Goal: Task Accomplishment & Management: Use online tool/utility

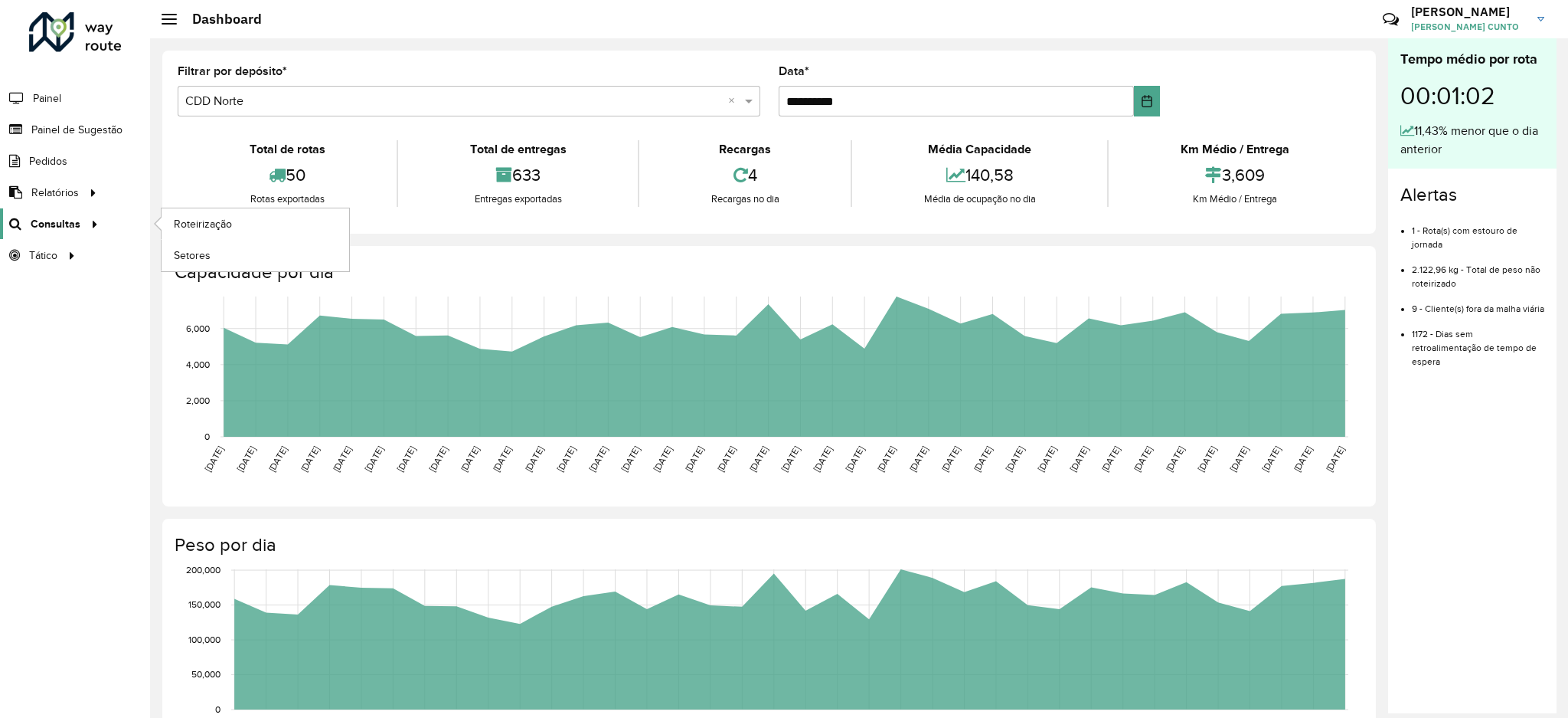
click at [51, 217] on span "Consultas" at bounding box center [56, 224] width 50 height 16
click at [198, 234] on link "Roteirização" at bounding box center [255, 224] width 188 height 31
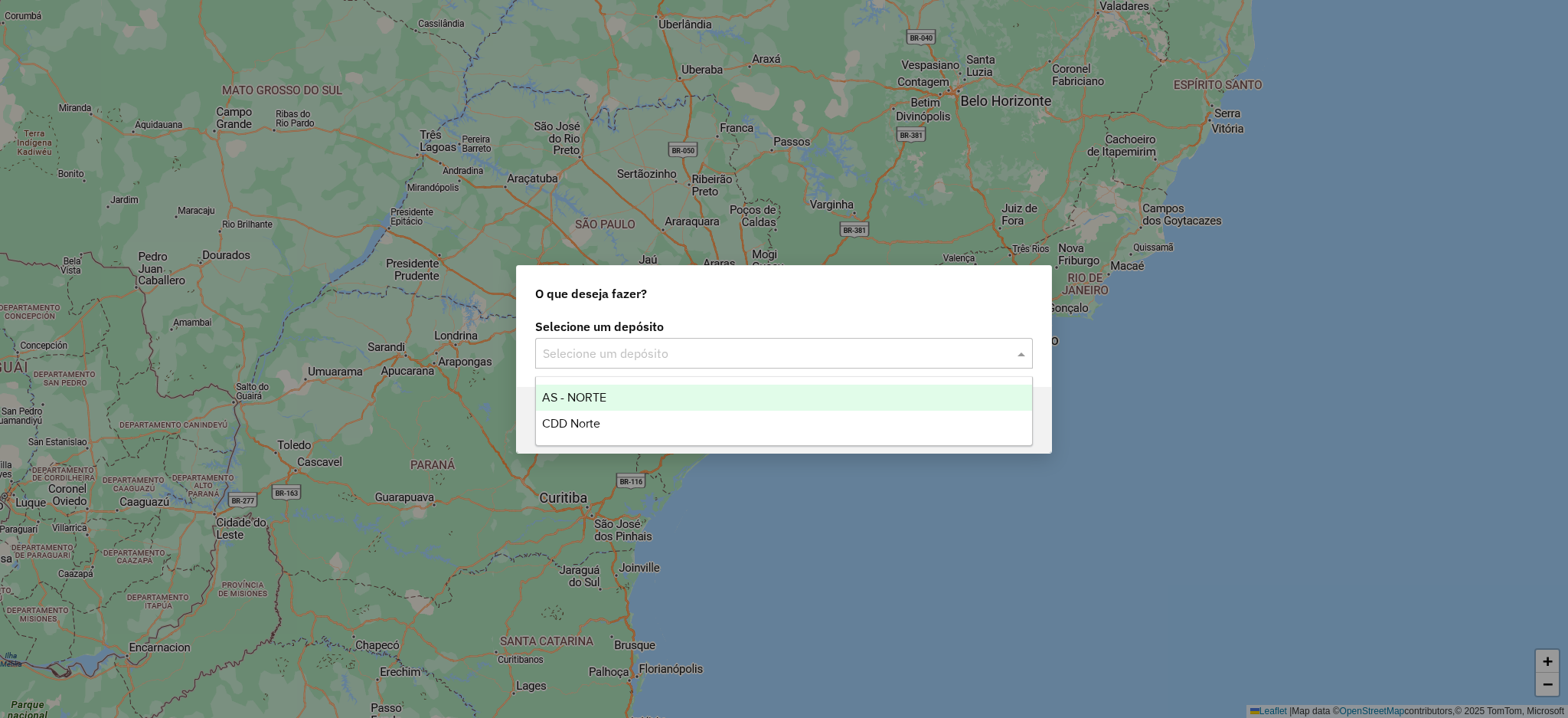
drag, startPoint x: 629, startPoint y: 346, endPoint x: 634, endPoint y: 362, distance: 16.8
click at [633, 347] on input "text" at bounding box center [769, 353] width 452 height 18
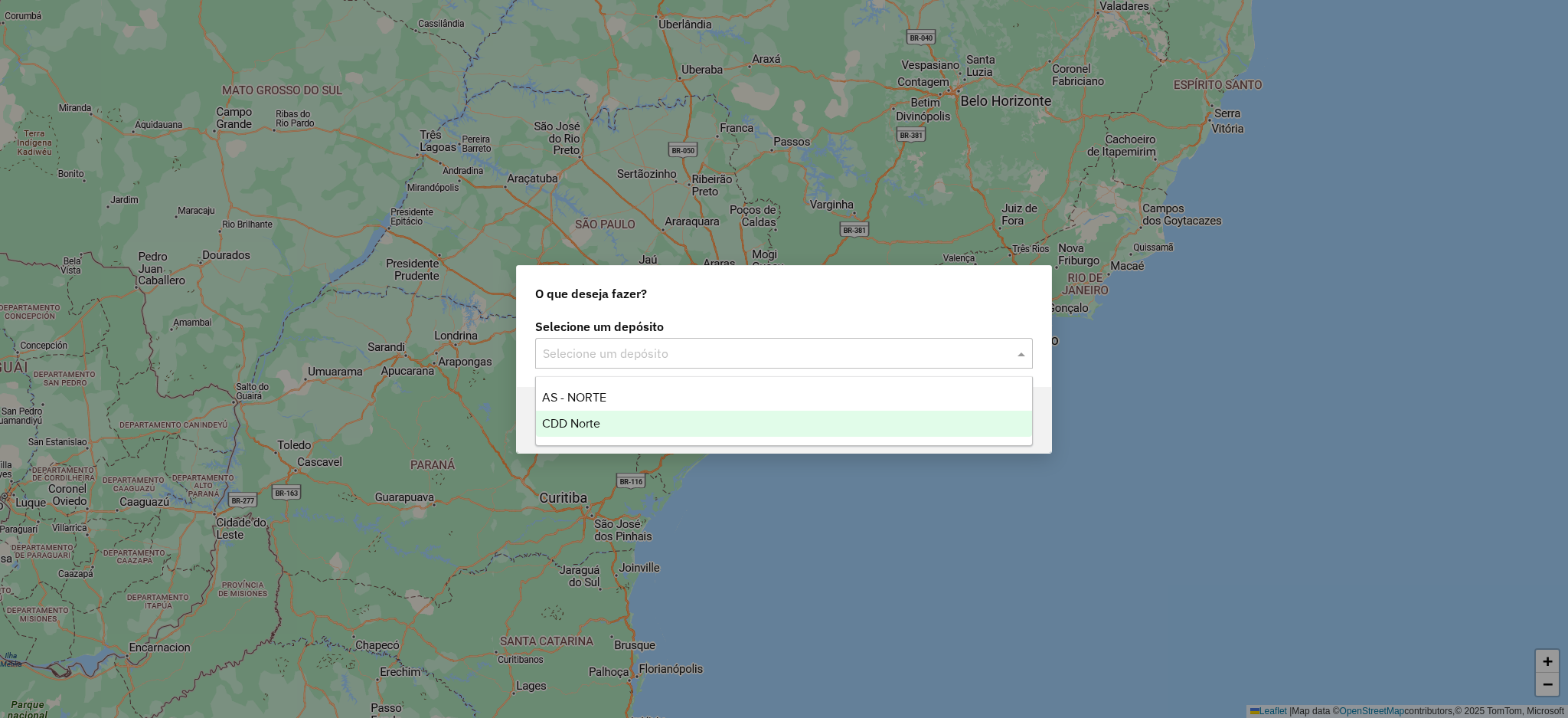
click at [635, 415] on div "CDD Norte" at bounding box center [784, 423] width 496 height 26
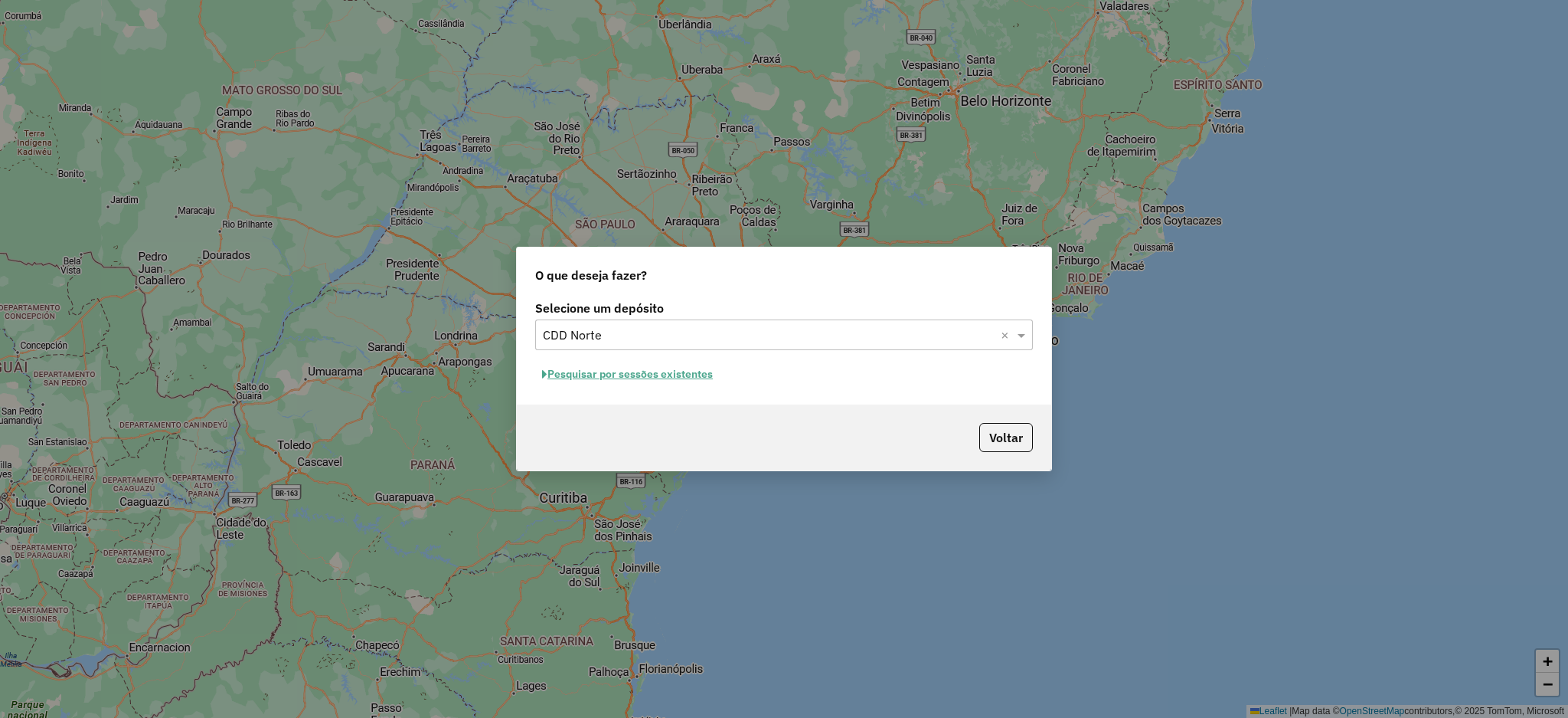
click at [688, 362] on div "Pesquisar por sessões existentes" at bounding box center [784, 374] width 498 height 24
click at [690, 369] on button "Pesquisar por sessões existentes" at bounding box center [627, 374] width 184 height 24
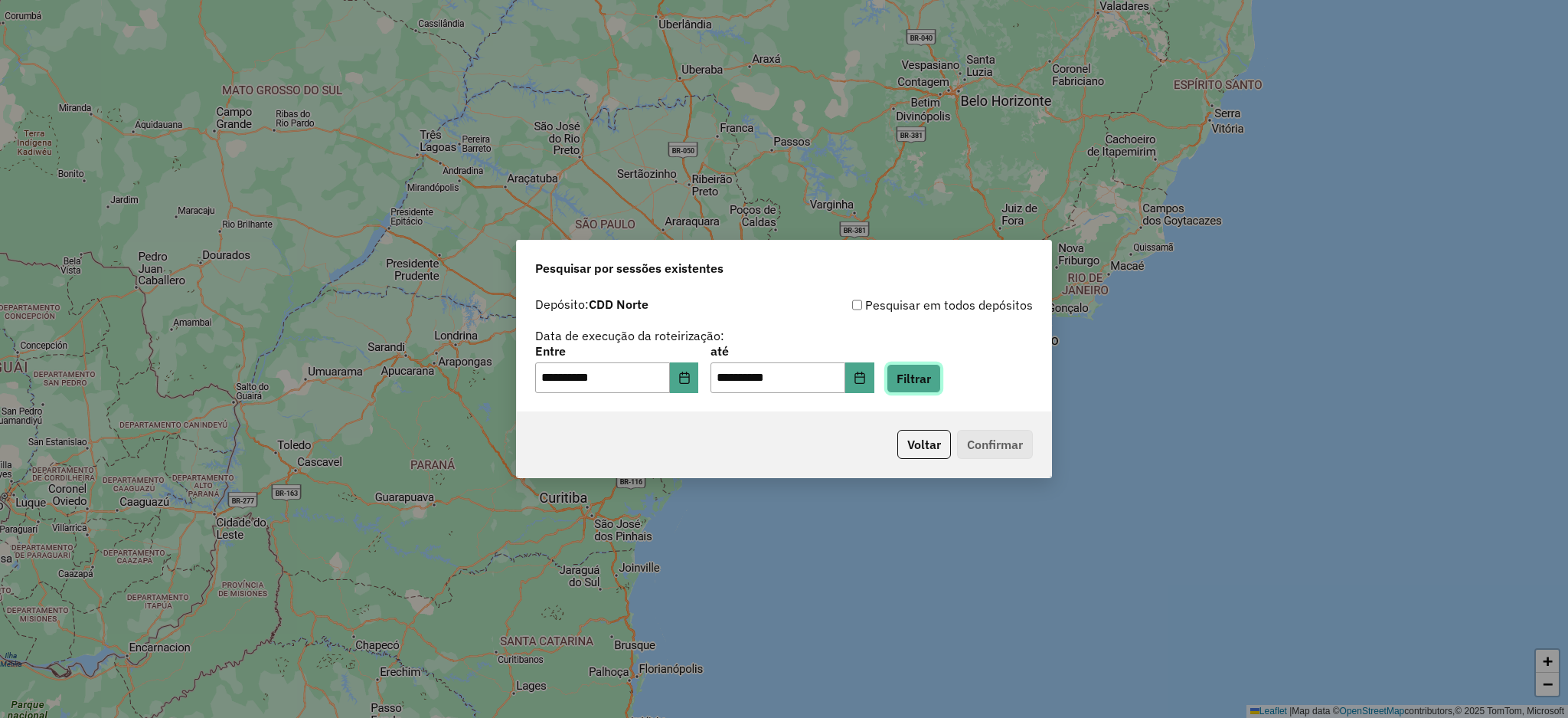
click at [941, 375] on button "Filtrar" at bounding box center [913, 379] width 54 height 29
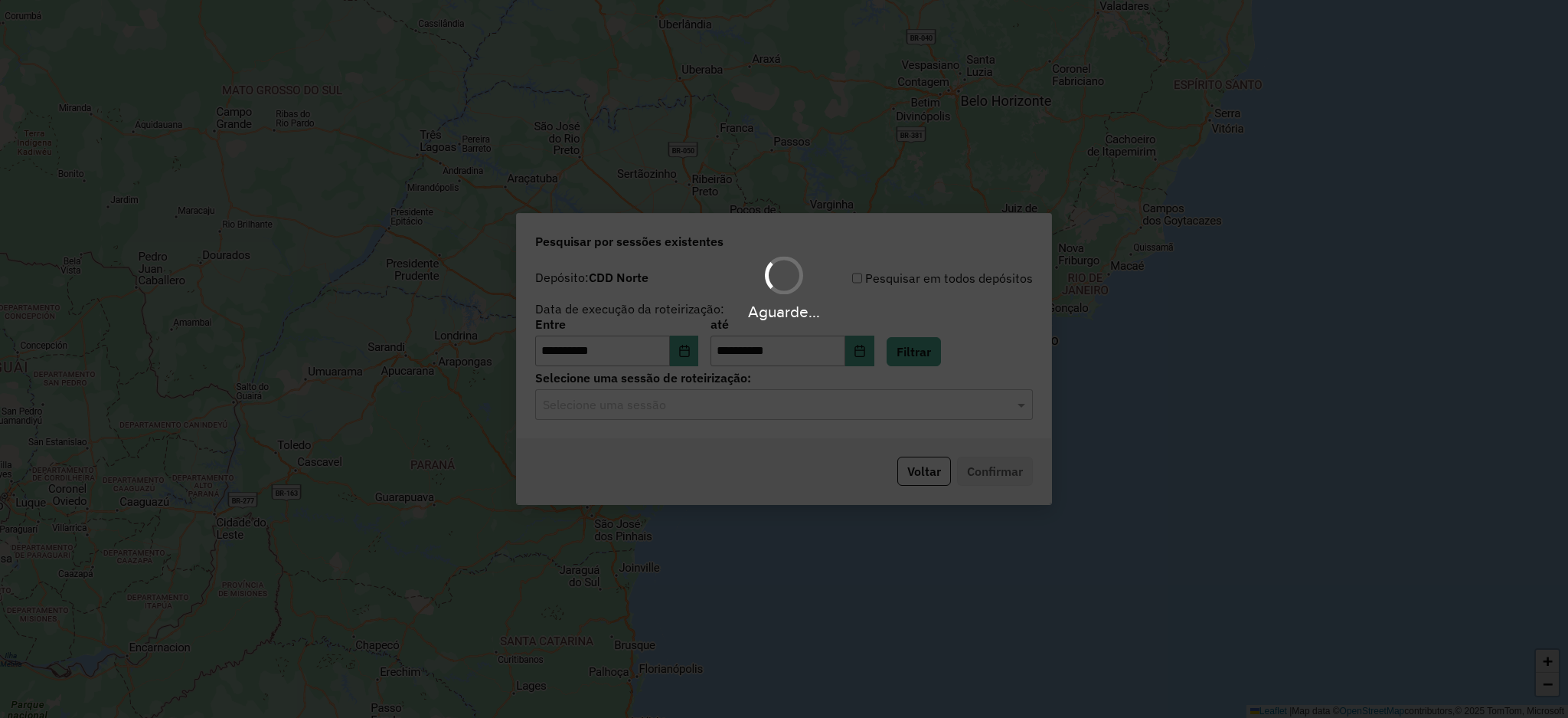
click at [897, 404] on div "Aguarde..." at bounding box center [784, 359] width 1568 height 718
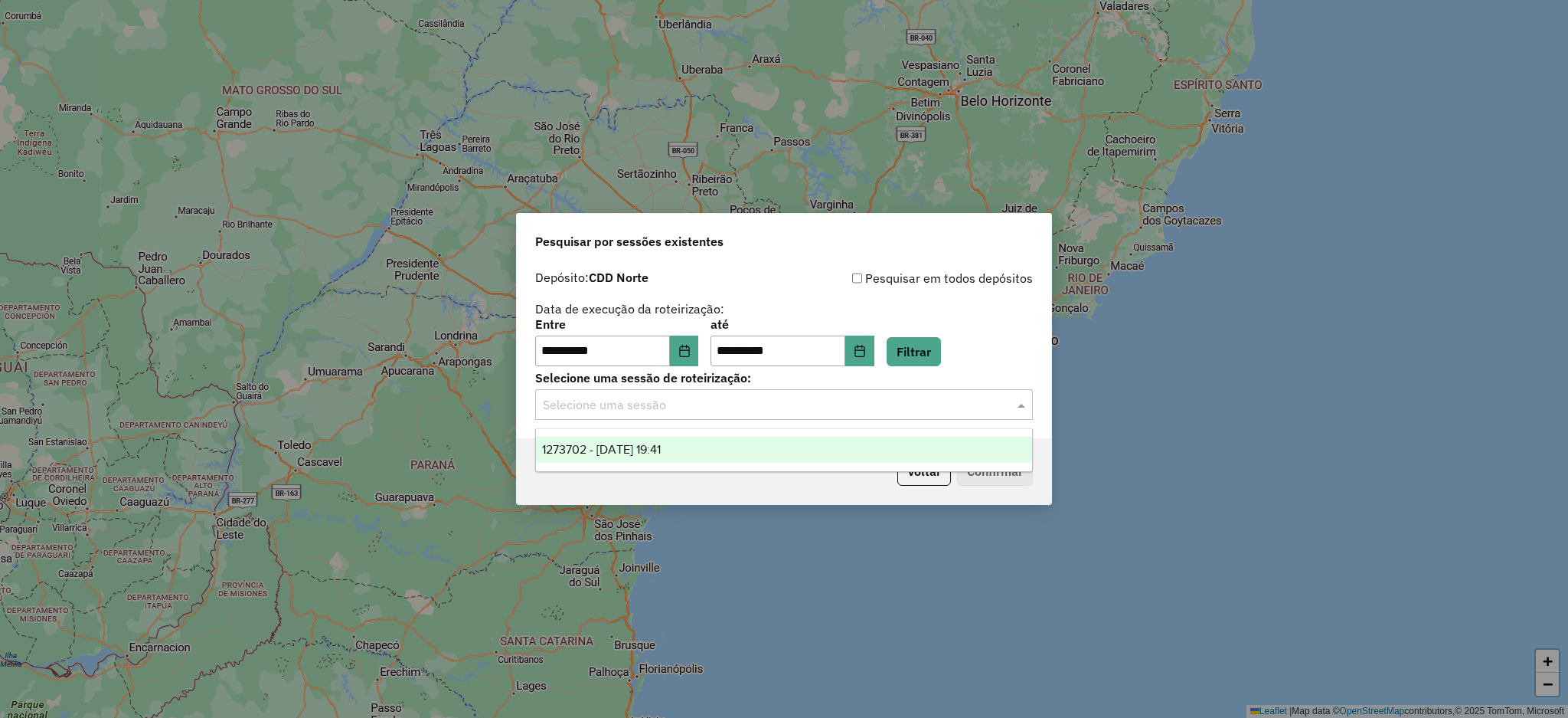
click at [895, 404] on input "text" at bounding box center [769, 404] width 452 height 18
drag, startPoint x: 683, startPoint y: 452, endPoint x: 756, endPoint y: 452, distance: 73.0
click at [687, 452] on div "1273702 - 11/09/2025 19:41" at bounding box center [784, 450] width 496 height 26
click at [1006, 461] on button "Confirmar" at bounding box center [995, 471] width 76 height 29
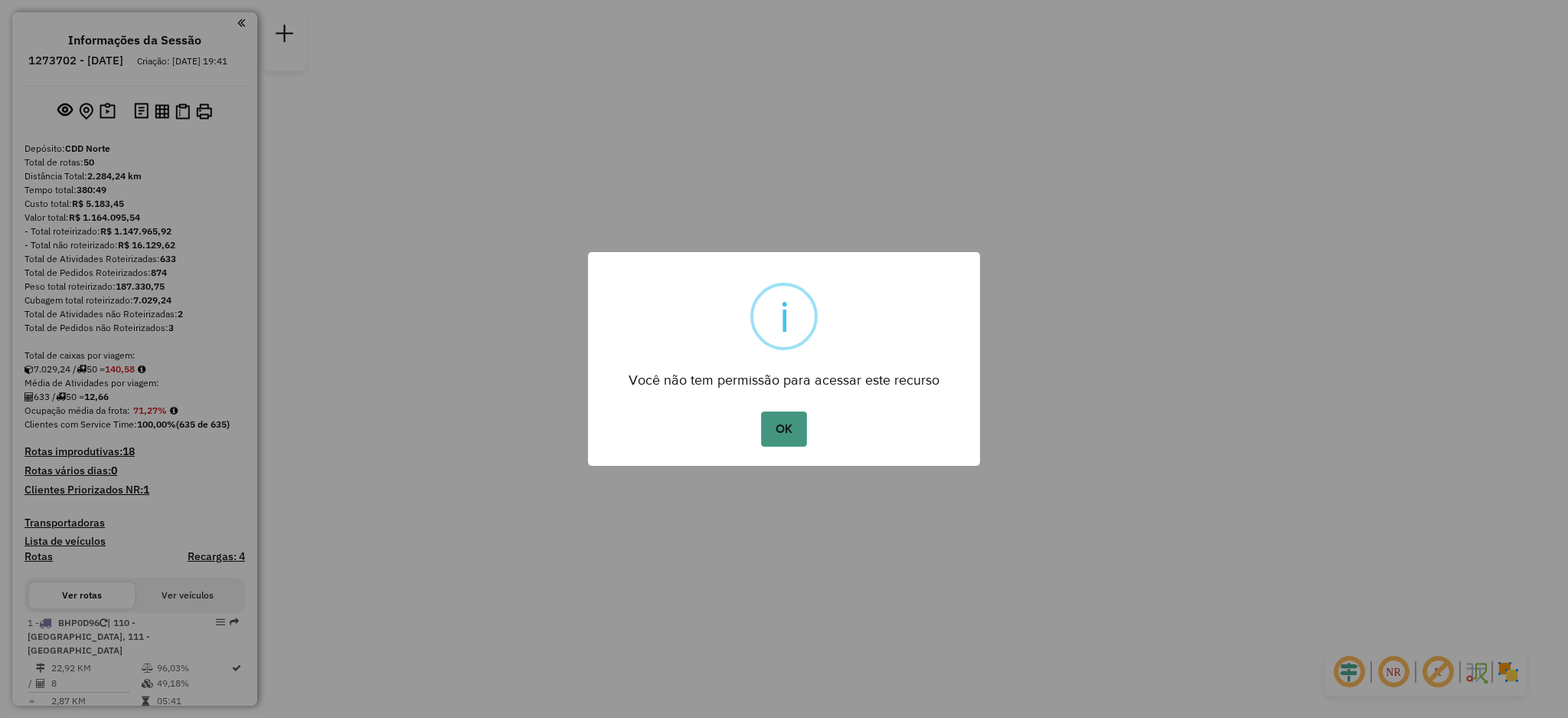
click at [778, 429] on button "OK" at bounding box center [784, 428] width 45 height 35
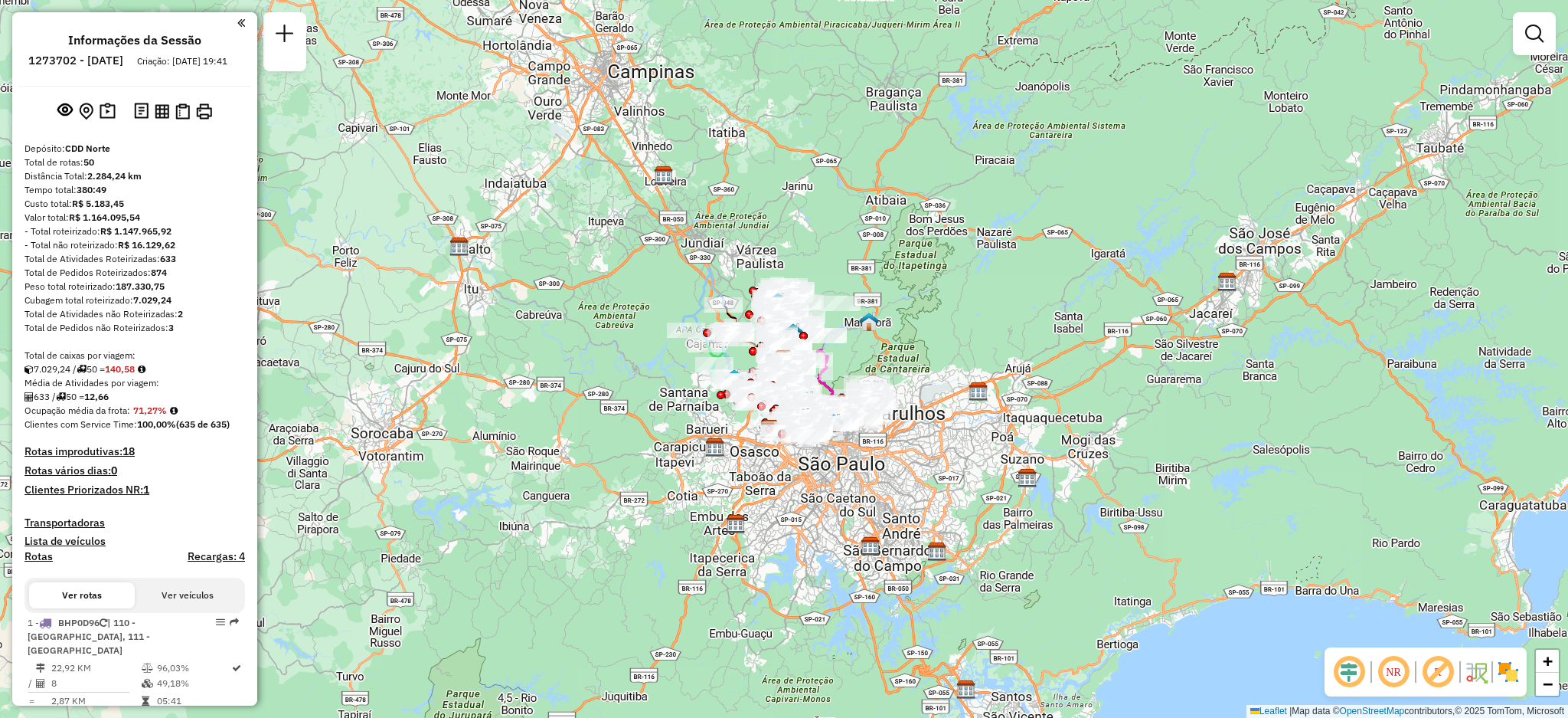
scroll to position [2396, 0]
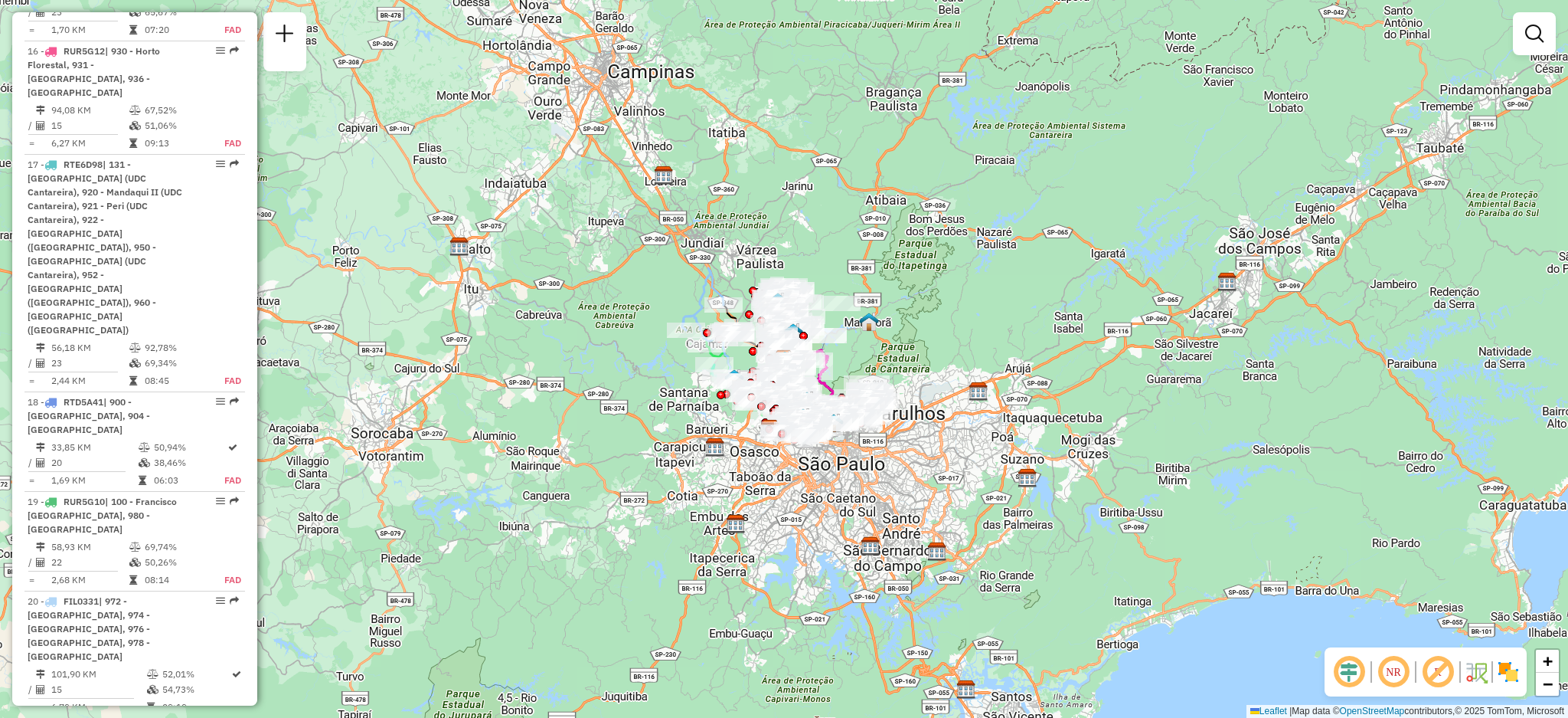
select select "**********"
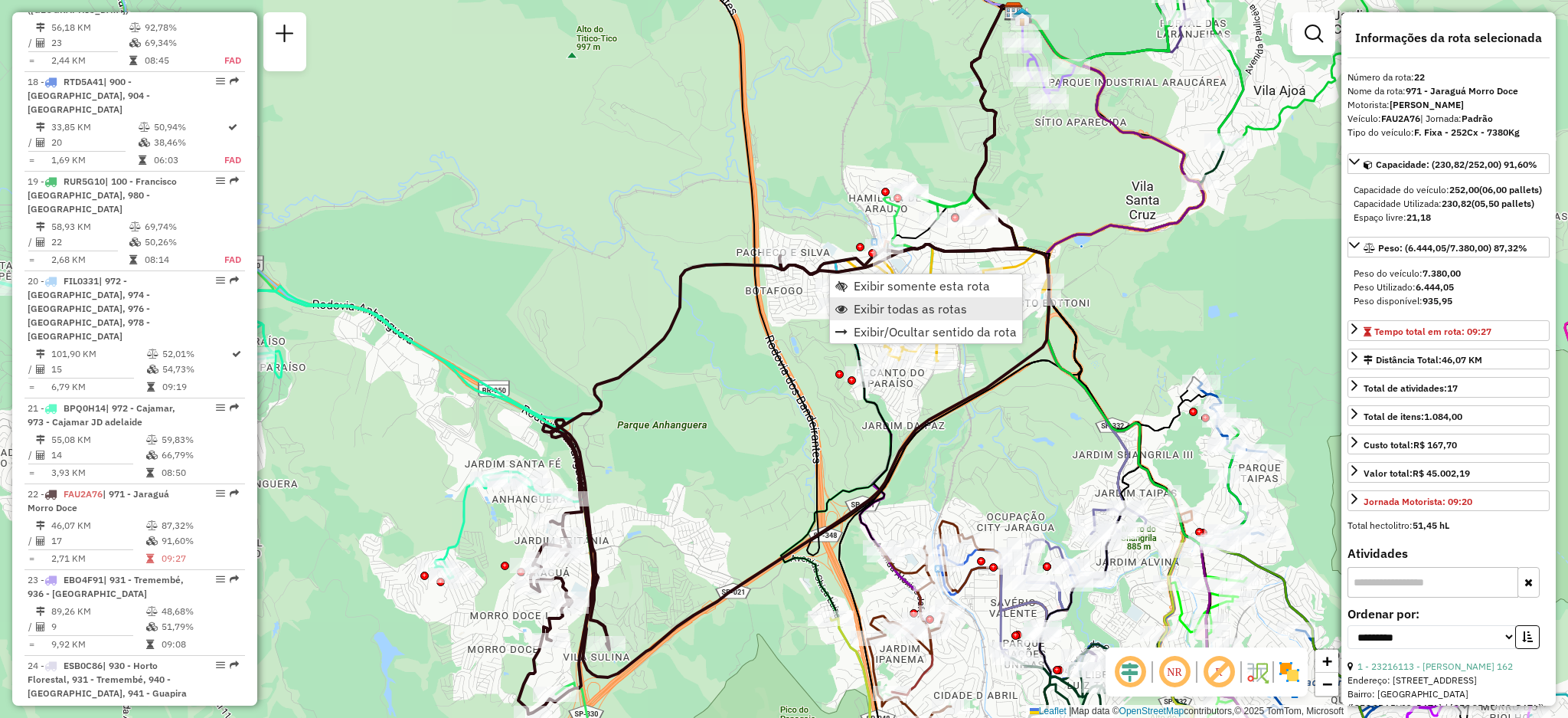
scroll to position [2734, 0]
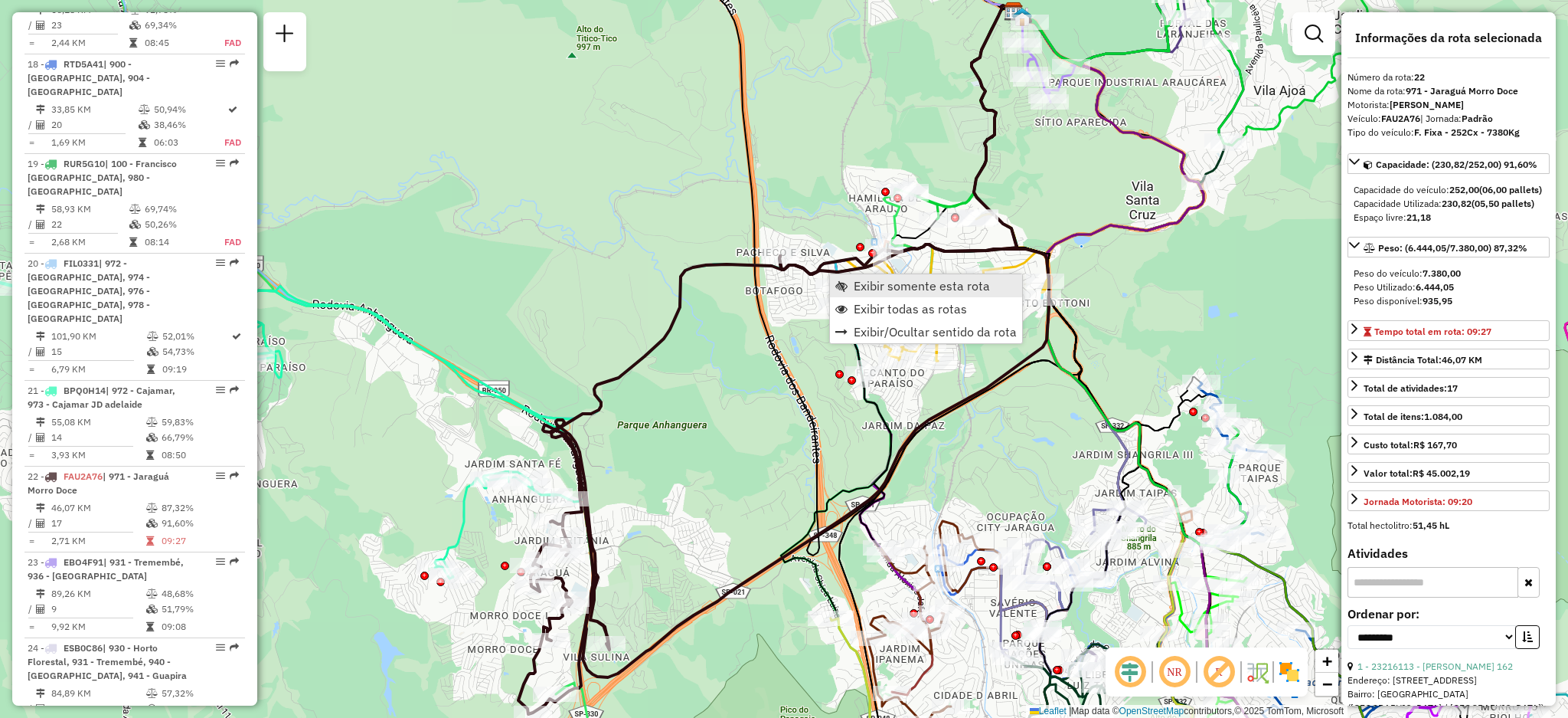
click at [858, 282] on span "Exibir somente esta rota" at bounding box center [921, 285] width 136 height 12
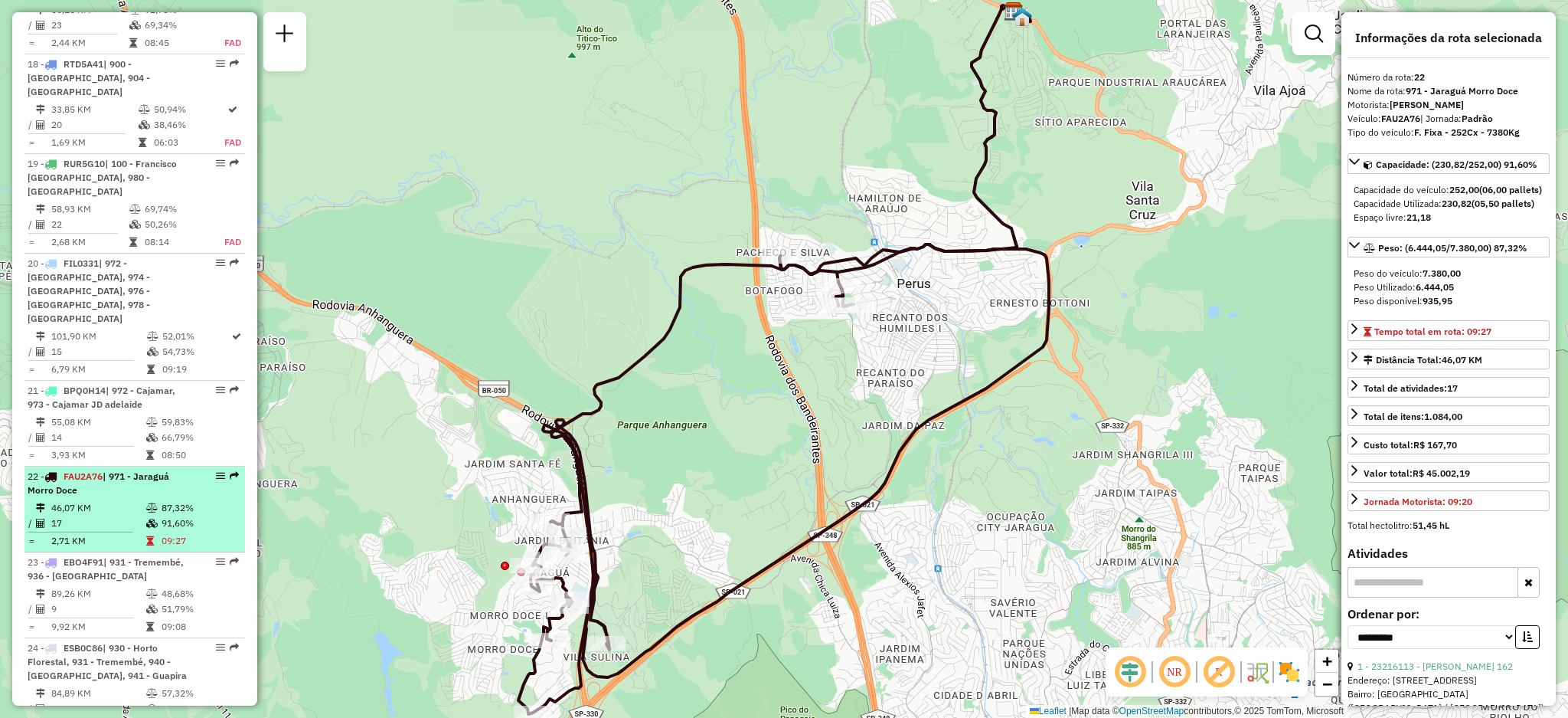
click at [235, 470] on div "22 - FAU2A76 | 971 - Jaraguá Morro Doce" at bounding box center [134, 483] width 214 height 27
click at [230, 471] on em at bounding box center [234, 476] width 9 height 9
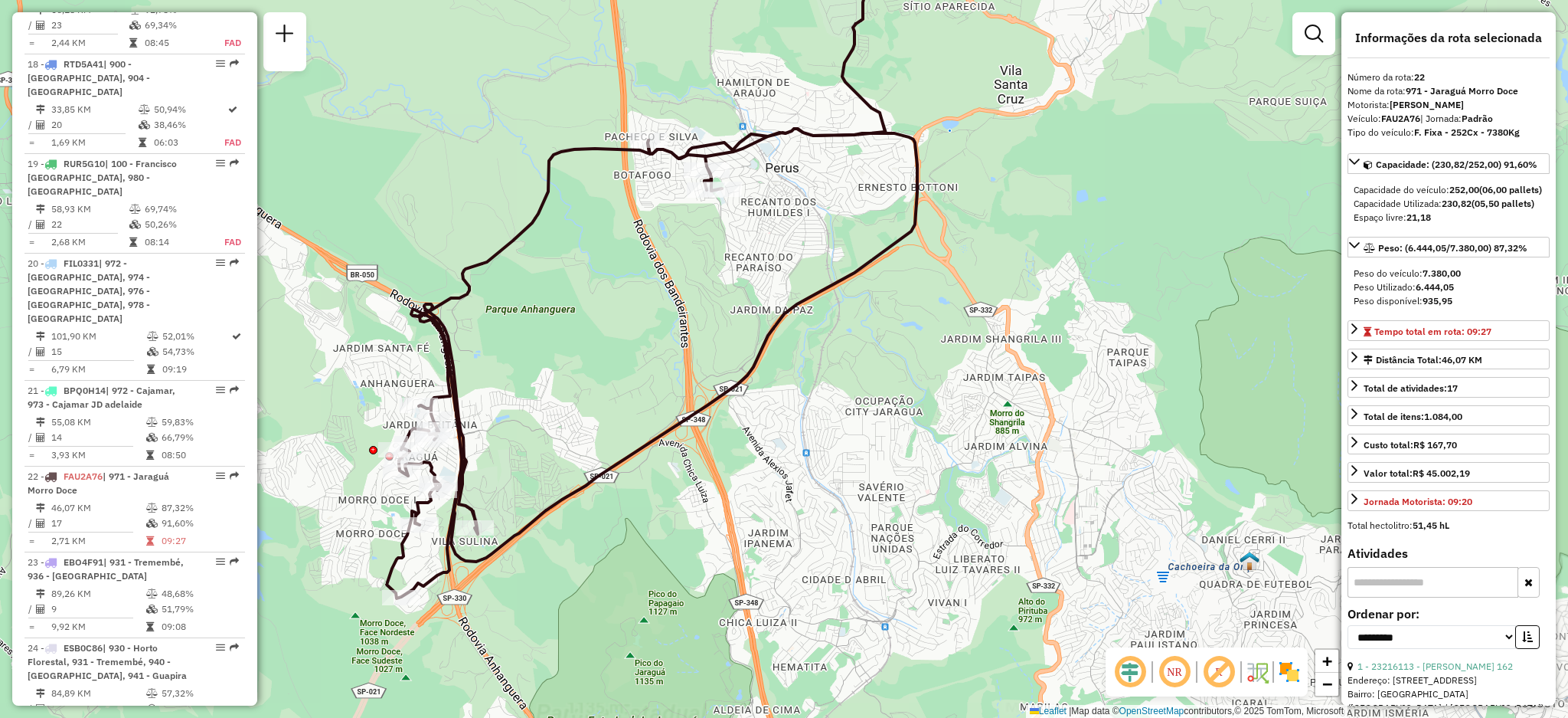
drag, startPoint x: 531, startPoint y: 402, endPoint x: 608, endPoint y: 372, distance: 82.6
click at [607, 373] on div "Janela de atendimento Grade de atendimento Capacidade Transportadoras Veículos …" at bounding box center [784, 359] width 1568 height 718
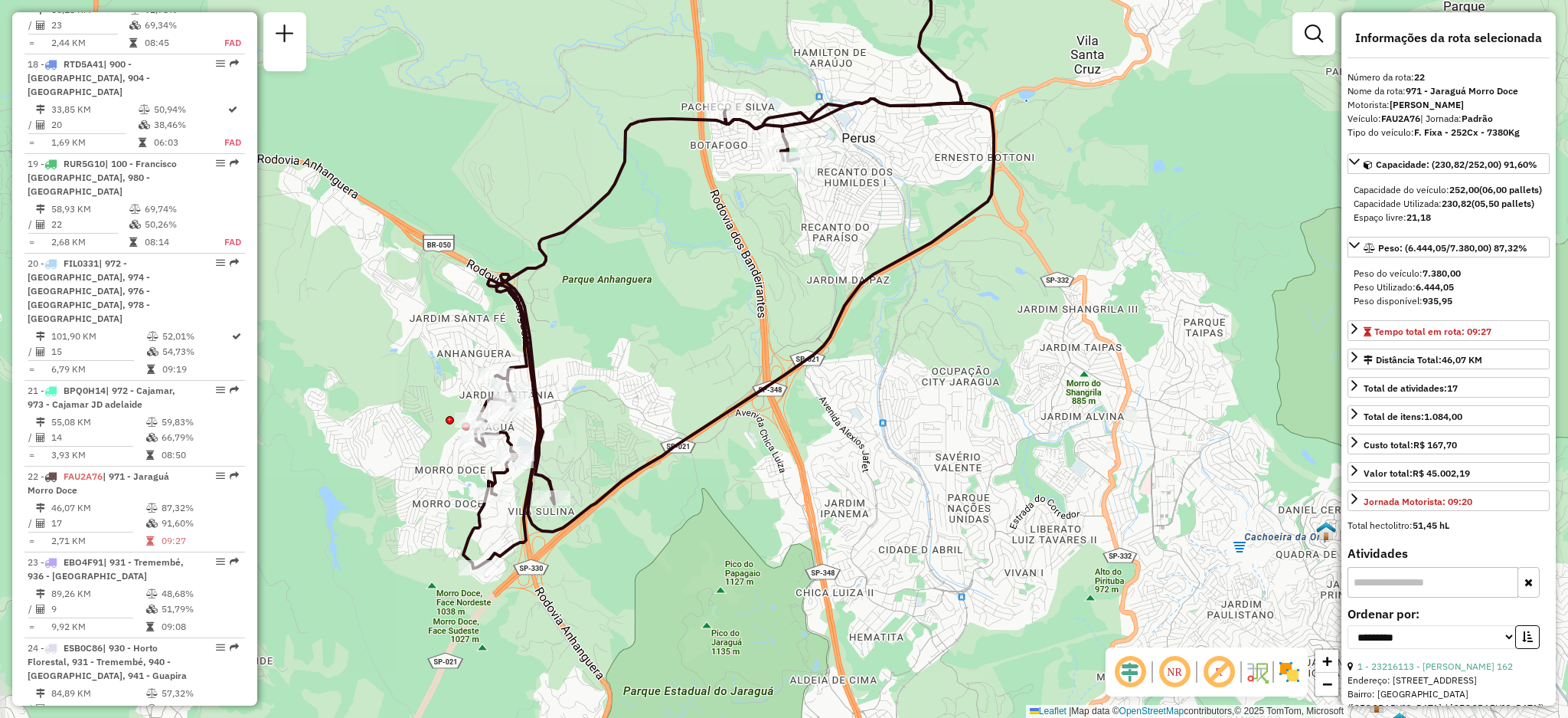
click at [570, 458] on div "Janela de atendimento Grade de atendimento Capacidade Transportadoras Veículos …" at bounding box center [784, 359] width 1568 height 718
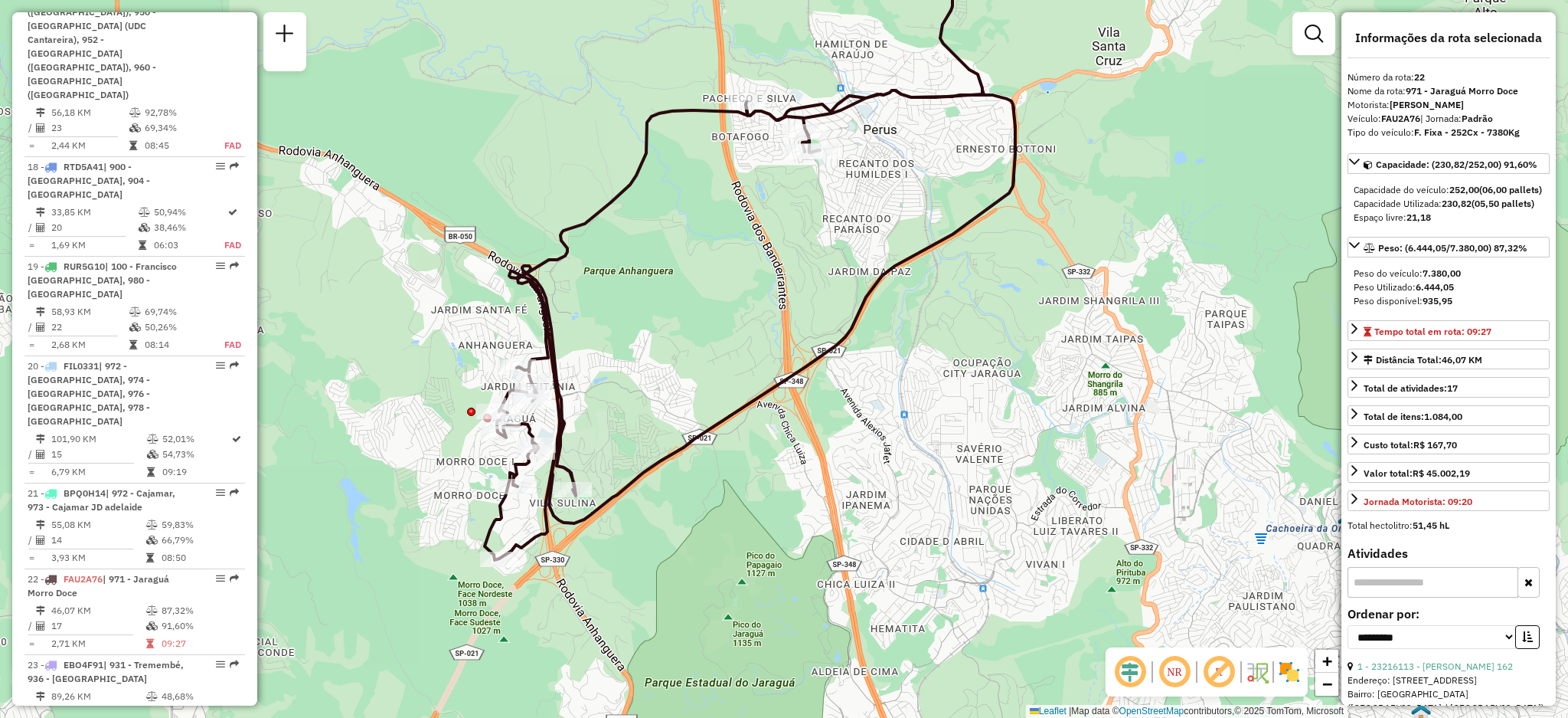
scroll to position [4382, 0]
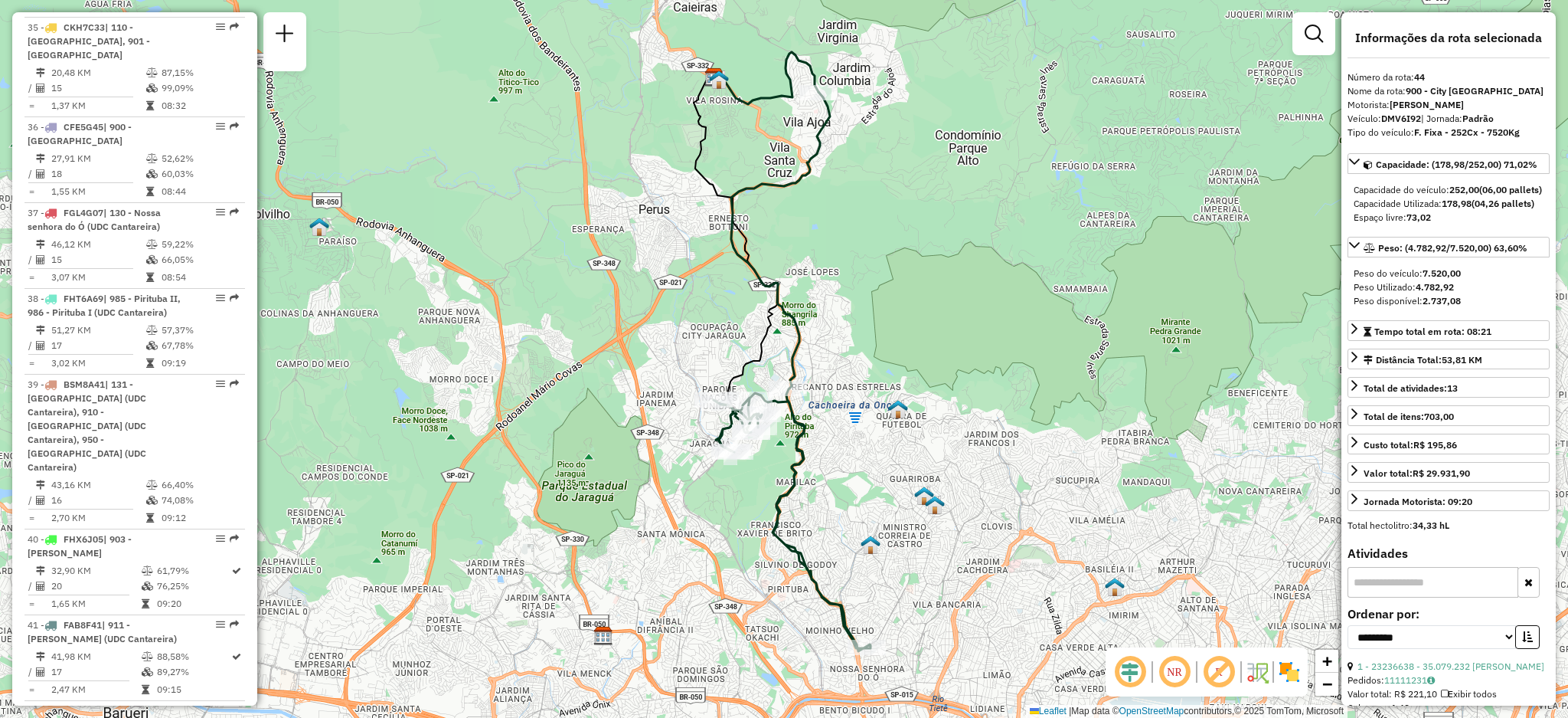
drag, startPoint x: 860, startPoint y: 543, endPoint x: 876, endPoint y: 596, distance: 55.4
click at [861, 535] on img at bounding box center [870, 544] width 20 height 20
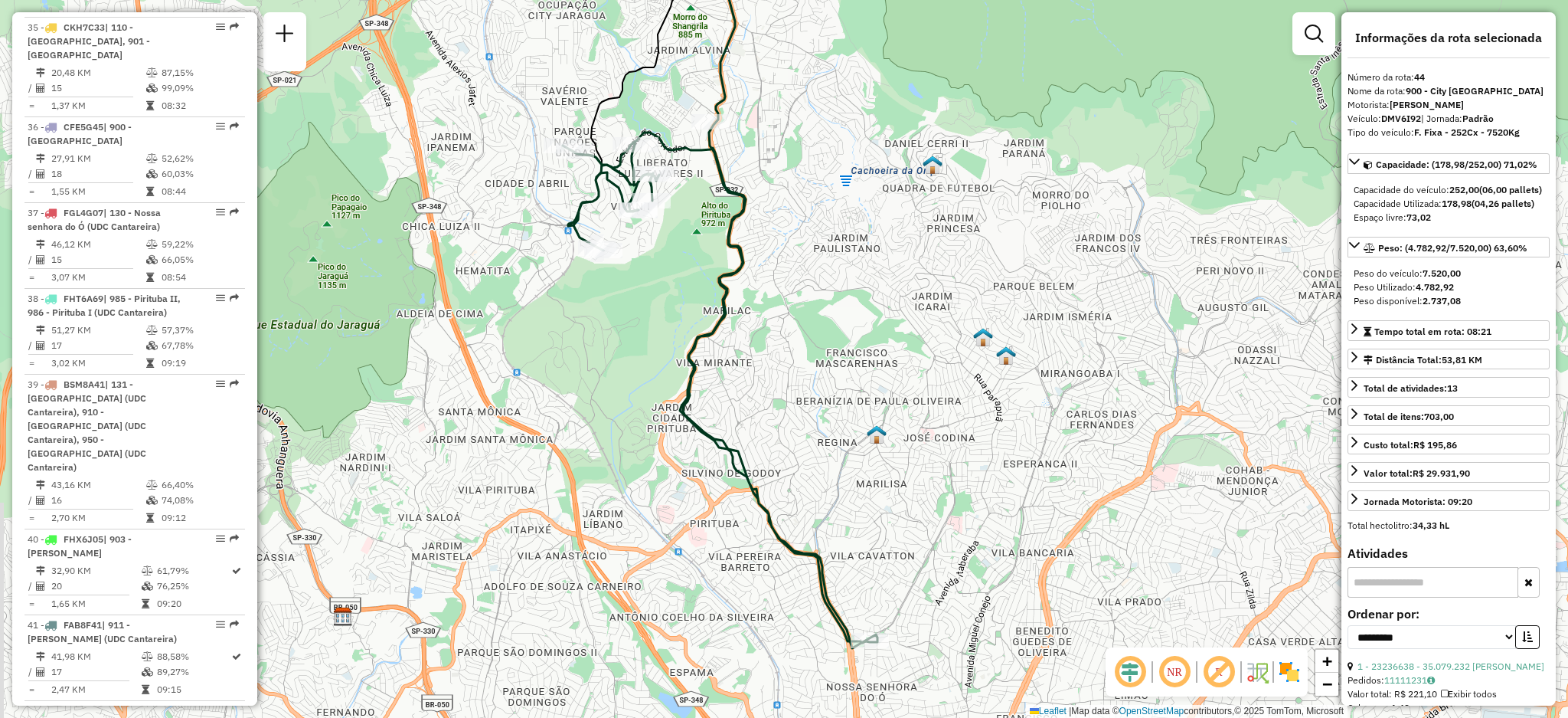
drag, startPoint x: 438, startPoint y: 348, endPoint x: 449, endPoint y: 371, distance: 25.5
click at [449, 371] on div "Janela de atendimento Grade de atendimento Capacidade Transportadoras Veículos …" at bounding box center [784, 359] width 1568 height 718
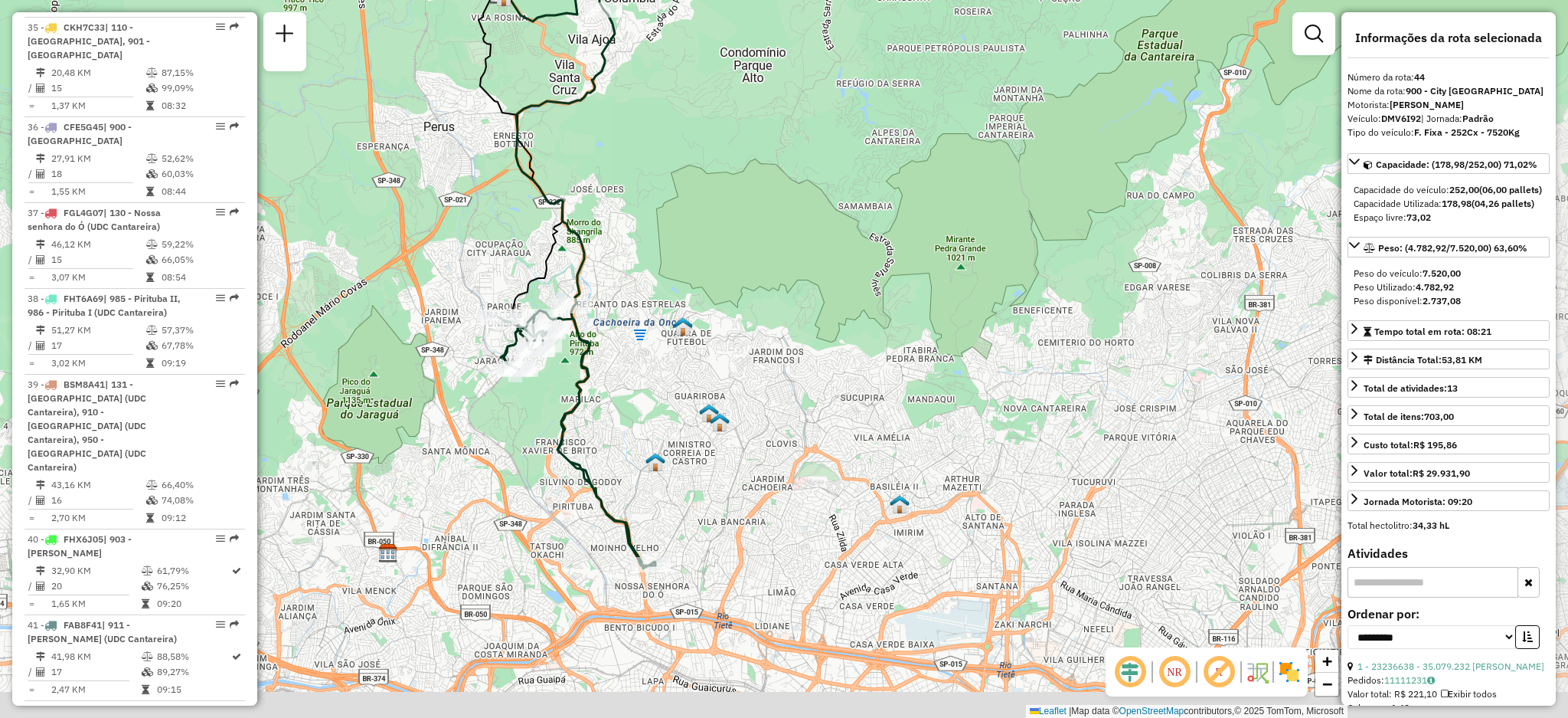
drag, startPoint x: 748, startPoint y: 500, endPoint x: 687, endPoint y: 359, distance: 153.6
click at [688, 362] on div "Janela de atendimento Grade de atendimento Capacidade Transportadoras Veículos …" at bounding box center [784, 359] width 1568 height 718
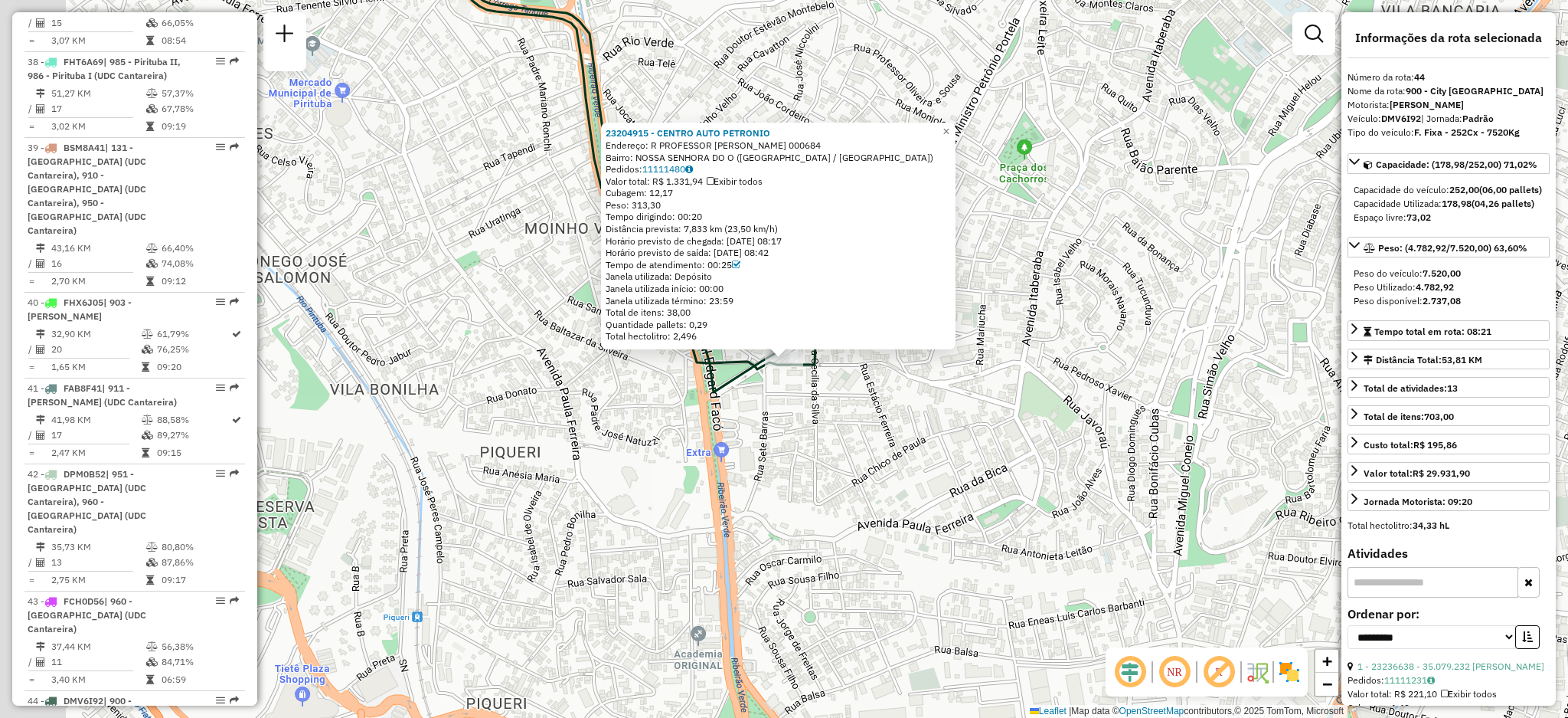
scroll to position [4719, 0]
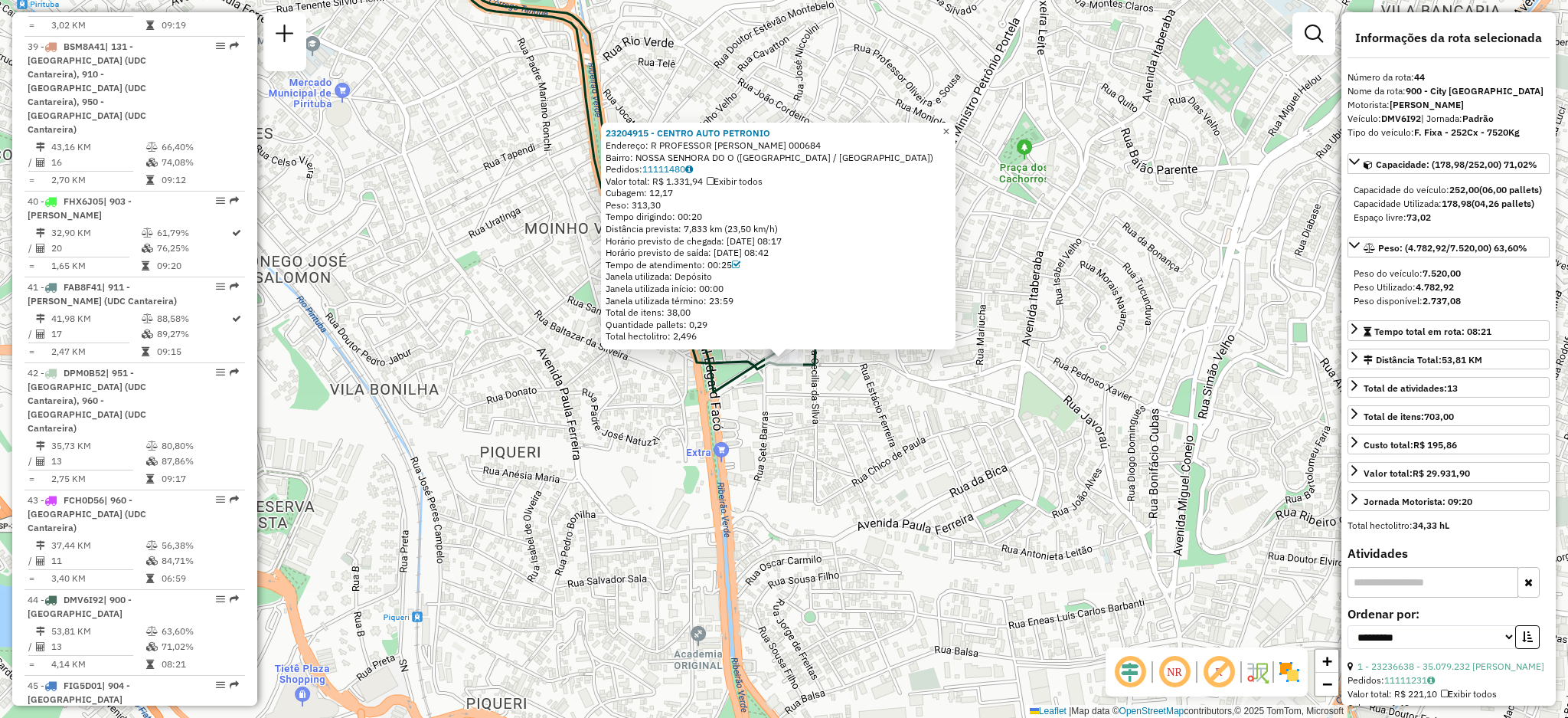
click at [951, 128] on link "×" at bounding box center [945, 131] width 18 height 18
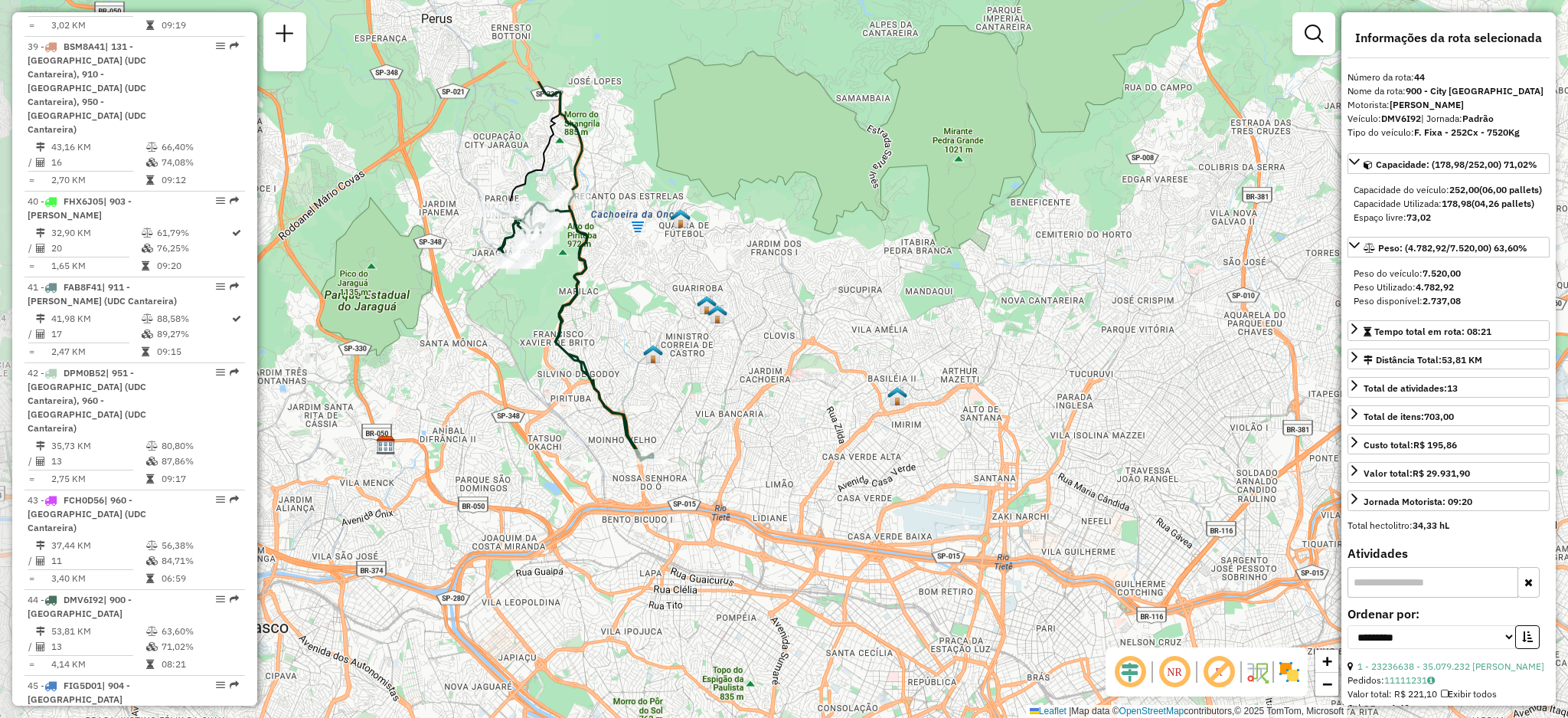
drag, startPoint x: 569, startPoint y: 269, endPoint x: 623, endPoint y: 423, distance: 163.2
click at [623, 423] on icon at bounding box center [574, 271] width 157 height 380
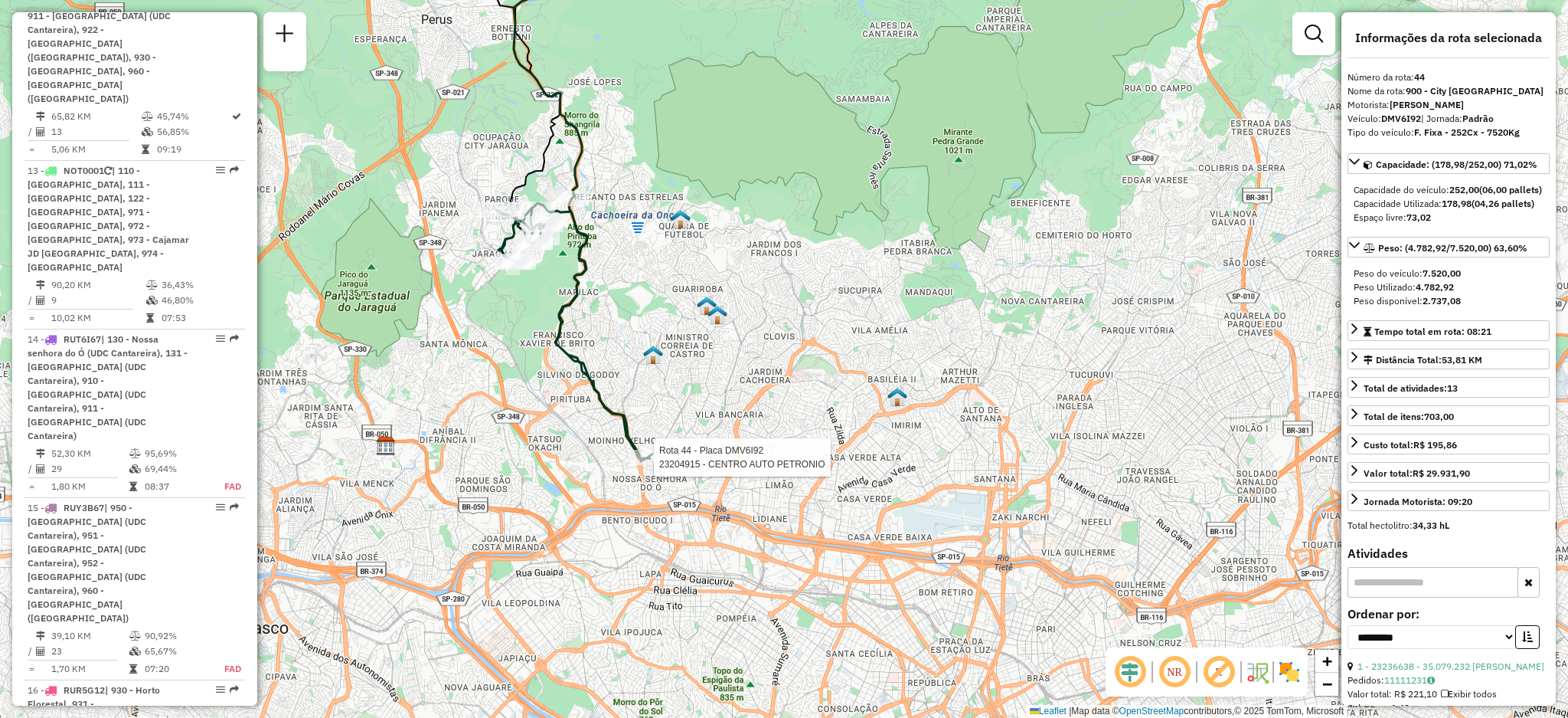
scroll to position [2111, 0]
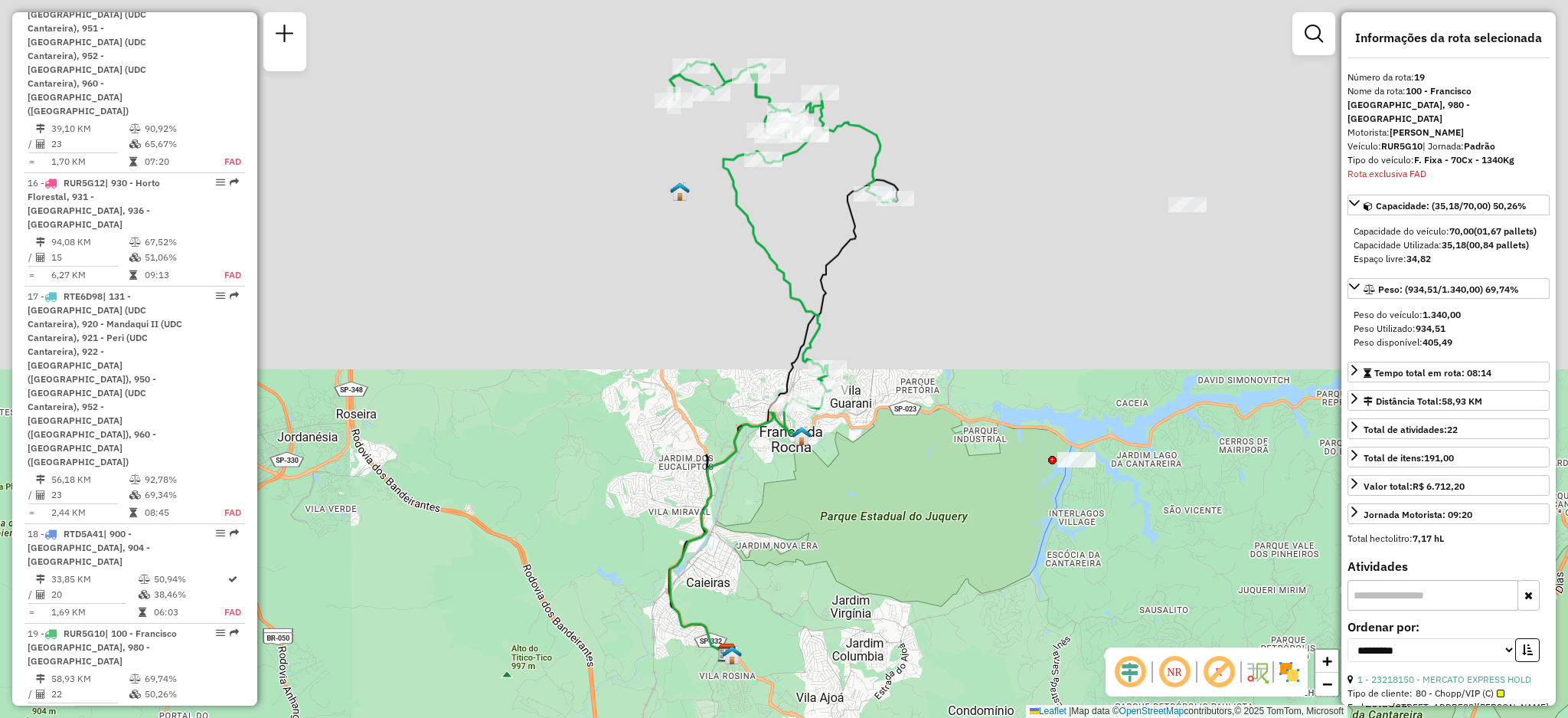
scroll to position [2449, 0]
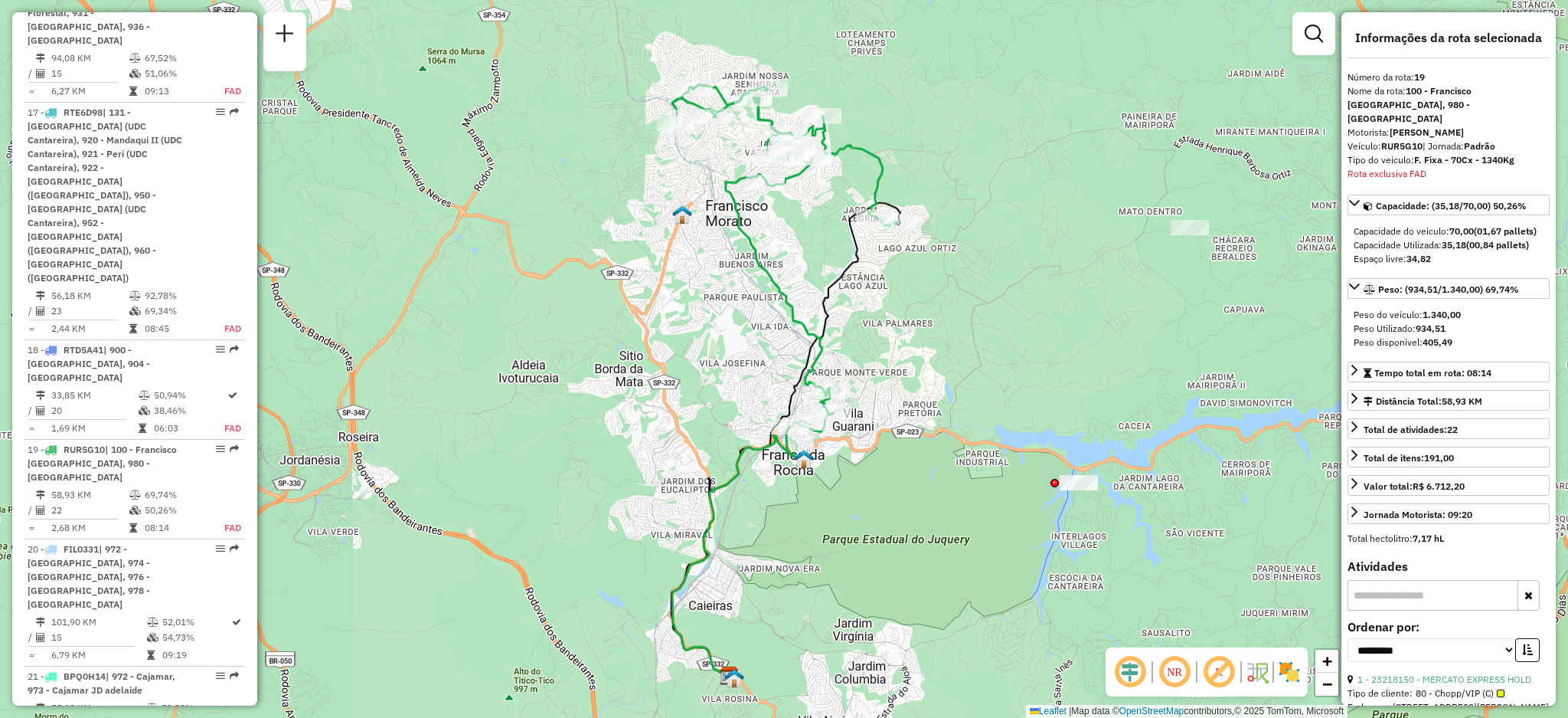
drag, startPoint x: 633, startPoint y: 192, endPoint x: 629, endPoint y: 225, distance: 33.2
click at [628, 224] on div "Janela de atendimento Grade de atendimento Capacidade Transportadoras Veículos …" at bounding box center [784, 359] width 1568 height 718
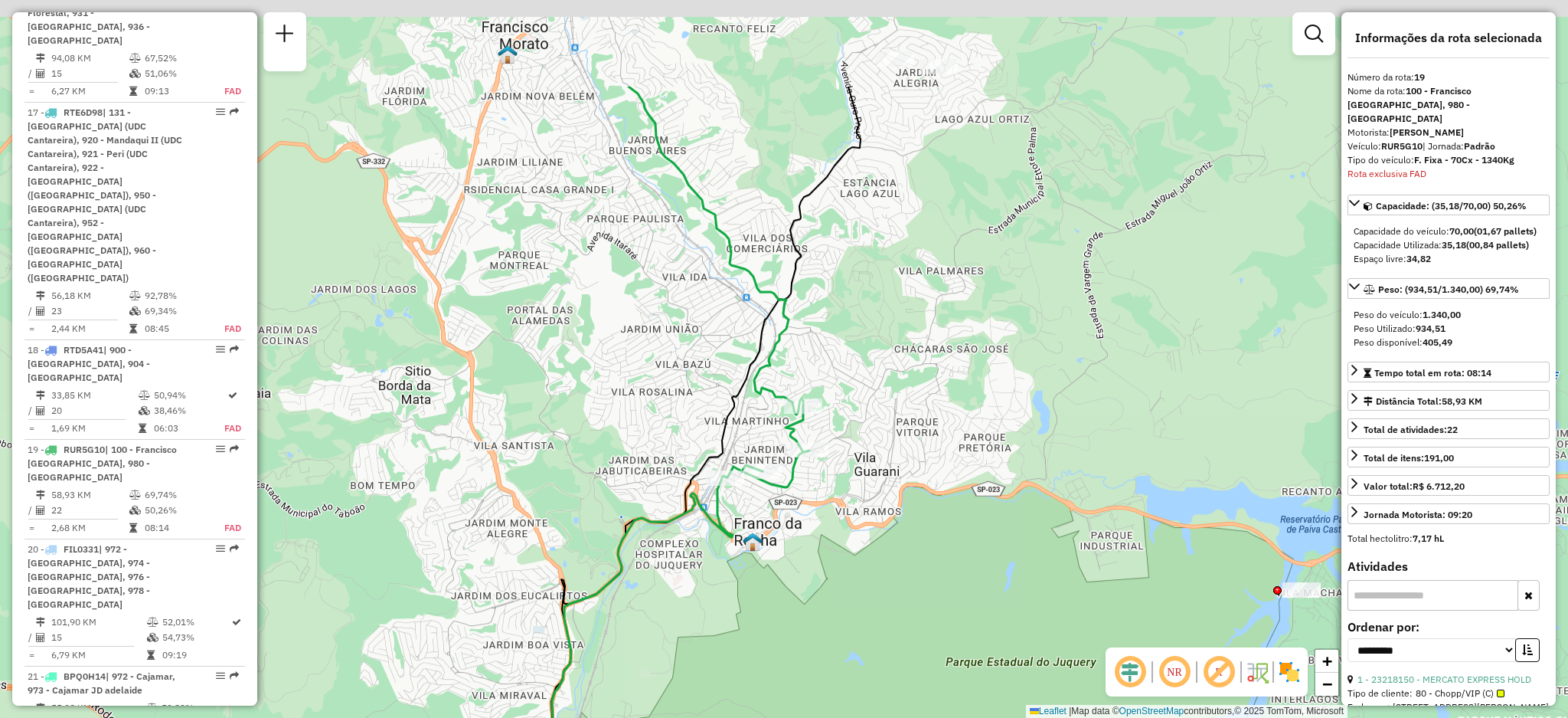
drag, startPoint x: 623, startPoint y: 387, endPoint x: 600, endPoint y: 508, distance: 123.2
click at [620, 575] on div "Janela de atendimento Grade de atendimento Capacidade Transportadoras Veículos …" at bounding box center [784, 359] width 1568 height 718
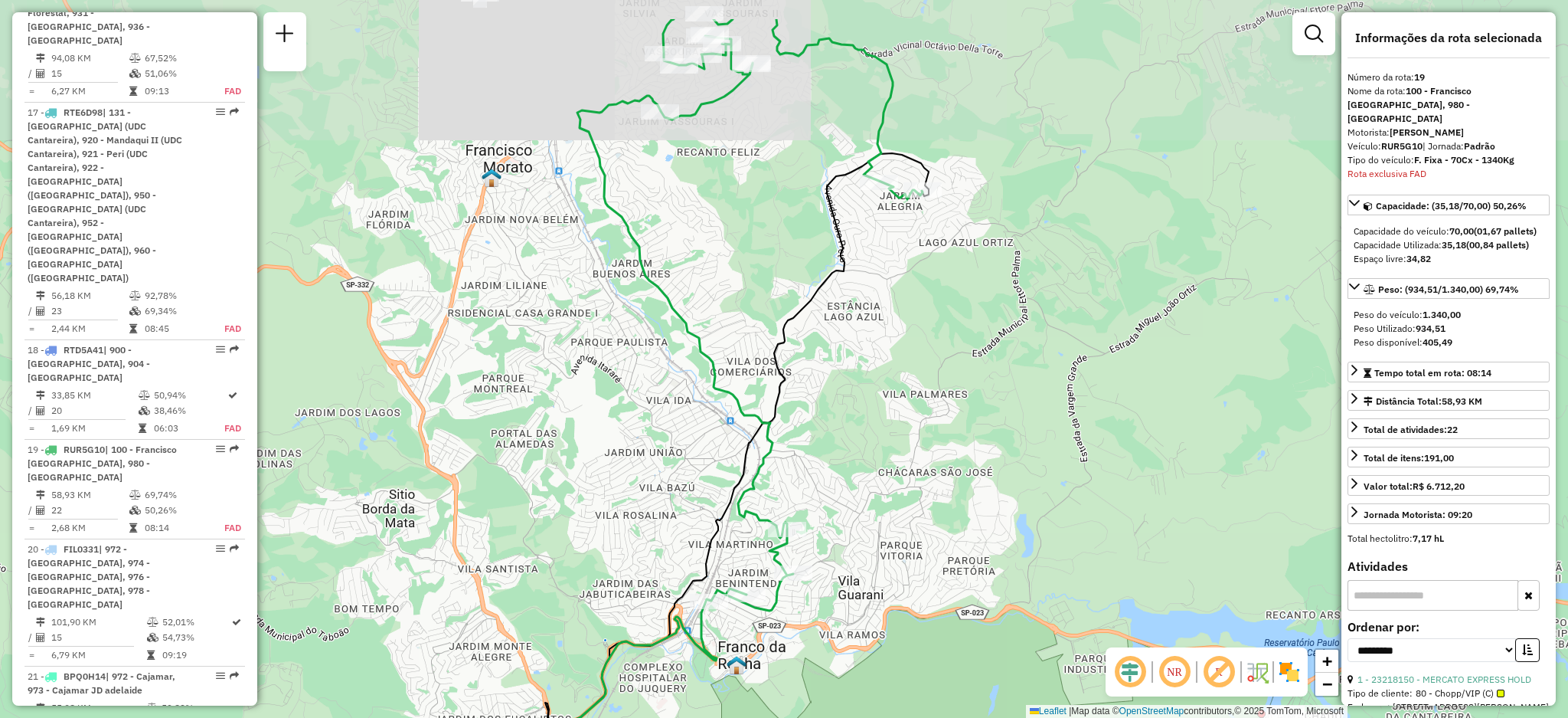
drag, startPoint x: 659, startPoint y: 293, endPoint x: 706, endPoint y: 329, distance: 59.2
click at [669, 387] on div "Janela de atendimento Grade de atendimento Capacidade Transportadoras Veículos …" at bounding box center [784, 359] width 1568 height 718
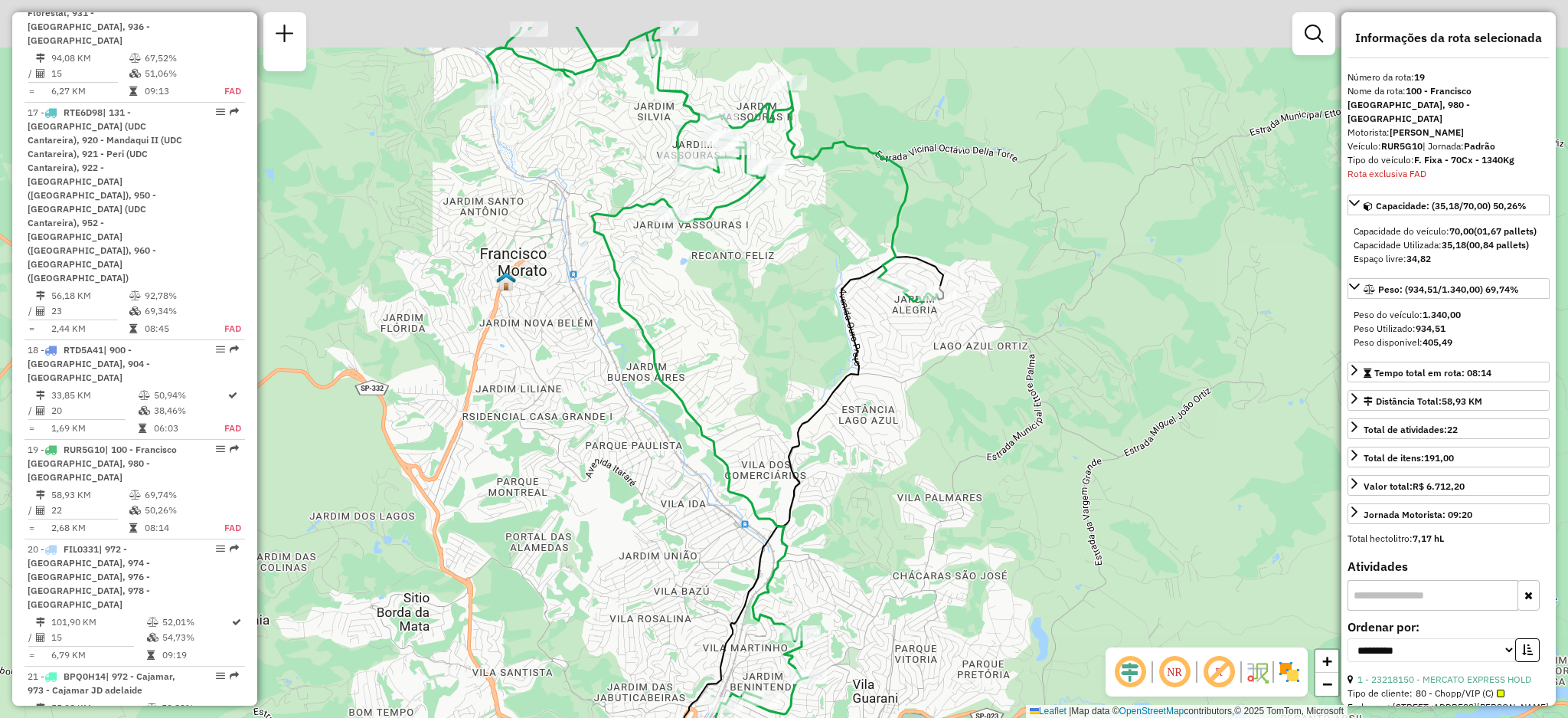
drag, startPoint x: 810, startPoint y: 266, endPoint x: 821, endPoint y: 318, distance: 53.2
click at [821, 318] on div "Janela de atendimento Grade de atendimento Capacidade Transportadoras Veículos …" at bounding box center [784, 359] width 1568 height 718
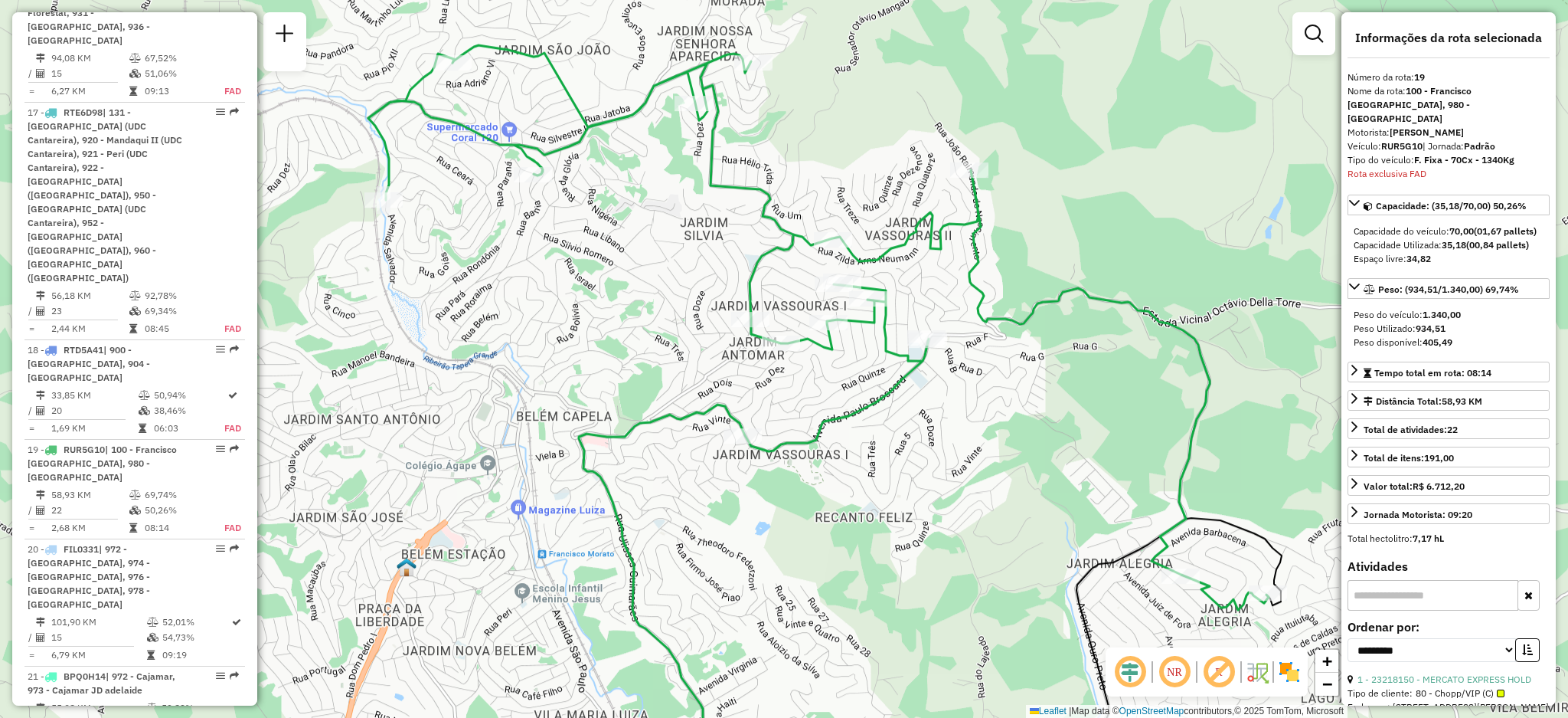
drag, startPoint x: 764, startPoint y: 305, endPoint x: 778, endPoint y: 323, distance: 22.8
click at [778, 323] on div "Janela de atendimento Grade de atendimento Capacidade Transportadoras Veículos …" at bounding box center [784, 359] width 1568 height 718
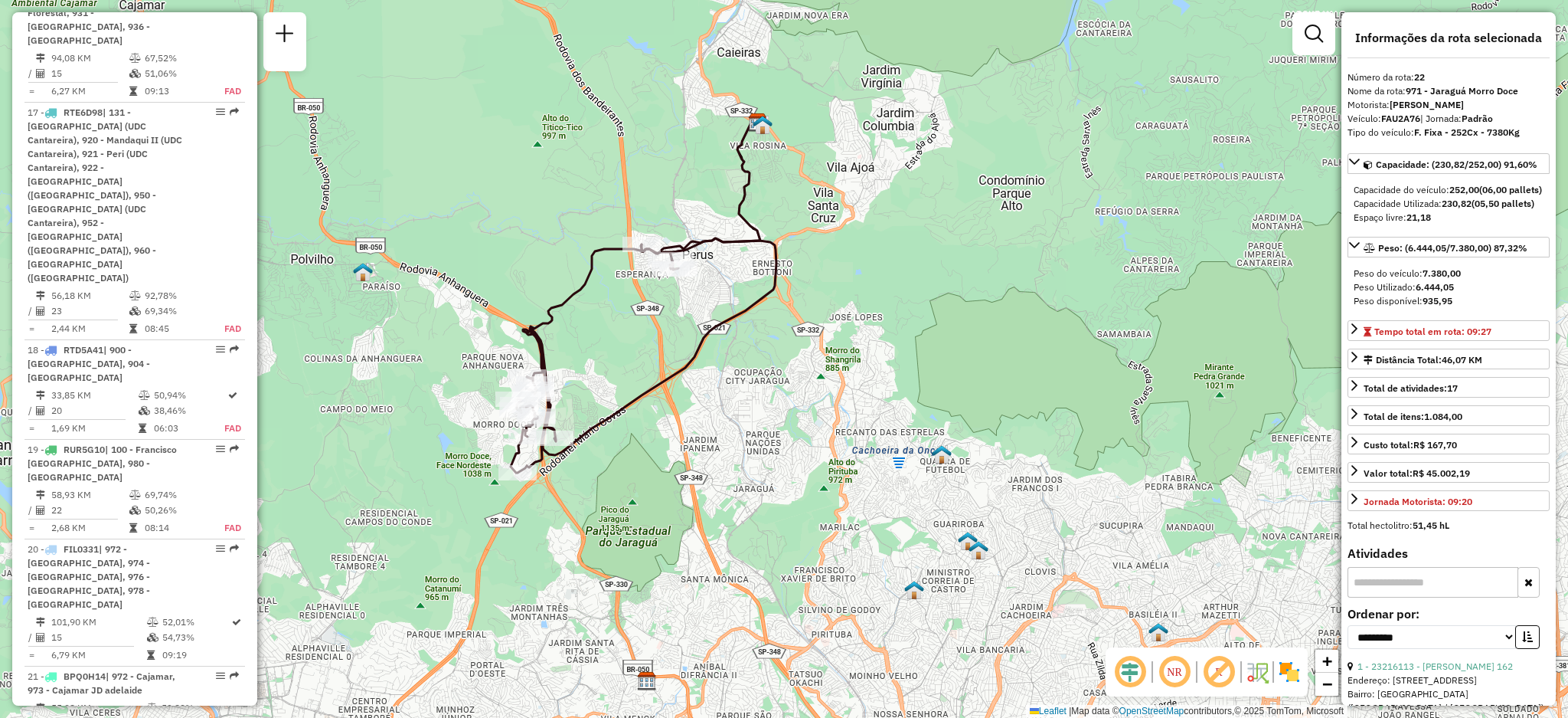
drag, startPoint x: 588, startPoint y: 482, endPoint x: 599, endPoint y: 389, distance: 93.6
click at [599, 389] on div "Janela de atendimento Grade de atendimento Capacidade Transportadoras Veículos …" at bounding box center [784, 359] width 1568 height 718
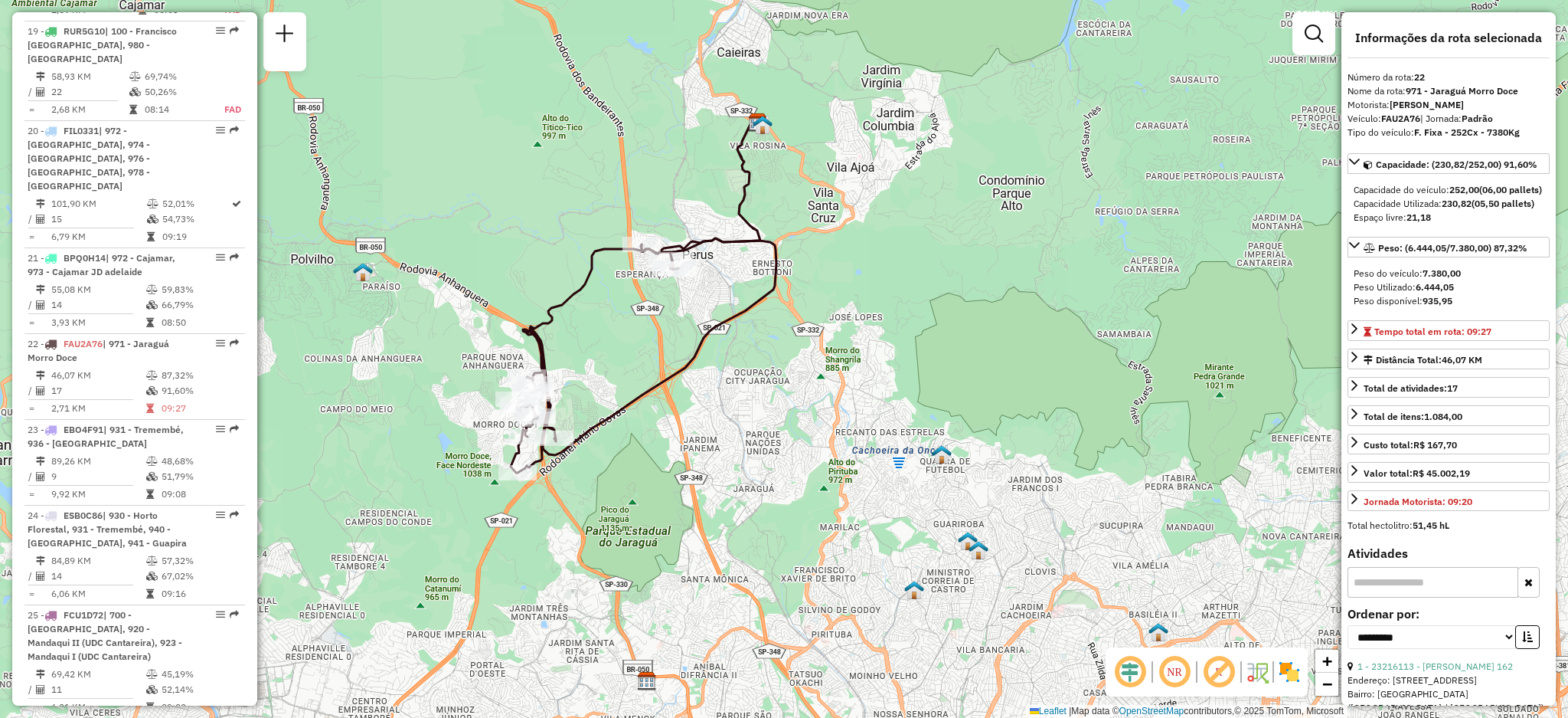
scroll to position [3356, 0]
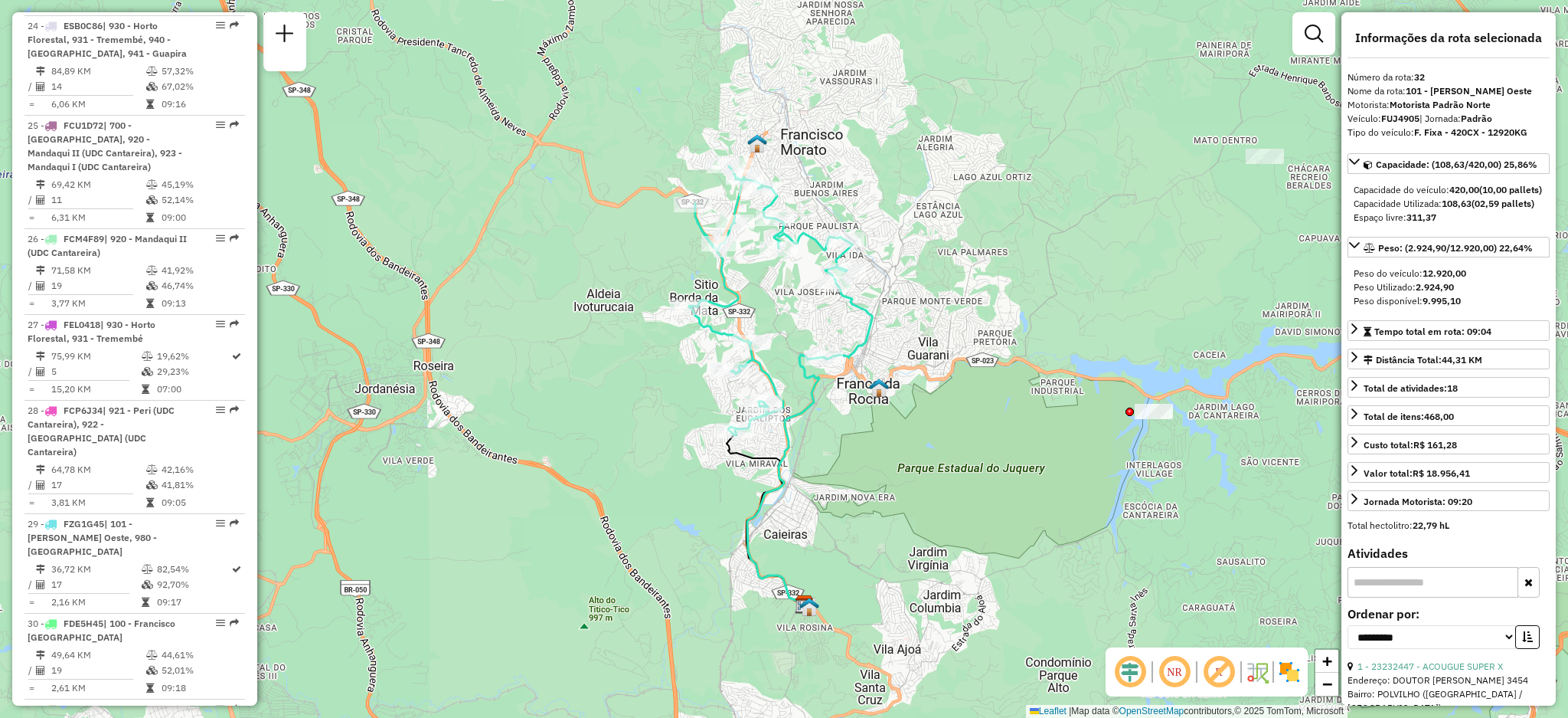
drag, startPoint x: 808, startPoint y: 254, endPoint x: 804, endPoint y: 271, distance: 17.5
click at [804, 271] on div "Janela de atendimento Grade de atendimento Capacidade Transportadoras Veículos …" at bounding box center [784, 359] width 1568 height 718
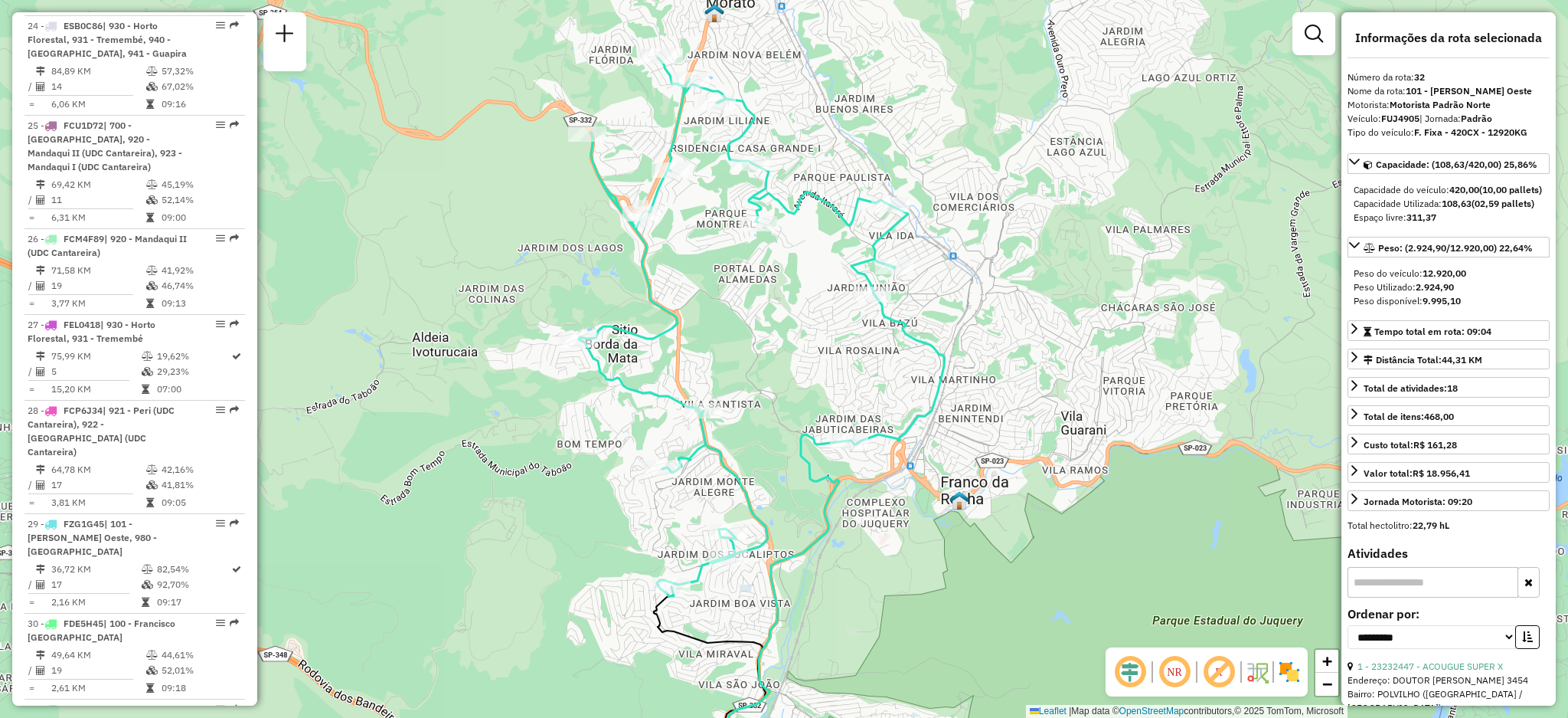
drag, startPoint x: 785, startPoint y: 267, endPoint x: 806, endPoint y: 329, distance: 65.5
click at [806, 329] on div "Janela de atendimento Grade de atendimento Capacidade Transportadoras Veículos …" at bounding box center [784, 359] width 1568 height 718
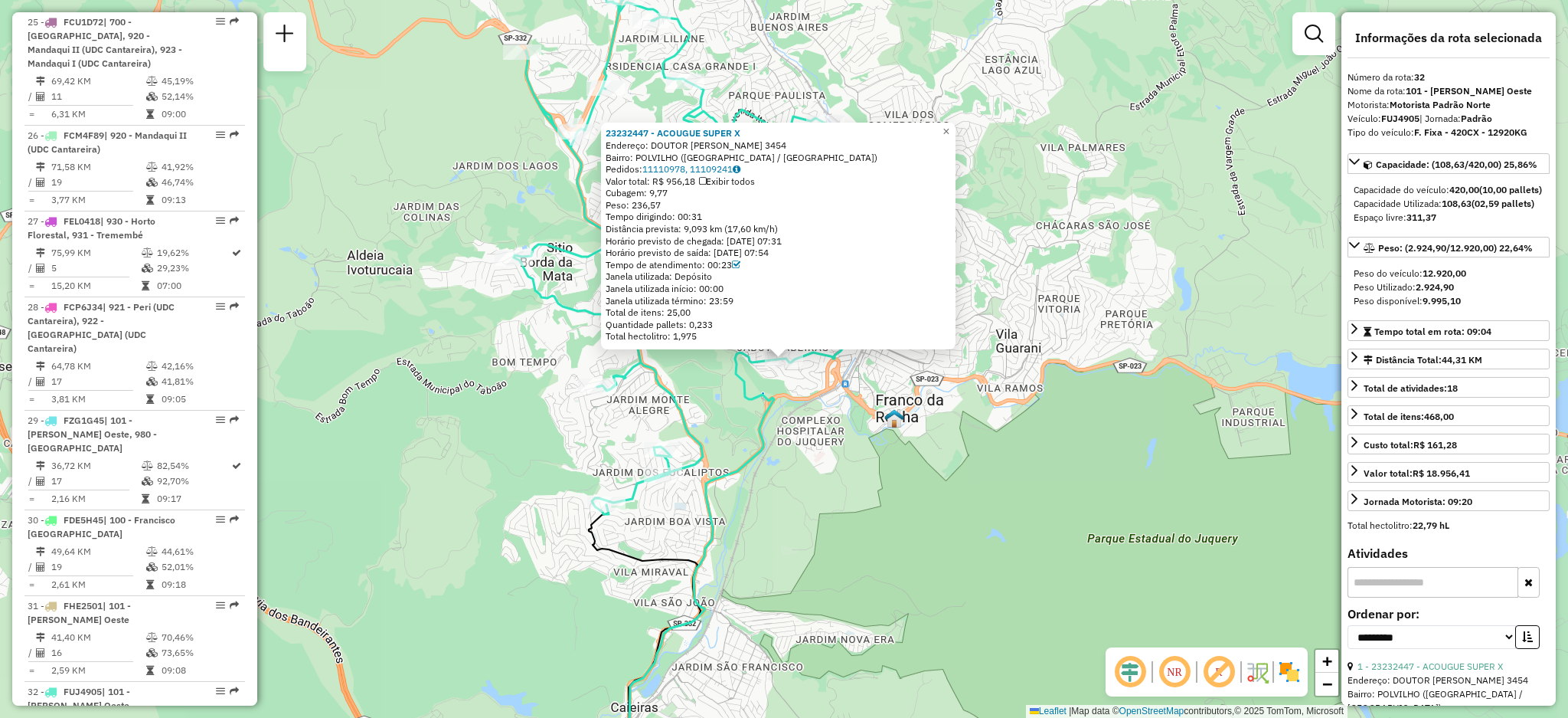
scroll to position [3647, 0]
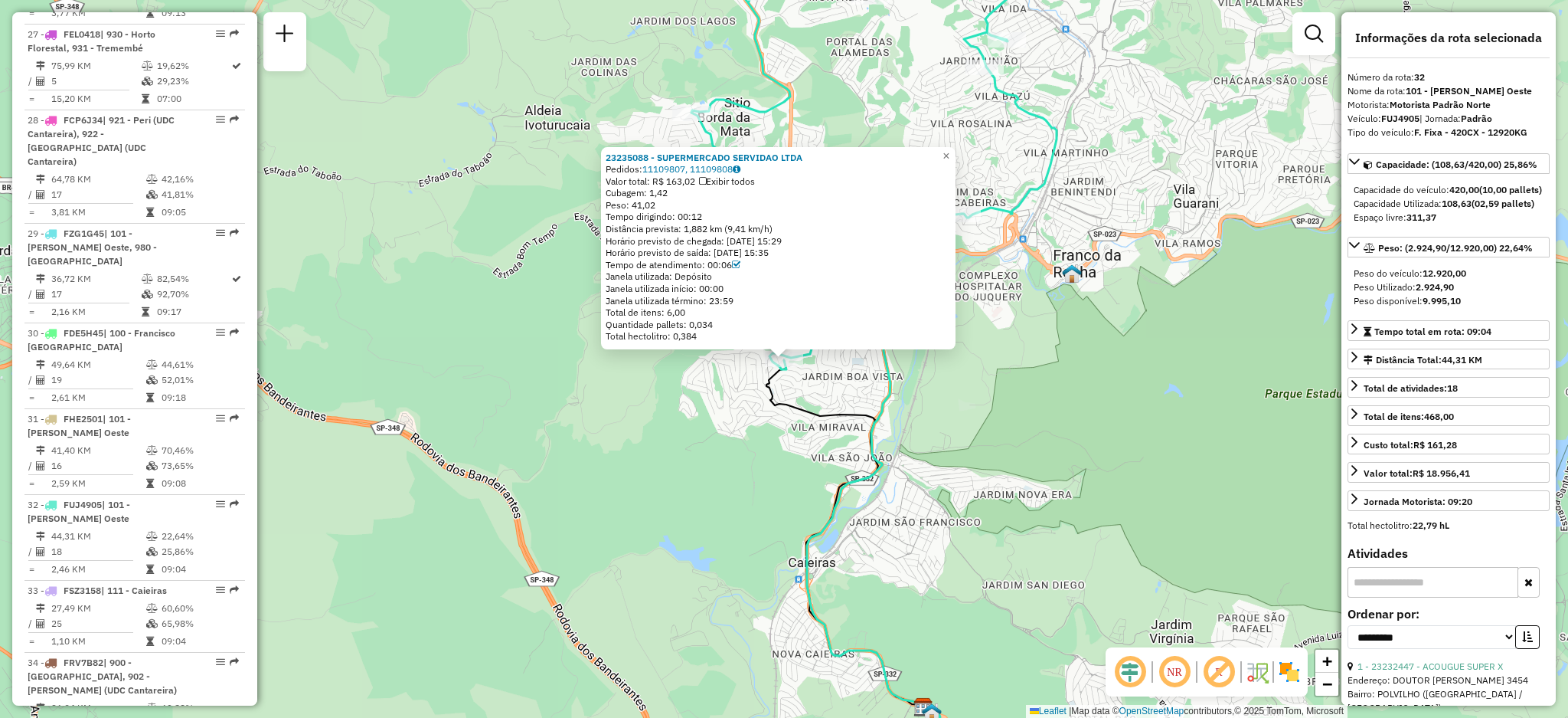
click at [611, 350] on div "23235088 - SUPERMERCADO SERVIDAO LTDA Pedidos: 11109807, 11109808 Valor total: …" at bounding box center [784, 359] width 1568 height 718
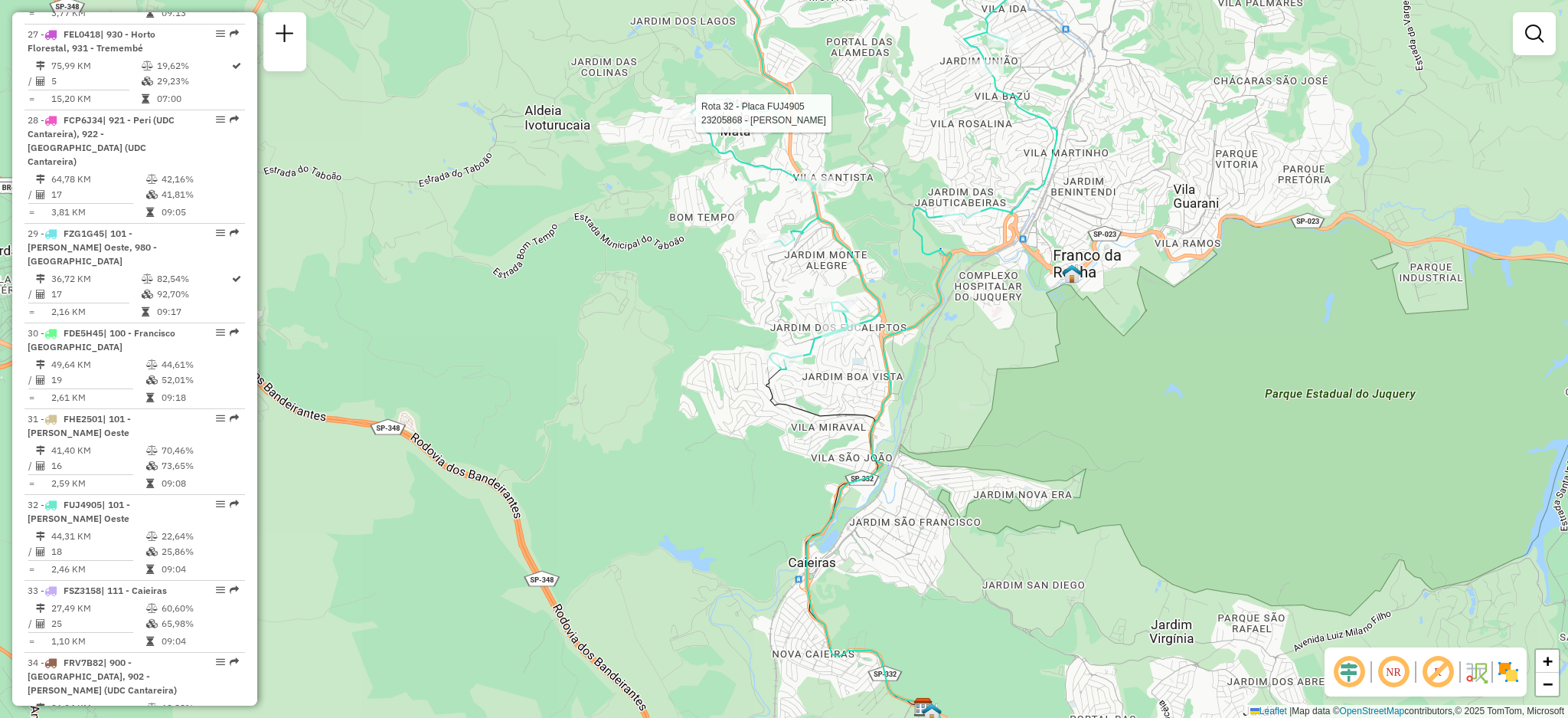
click at [695, 121] on div at bounding box center [691, 113] width 39 height 15
select select "**********"
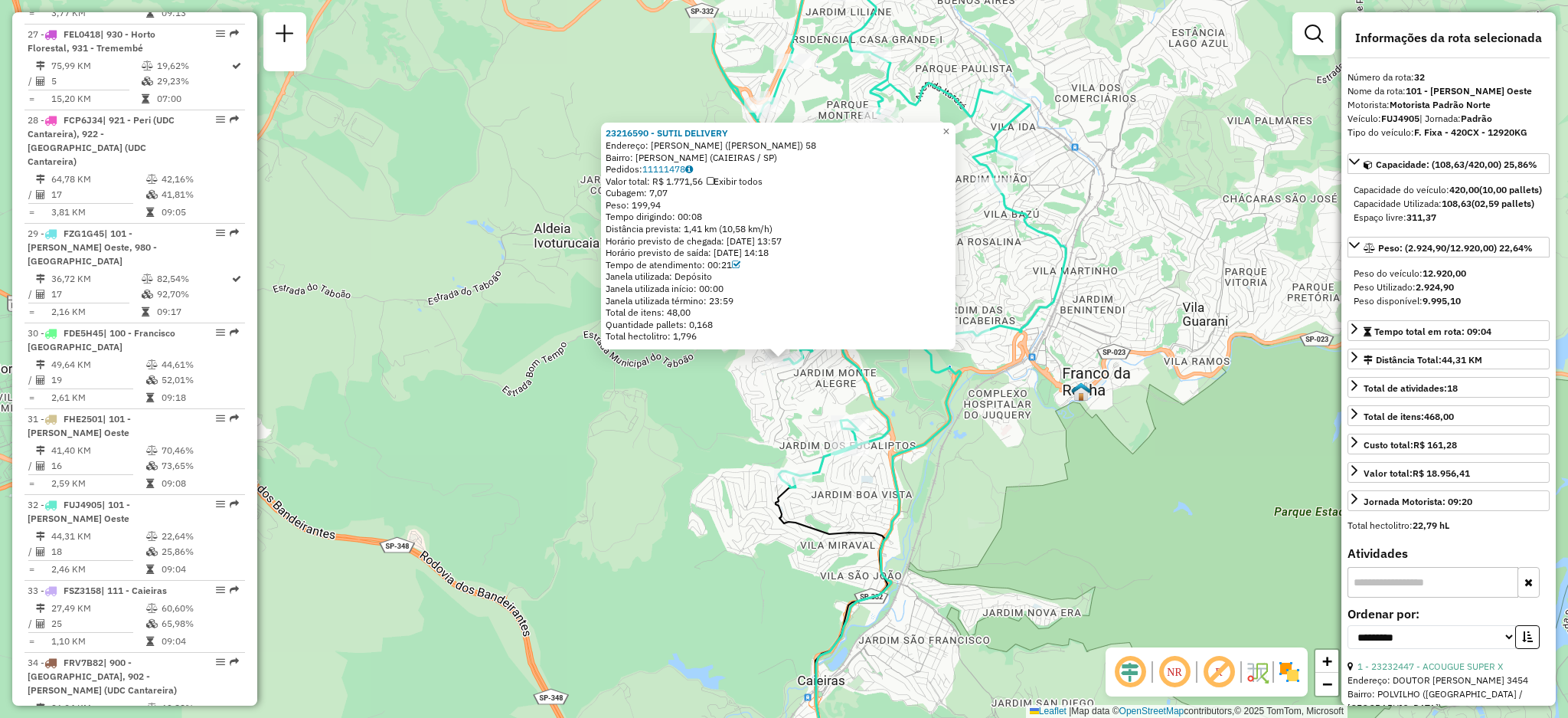
click at [970, 386] on div "23216590 - SUTIL DELIVERY Endereço: EVA (JD V TEREZA) 58 Bairro: [PERSON_NAME] …" at bounding box center [784, 359] width 1568 height 718
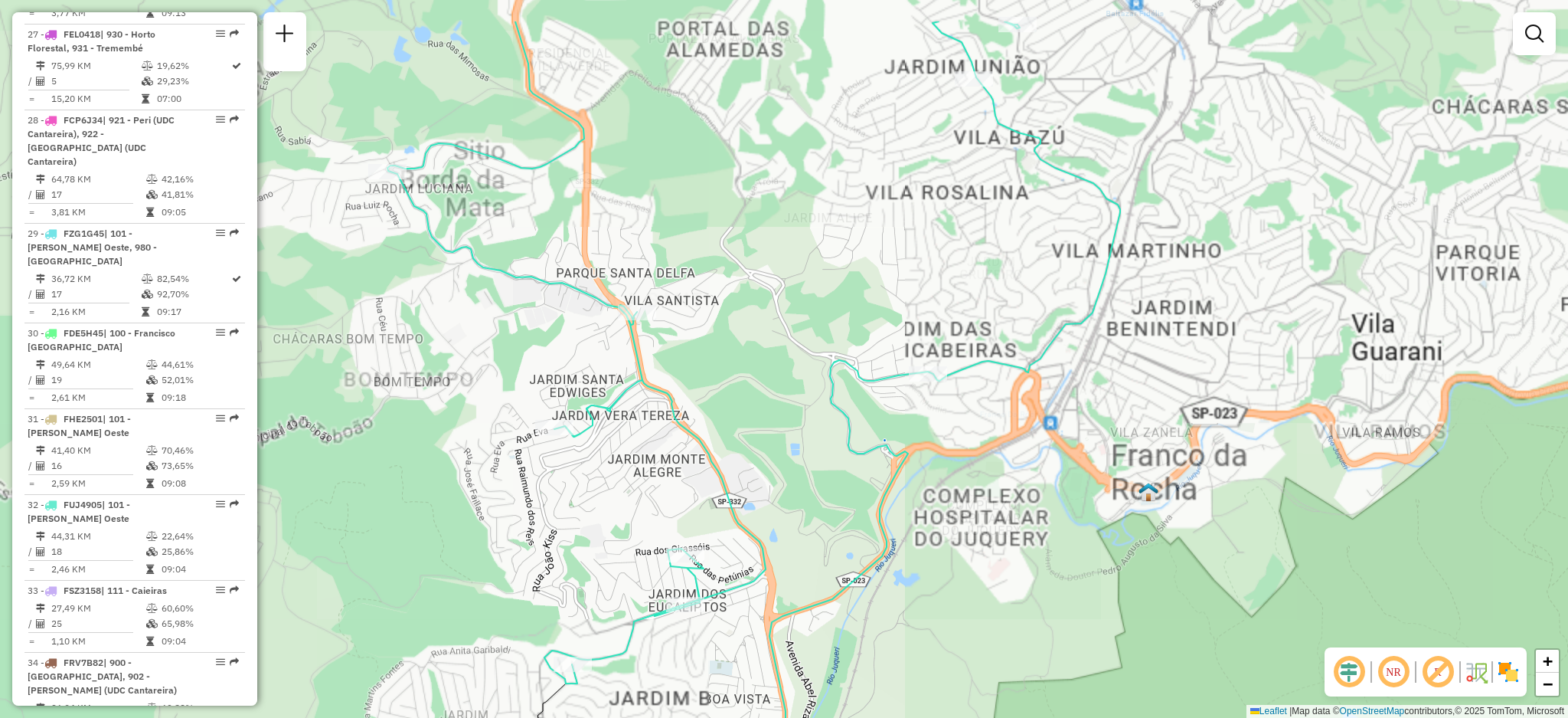
drag, startPoint x: 979, startPoint y: 241, endPoint x: 942, endPoint y: 314, distance: 81.8
click at [942, 326] on div "Janela de atendimento Grade de atendimento Capacidade Transportadoras Veículos …" at bounding box center [784, 359] width 1568 height 718
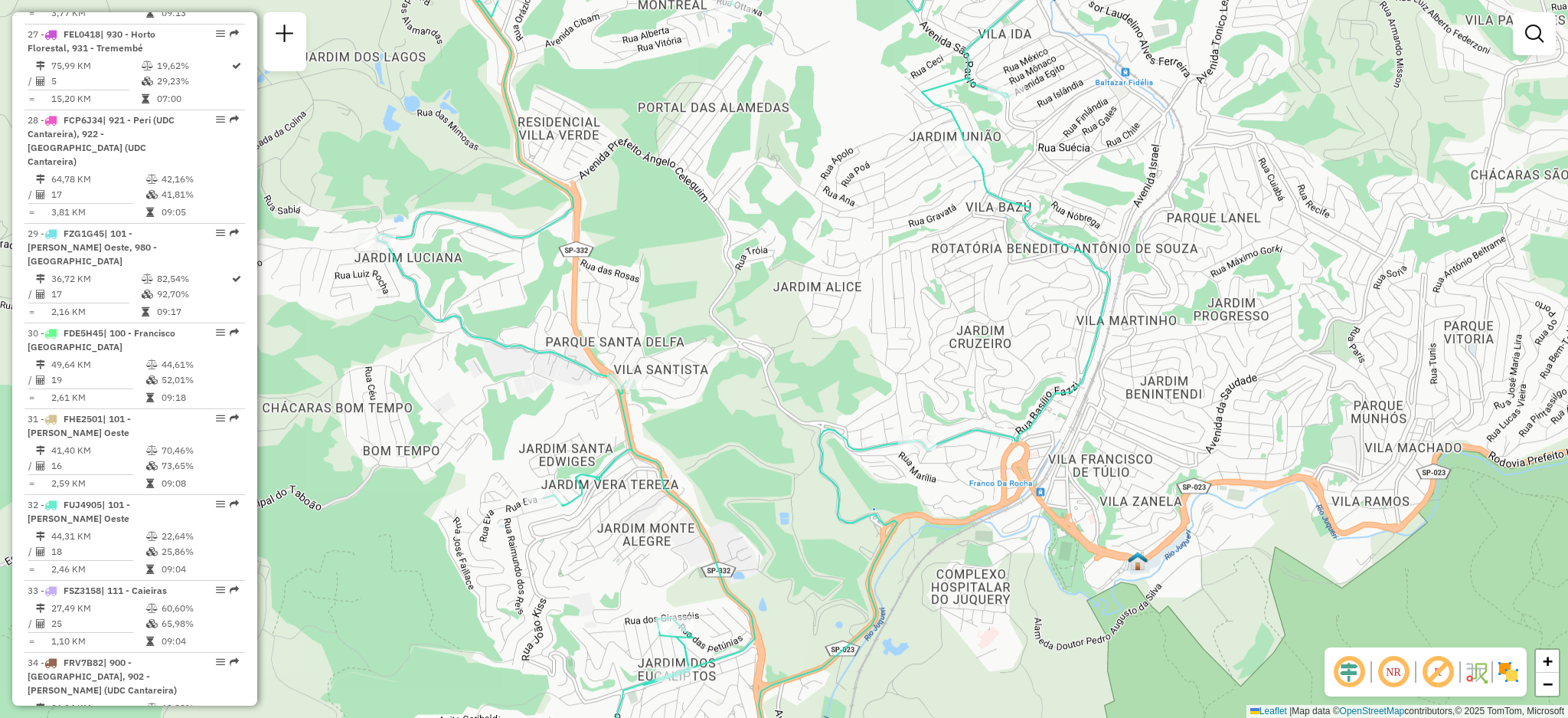
drag, startPoint x: 952, startPoint y: 300, endPoint x: 946, endPoint y: 317, distance: 18.0
click at [945, 328] on div "Janela de atendimento Grade de atendimento Capacidade Transportadoras Veículos …" at bounding box center [784, 359] width 1568 height 718
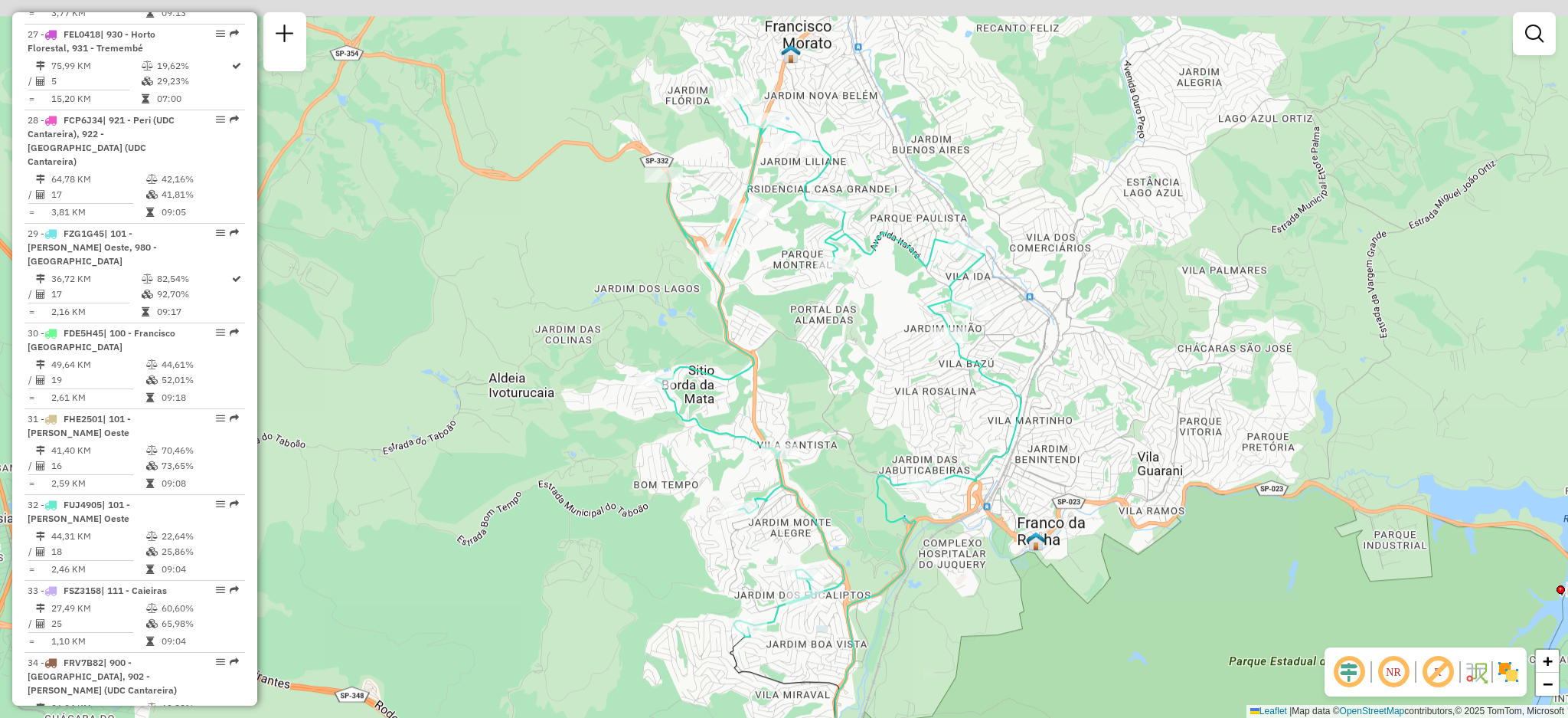
drag, startPoint x: 940, startPoint y: 302, endPoint x: 938, endPoint y: 351, distance: 49.0
click at [938, 398] on div "Janela de atendimento Grade de atendimento Capacidade Transportadoras Veículos …" at bounding box center [784, 359] width 1568 height 718
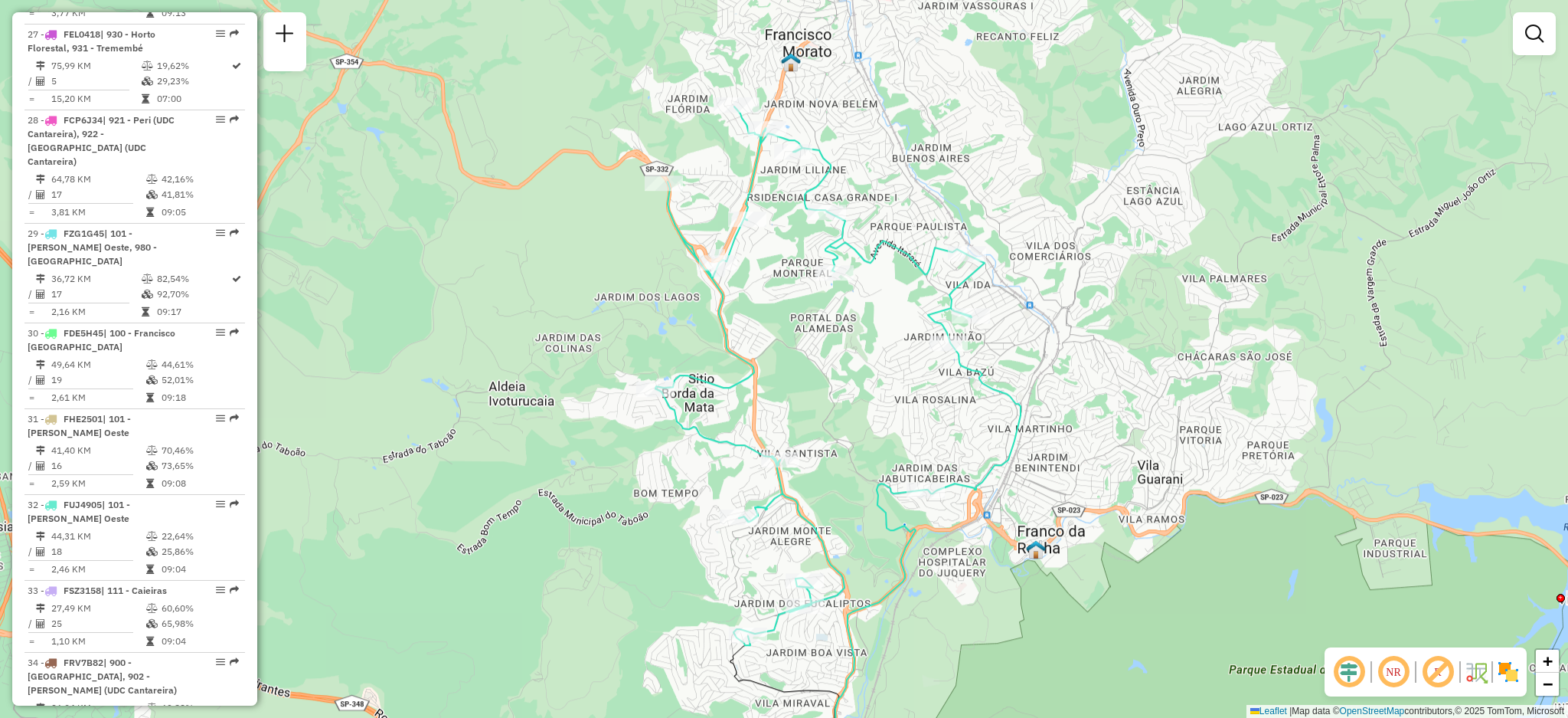
click at [944, 335] on icon at bounding box center [838, 375] width 366 height 539
select select "**********"
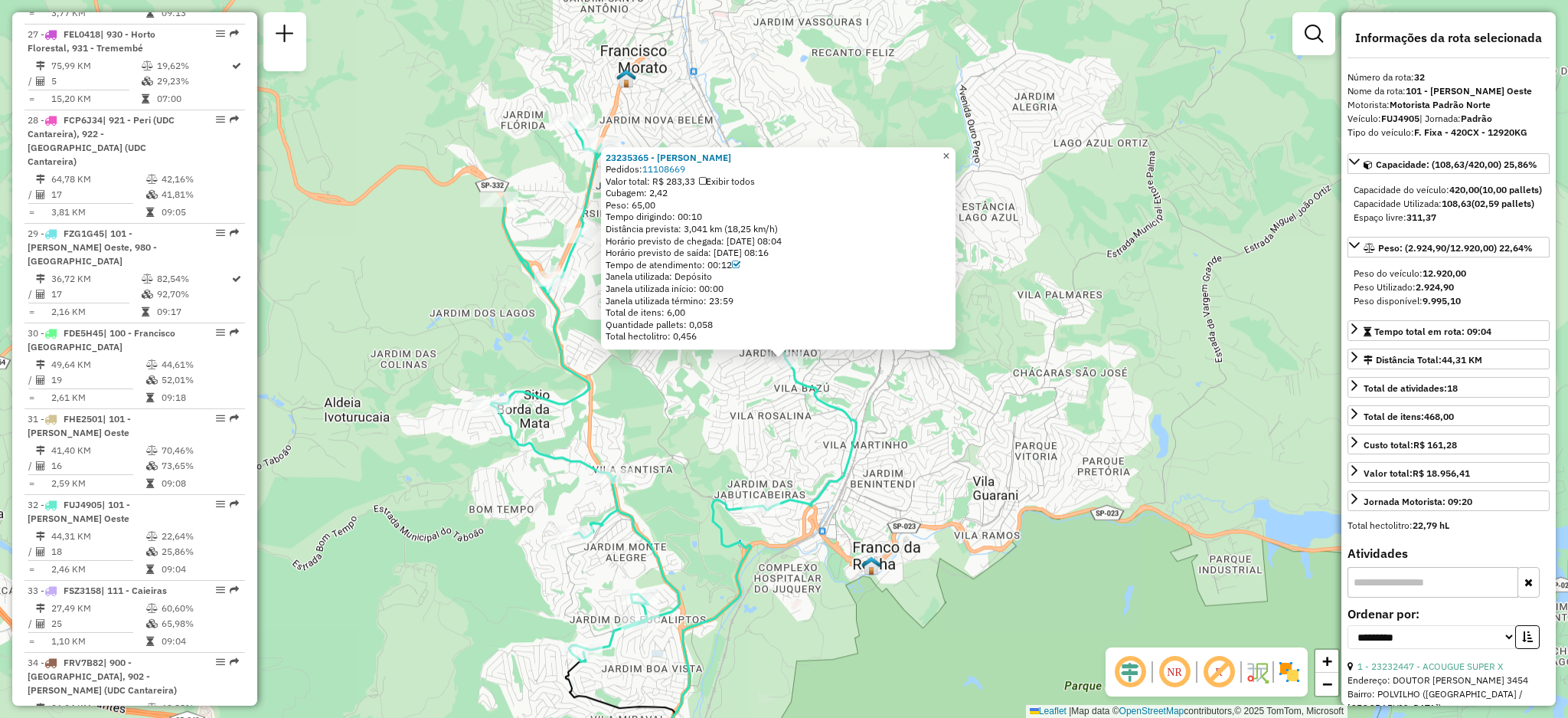
click at [950, 153] on span "×" at bounding box center [946, 155] width 7 height 13
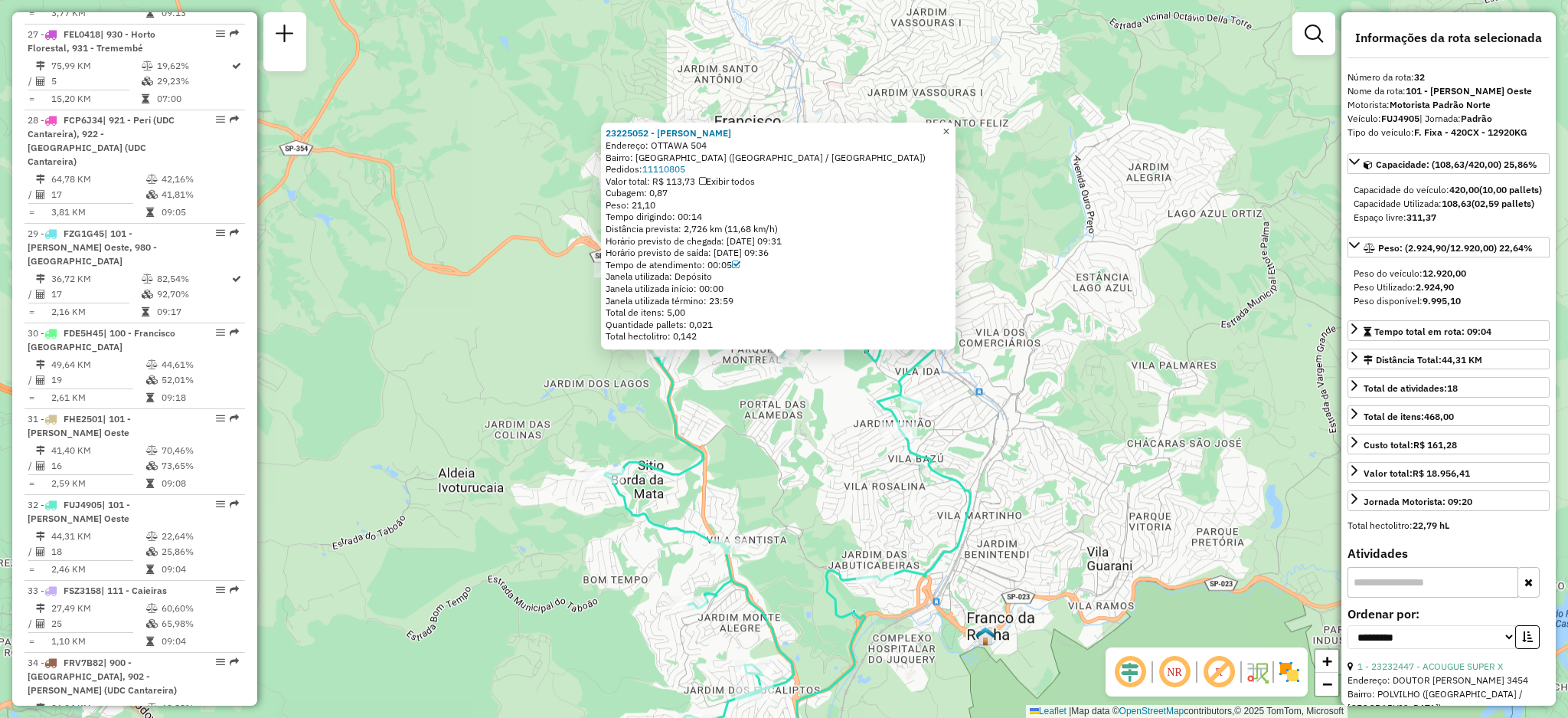
drag, startPoint x: 954, startPoint y: 126, endPoint x: 926, endPoint y: 155, distance: 40.3
click at [950, 127] on span "×" at bounding box center [946, 132] width 7 height 13
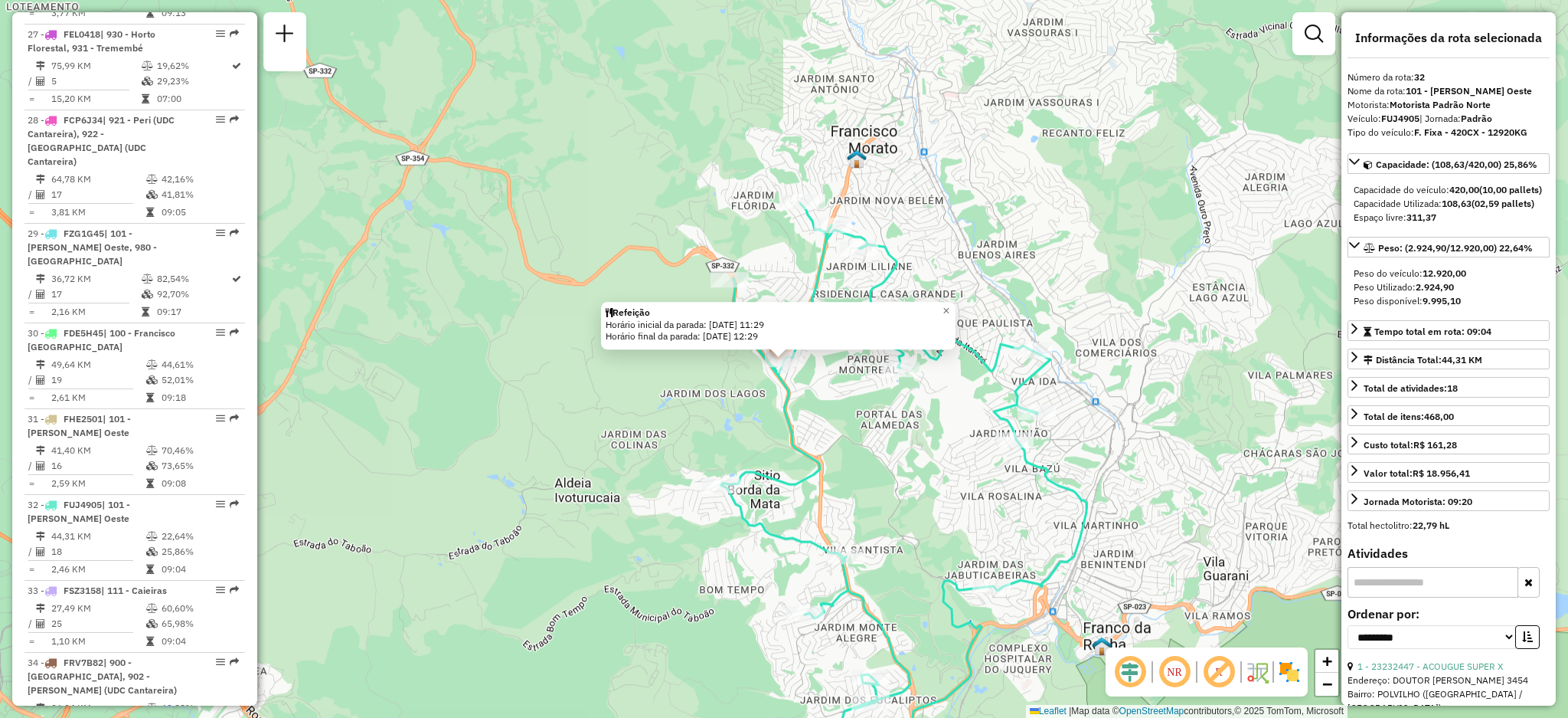
click at [945, 302] on div "Refeição Horário inicial da parada: [DATE] 11:29 Horário final da parada: [DATE…" at bounding box center [778, 325] width 355 height 47
click at [941, 308] on div "Refeição" at bounding box center [778, 313] width 345 height 12
click at [945, 309] on div "Refeição" at bounding box center [778, 313] width 345 height 12
click at [949, 308] on link "×" at bounding box center [945, 310] width 18 height 18
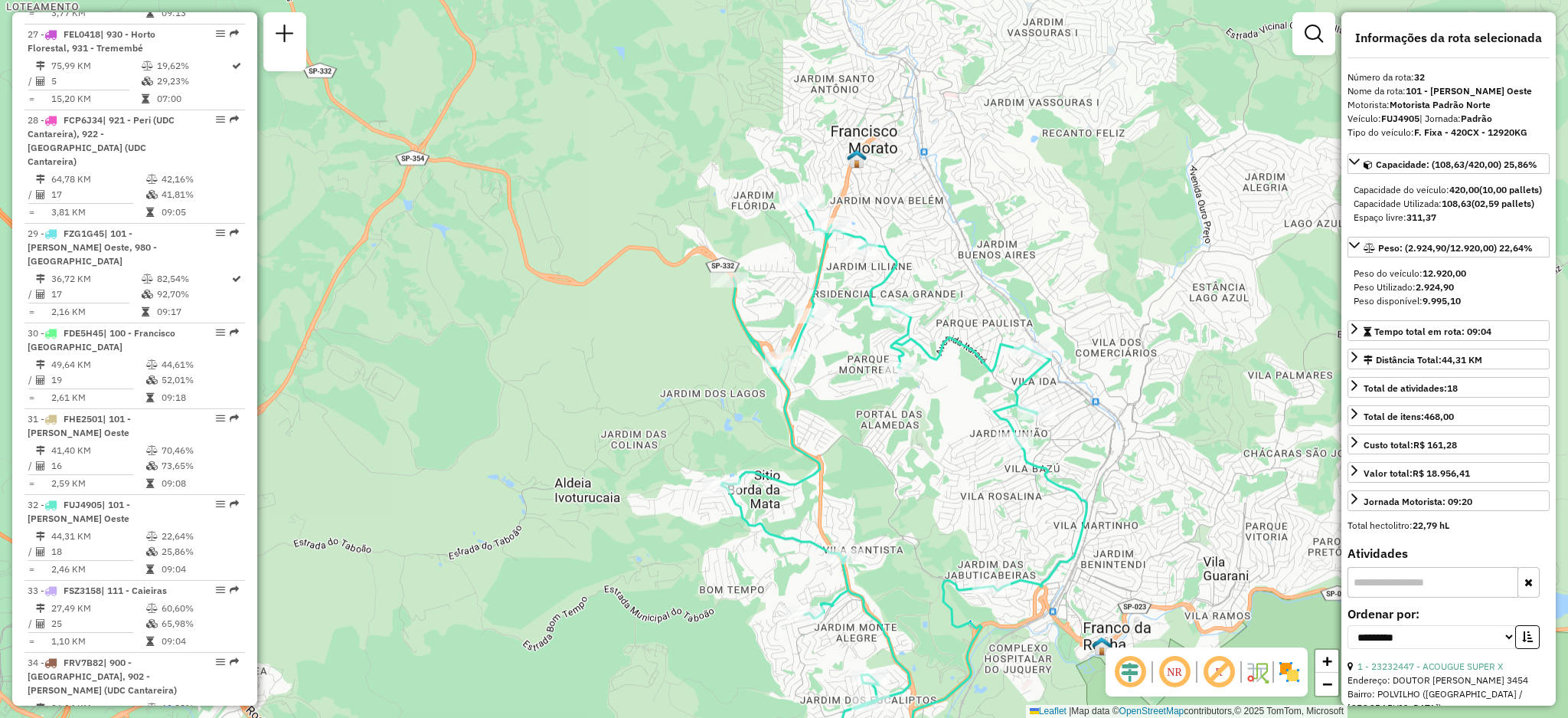
click at [775, 372] on icon at bounding box center [903, 472] width 366 height 539
click at [776, 367] on div at bounding box center [784, 359] width 39 height 15
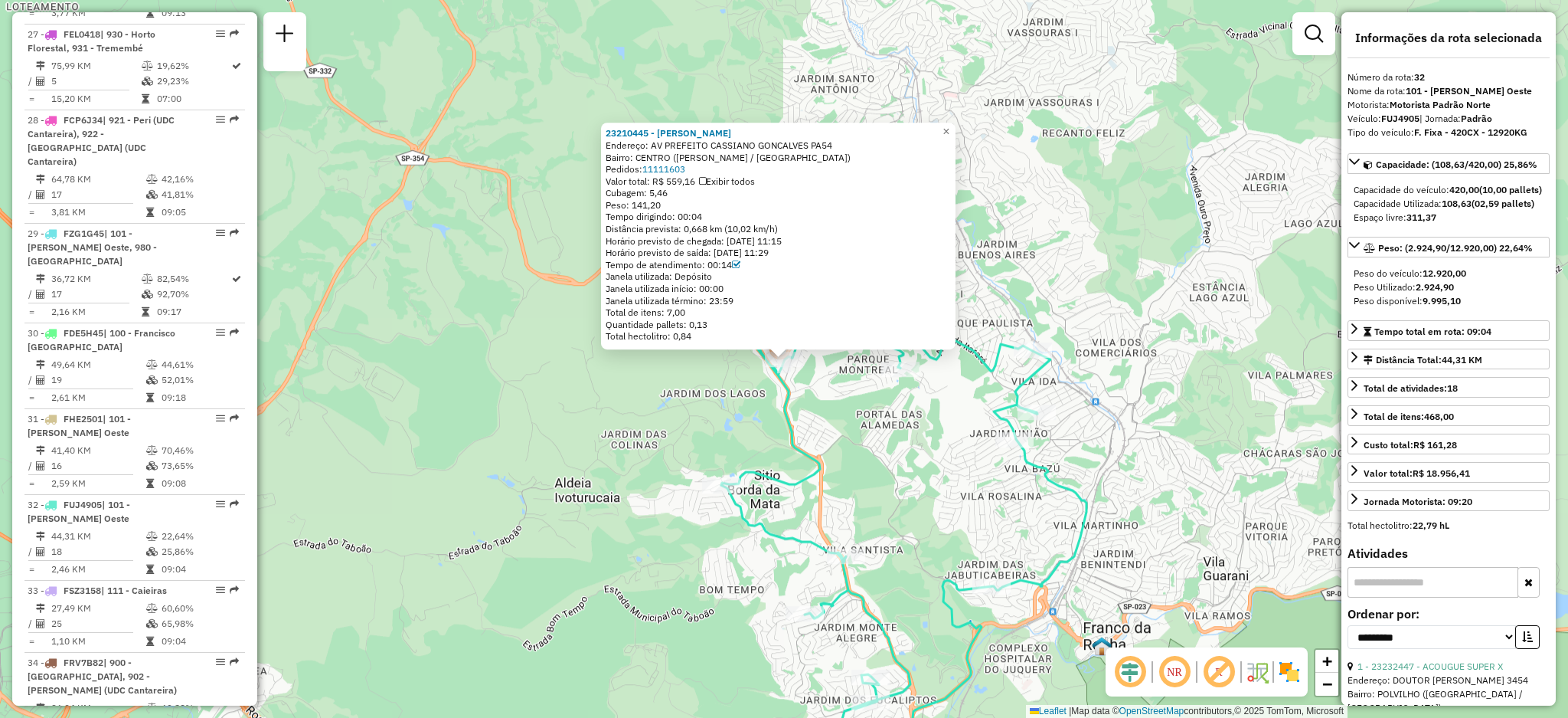
drag, startPoint x: 913, startPoint y: 320, endPoint x: 933, endPoint y: 261, distance: 62.3
click at [915, 319] on div "Quantidade pallets: 0,13" at bounding box center [778, 325] width 345 height 12
click at [956, 127] on link "×" at bounding box center [945, 132] width 18 height 18
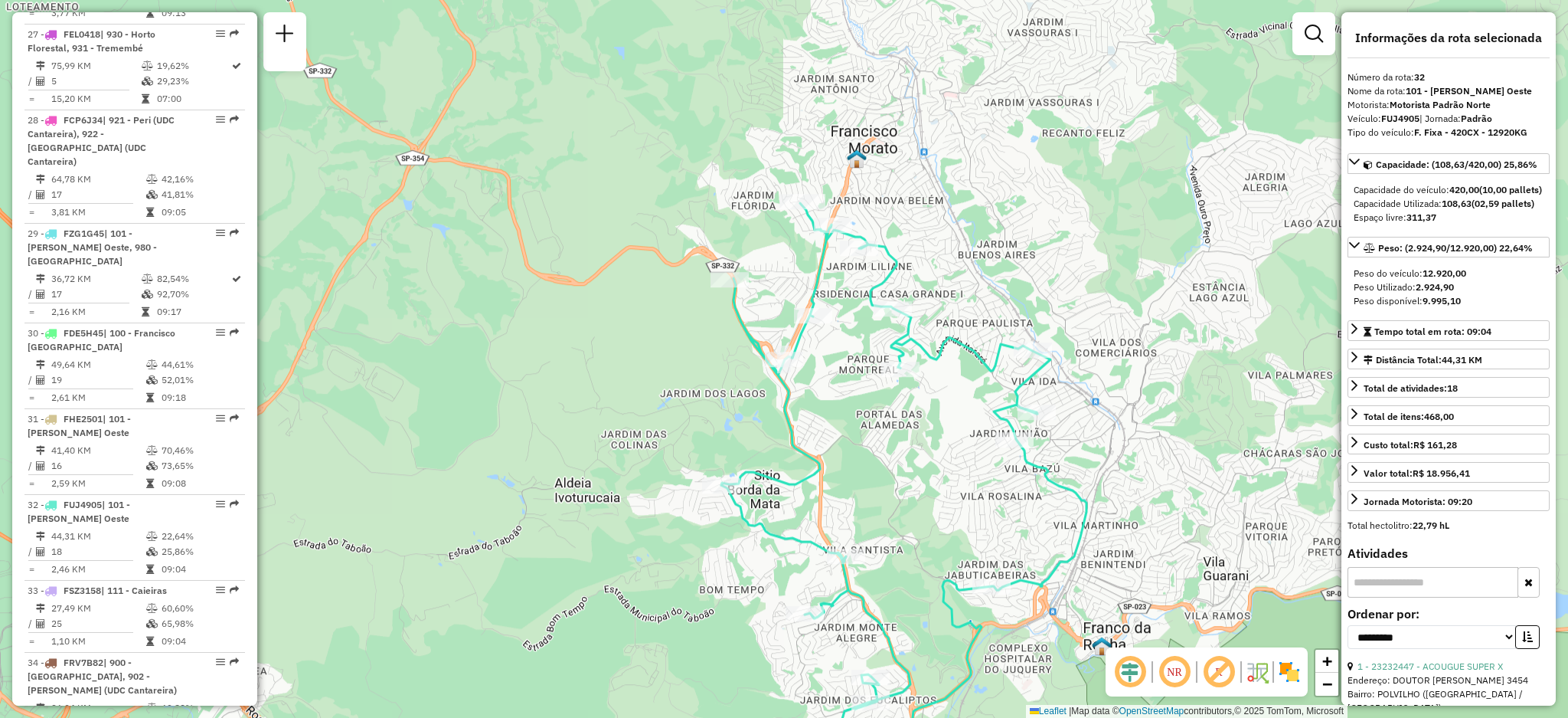
drag, startPoint x: 928, startPoint y: 259, endPoint x: 915, endPoint y: 292, distance: 35.5
click at [915, 292] on div "Rota 32 - Placa FUJ4905 23219676 - EDVANIA [PERSON_NAME] de atendimento Grade d…" at bounding box center [784, 359] width 1568 height 718
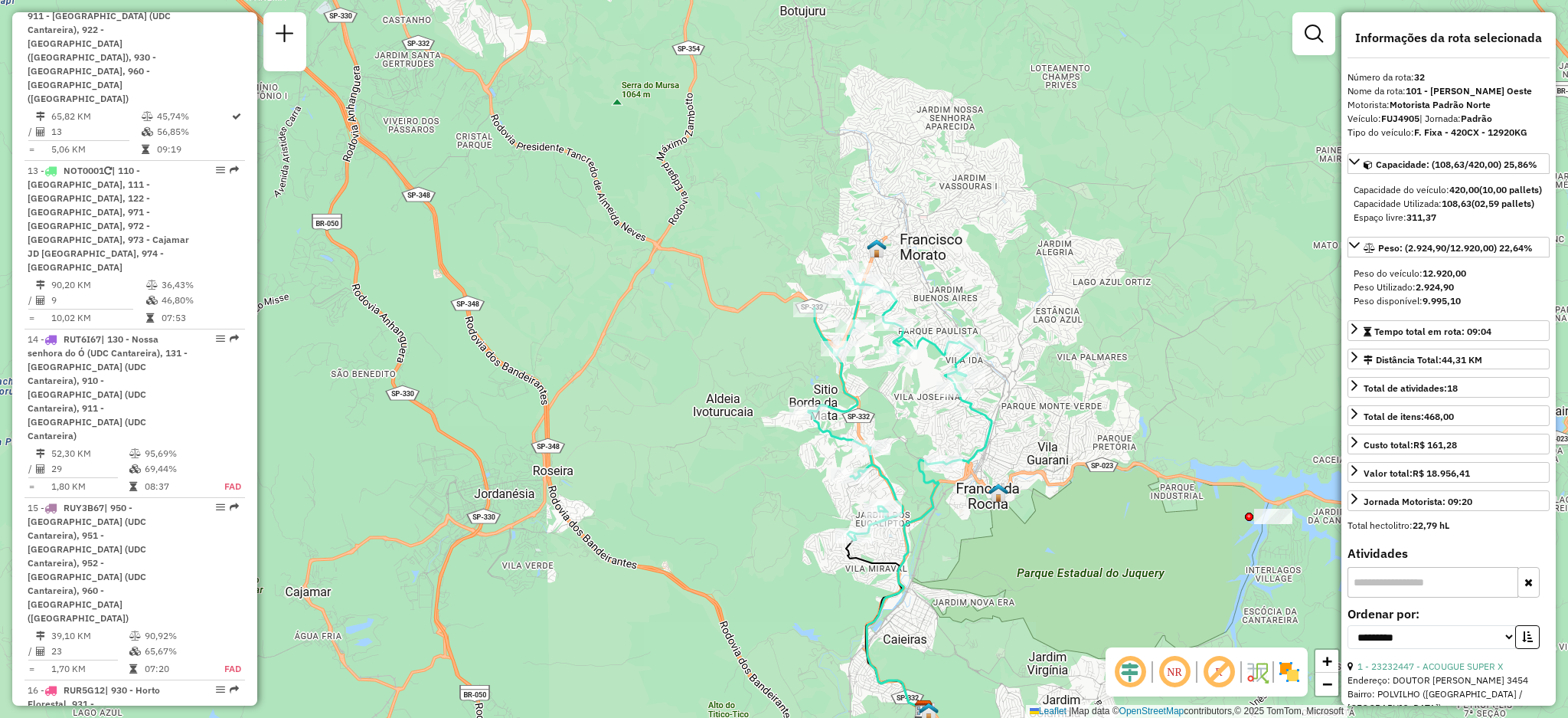
scroll to position [2111, 0]
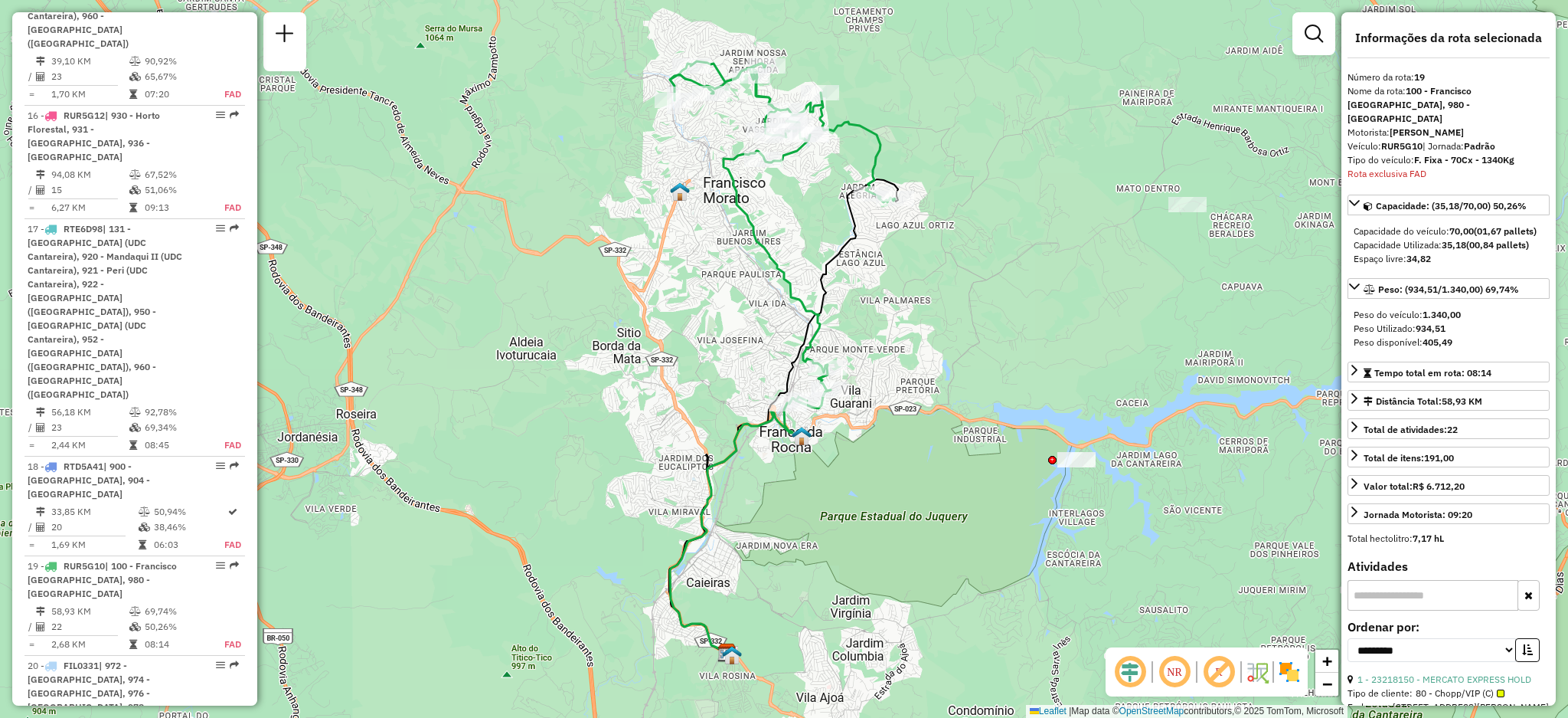
scroll to position [2449, 0]
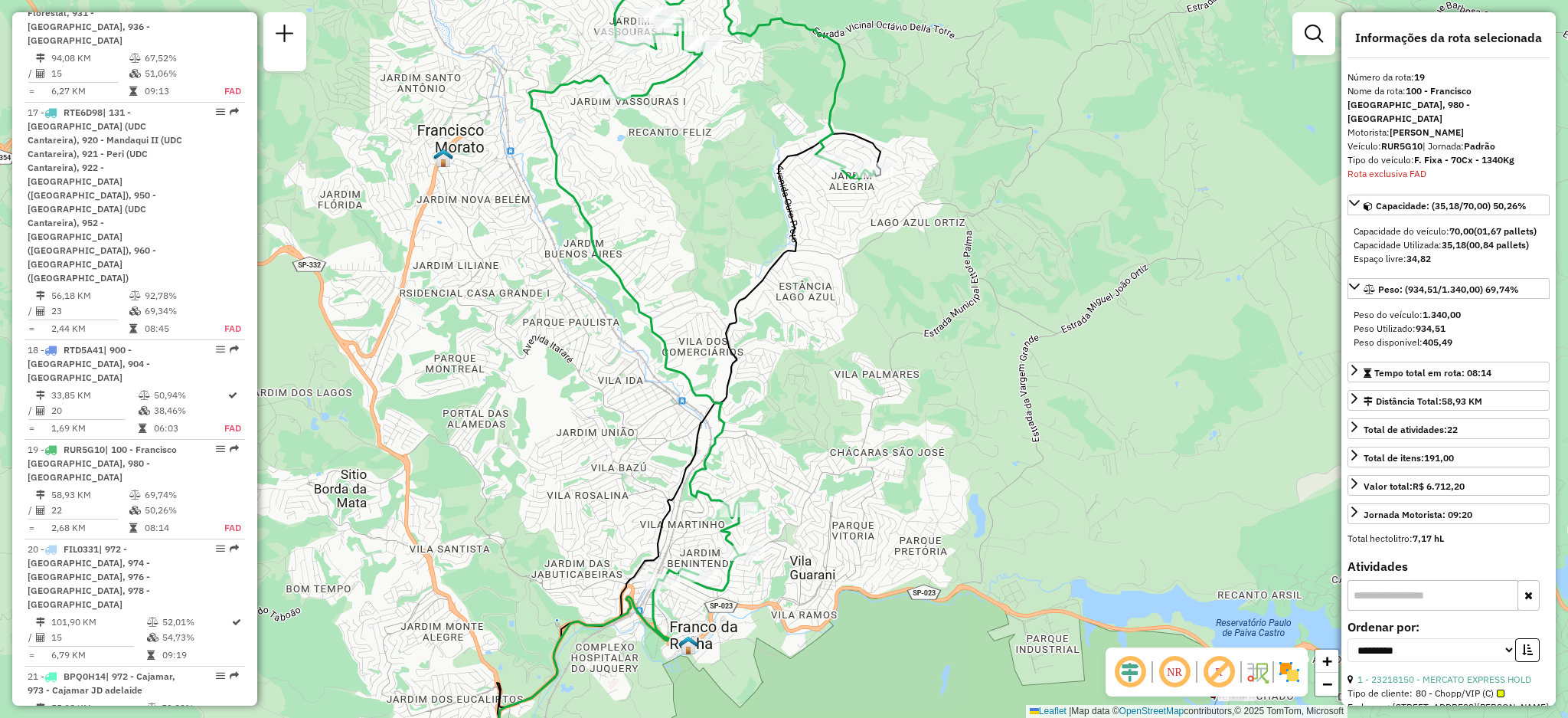
drag, startPoint x: 792, startPoint y: 213, endPoint x: 814, endPoint y: 311, distance: 100.4
click at [837, 410] on div "Janela de atendimento Grade de atendimento Capacidade Transportadoras Veículos …" at bounding box center [784, 359] width 1568 height 718
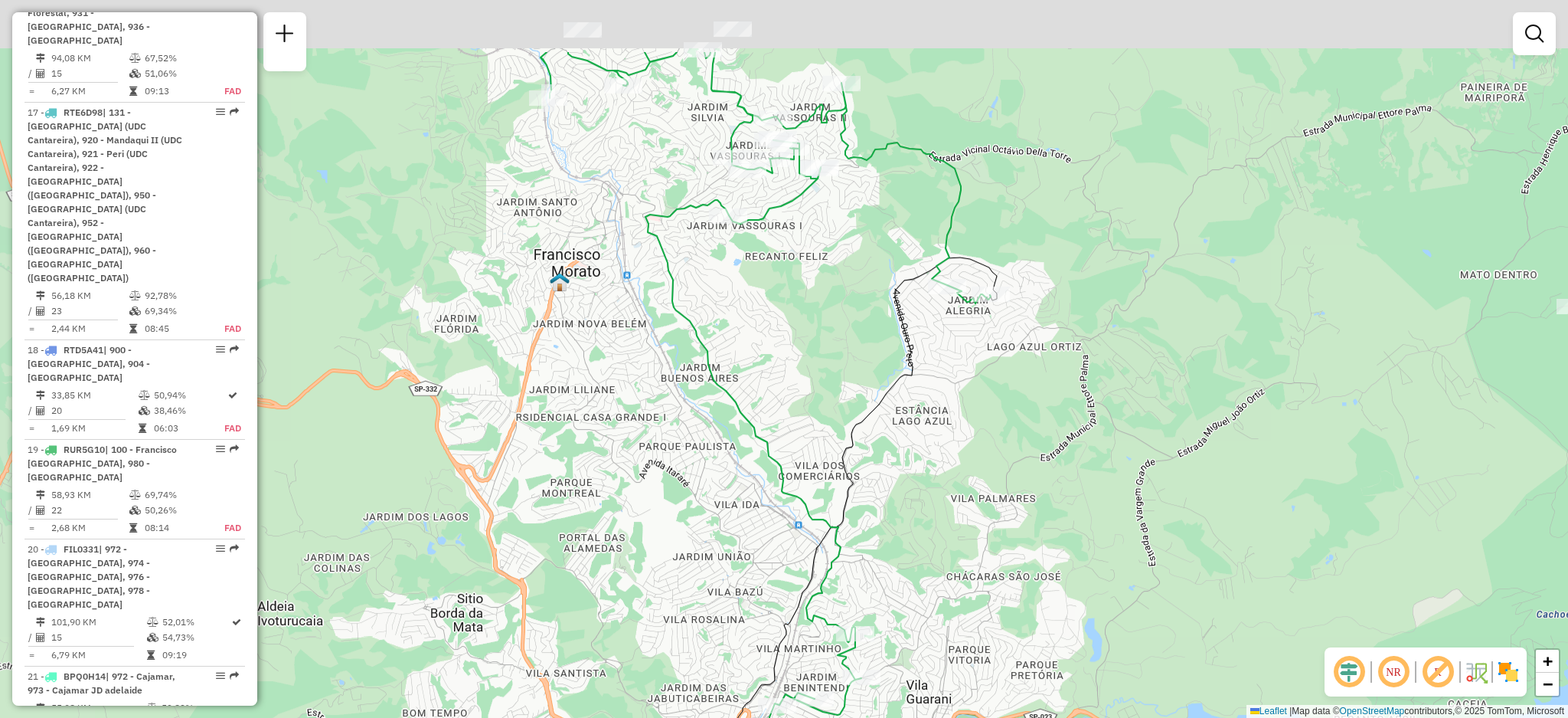
drag, startPoint x: 814, startPoint y: 311, endPoint x: 930, endPoint y: 435, distance: 169.8
click at [930, 435] on div "Janela de atendimento Grade de atendimento Capacidade Transportadoras Veículos …" at bounding box center [784, 359] width 1568 height 718
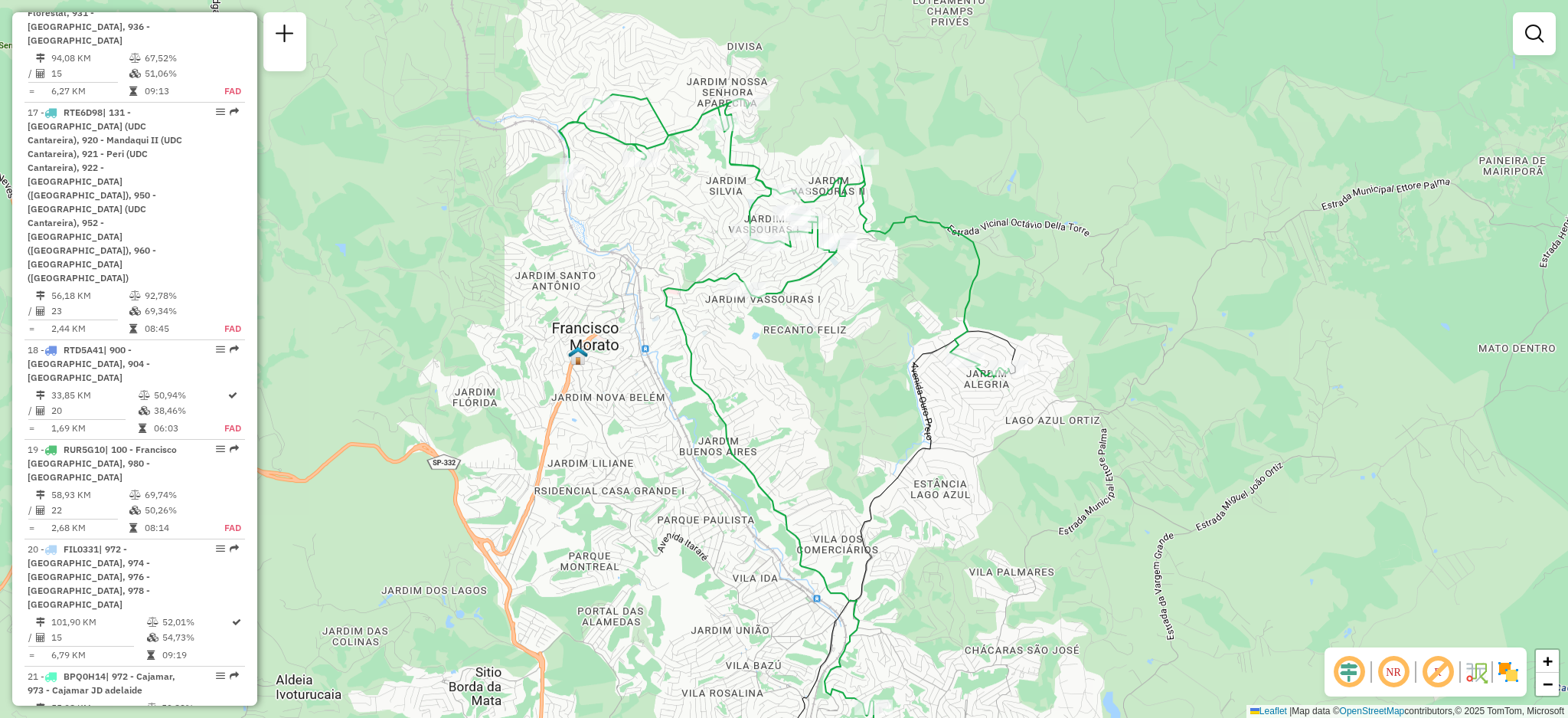
drag, startPoint x: 893, startPoint y: 299, endPoint x: 911, endPoint y: 373, distance: 76.2
click at [911, 373] on icon at bounding box center [852, 597] width 327 height 533
drag, startPoint x: 944, startPoint y: 477, endPoint x: 920, endPoint y: 344, distance: 135.1
click at [920, 344] on div "Janela de atendimento Grade de atendimento Capacidade Transportadoras Veículos …" at bounding box center [784, 359] width 1568 height 718
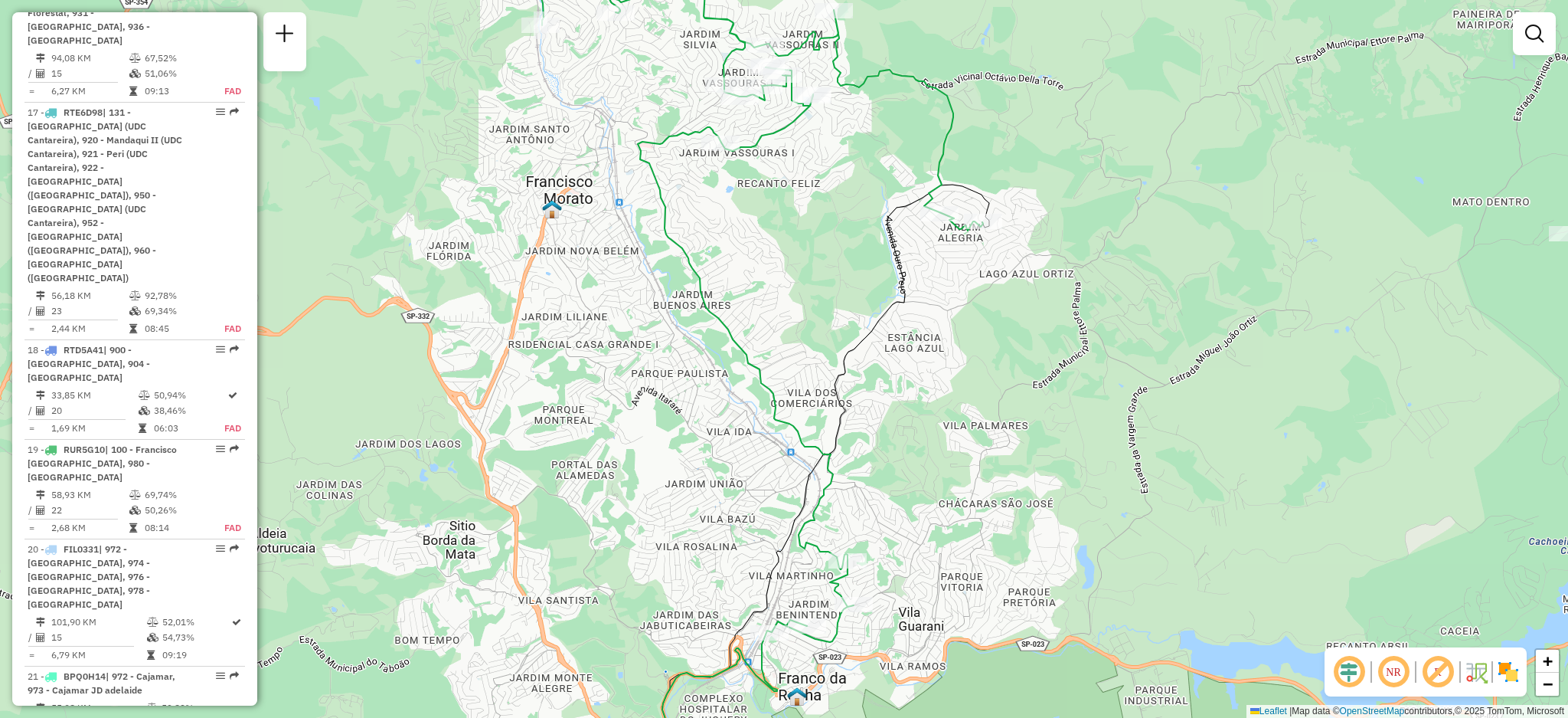
drag, startPoint x: 873, startPoint y: 452, endPoint x: 861, endPoint y: 504, distance: 53.4
click at [861, 504] on div "Janela de atendimento Grade de atendimento Capacidade Transportadoras Veículos …" at bounding box center [784, 359] width 1568 height 718
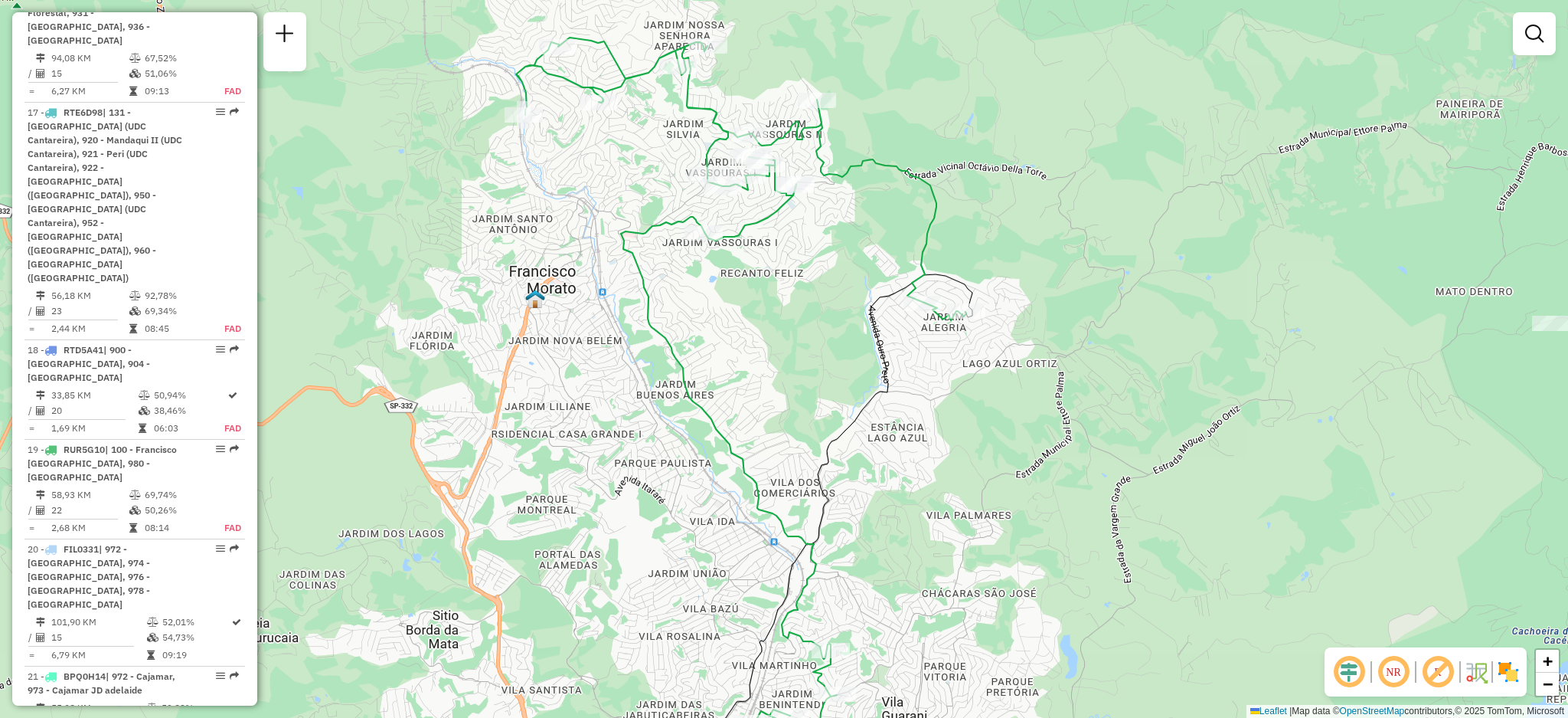
drag, startPoint x: 660, startPoint y: 263, endPoint x: 669, endPoint y: 290, distance: 28.5
click at [669, 290] on div "Janela de atendimento Grade de atendimento Capacidade Transportadoras Veículos …" at bounding box center [784, 359] width 1568 height 718
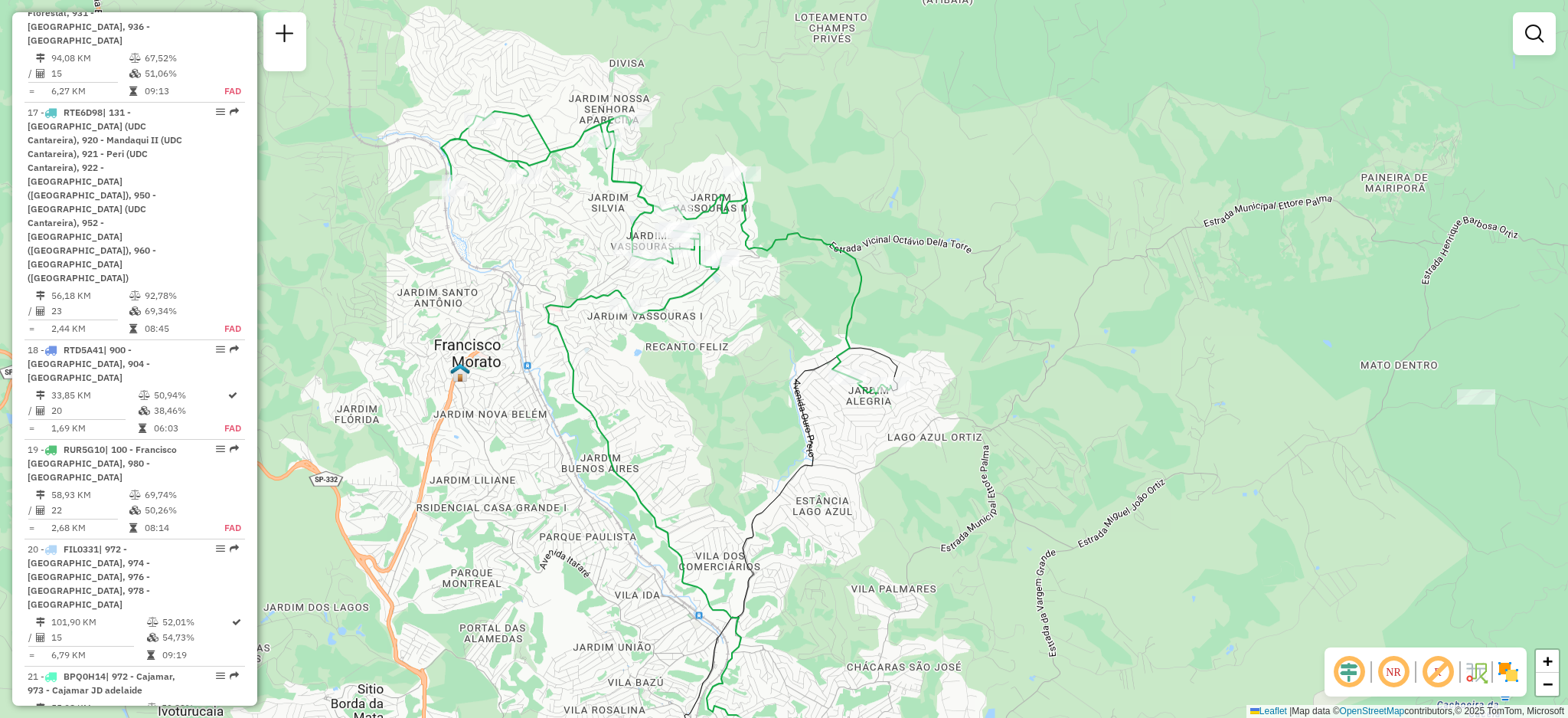
drag, startPoint x: 734, startPoint y: 357, endPoint x: 754, endPoint y: 381, distance: 31.2
click at [754, 381] on div "Janela de atendimento Grade de atendimento Capacidade Transportadoras Veículos …" at bounding box center [784, 359] width 1568 height 718
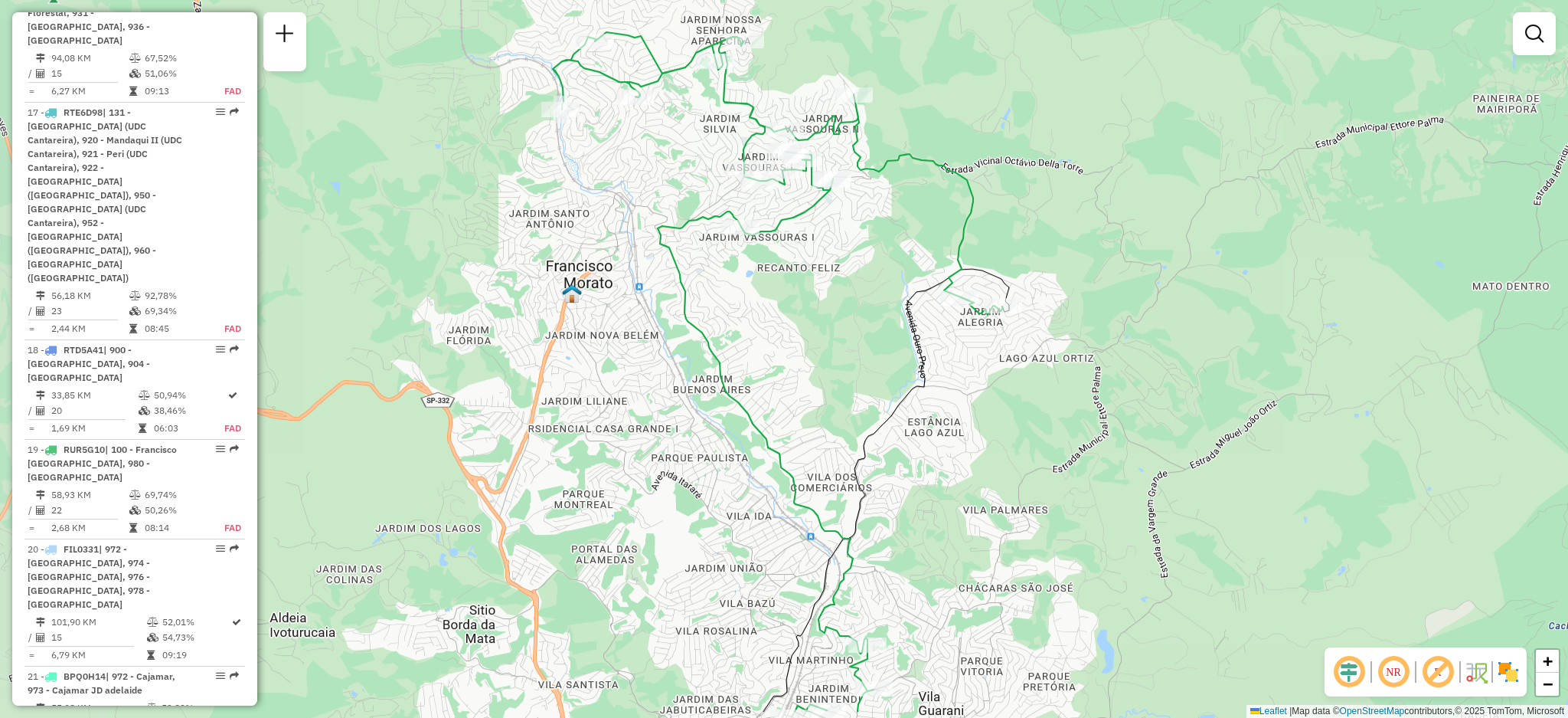
drag, startPoint x: 712, startPoint y: 290, endPoint x: 812, endPoint y: 221, distance: 121.5
click at [812, 221] on div "Janela de atendimento Grade de atendimento Capacidade Transportadoras Veículos …" at bounding box center [784, 359] width 1568 height 718
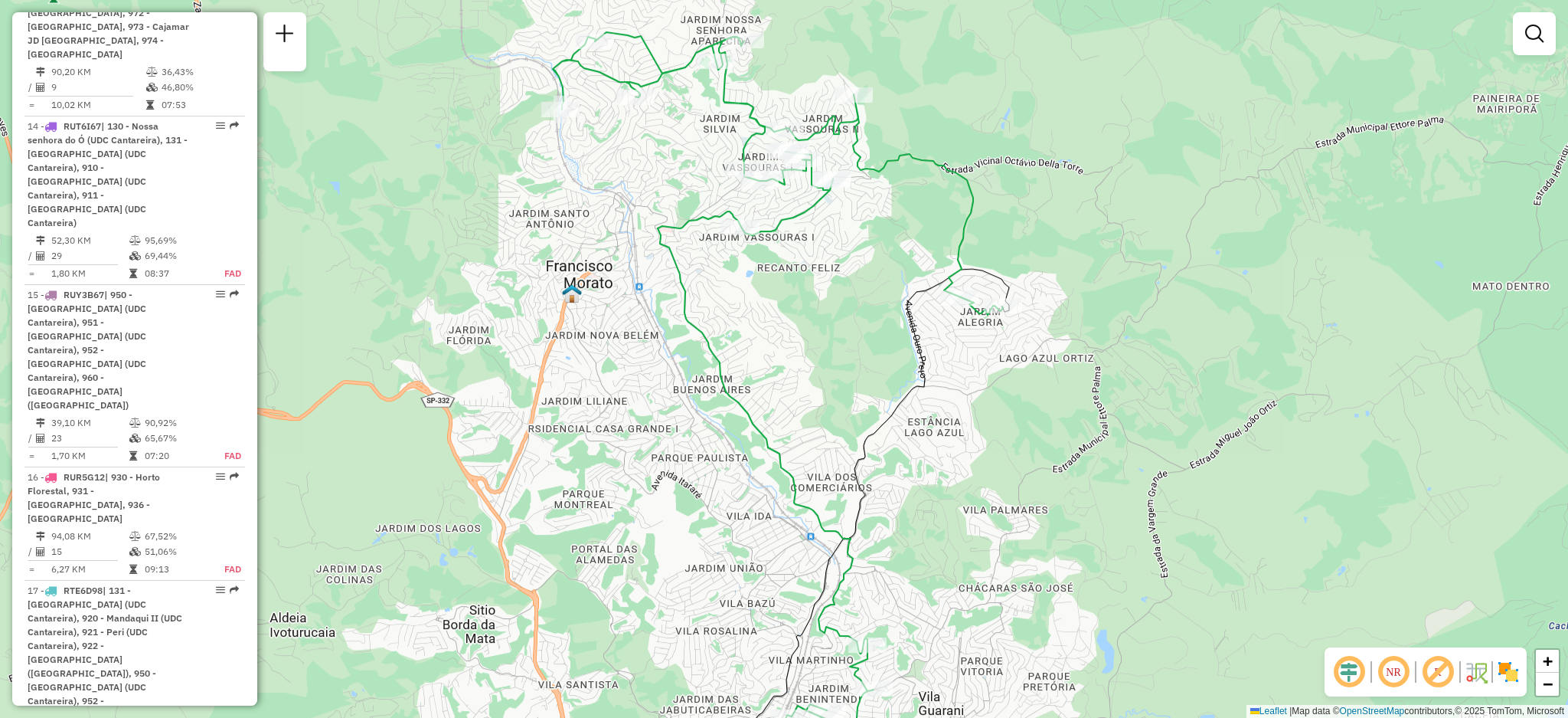
scroll to position [323, 0]
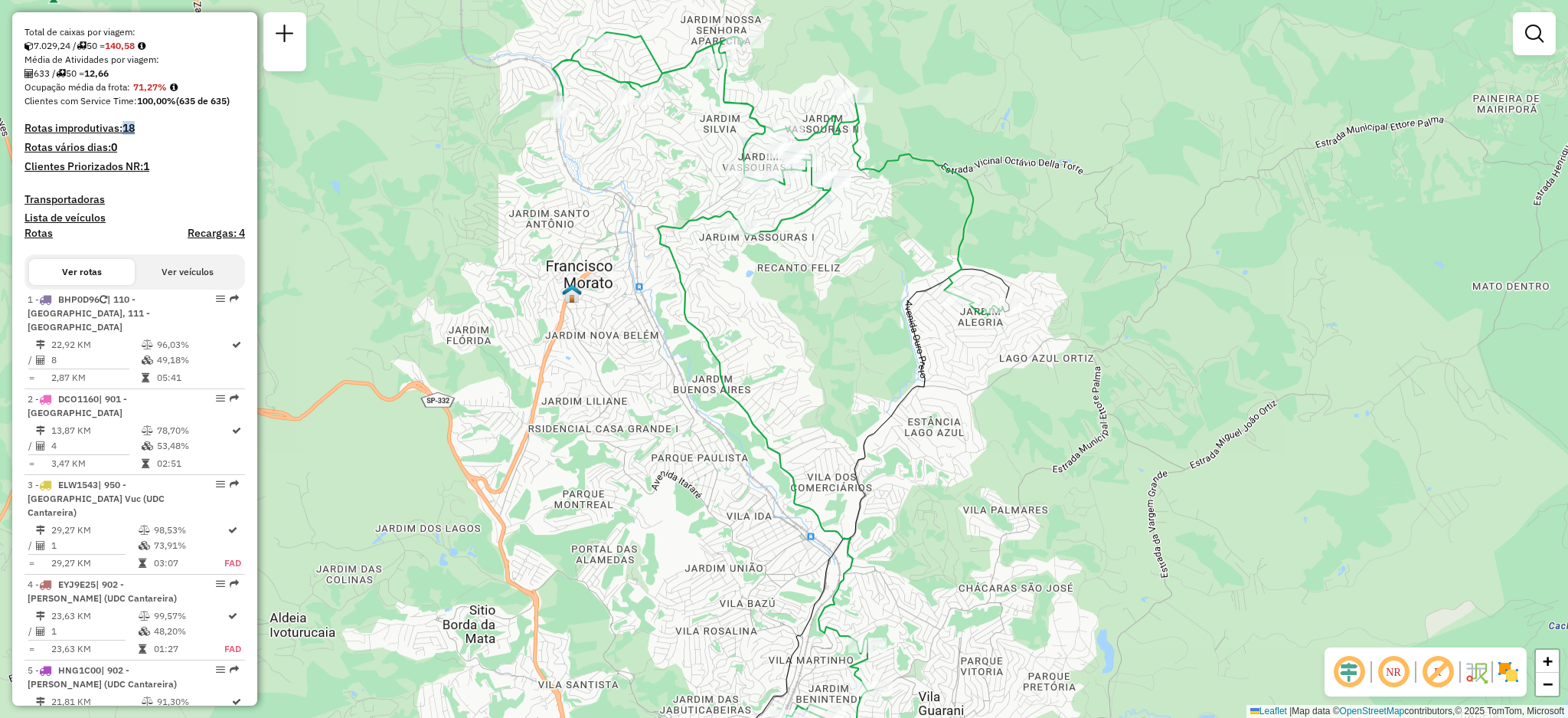
drag, startPoint x: 584, startPoint y: 280, endPoint x: 553, endPoint y: 159, distance: 124.9
click at [553, 160] on div "Janela de atendimento Grade de atendimento Capacidade Transportadoras Veículos …" at bounding box center [784, 359] width 1568 height 718
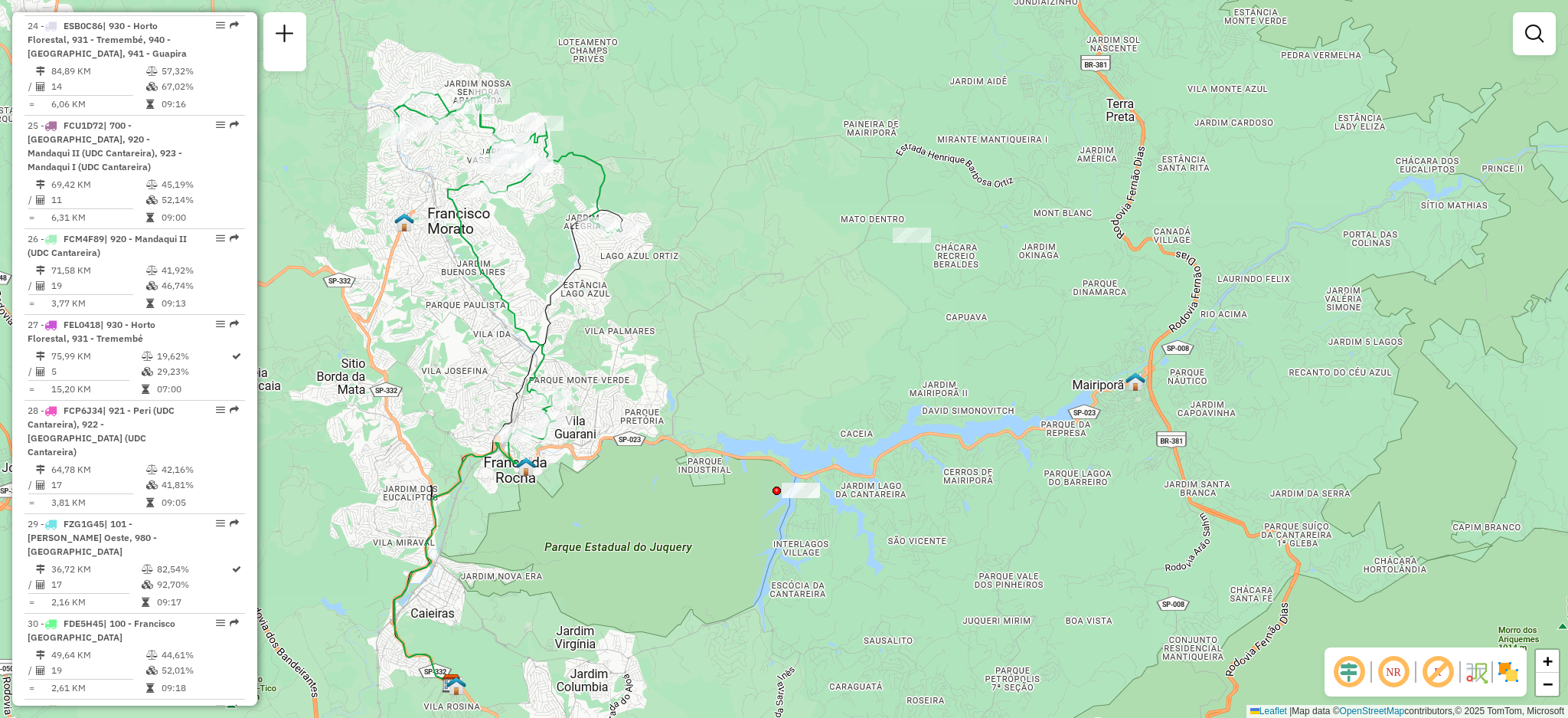
scroll to position [3360, 0]
select select "**********"
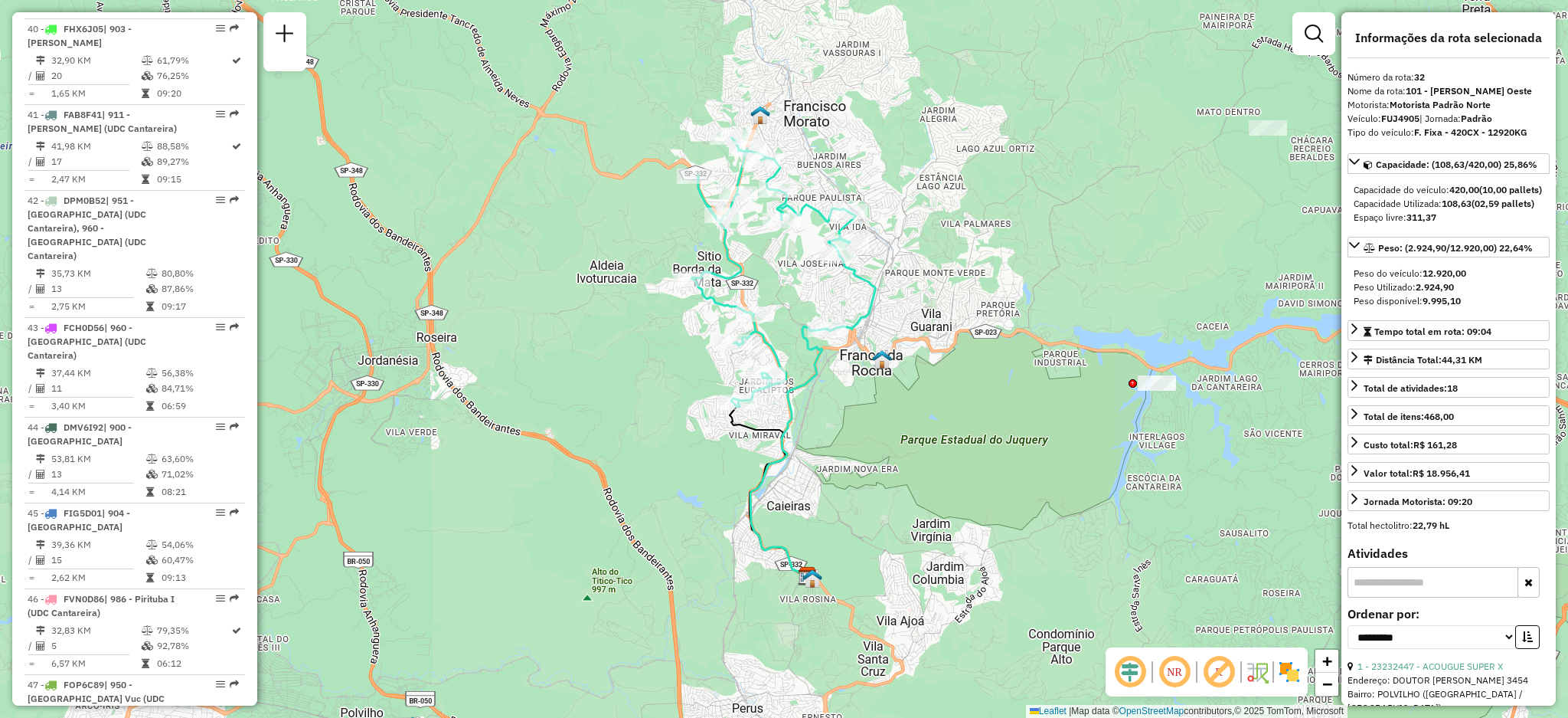
scroll to position [4991, 0]
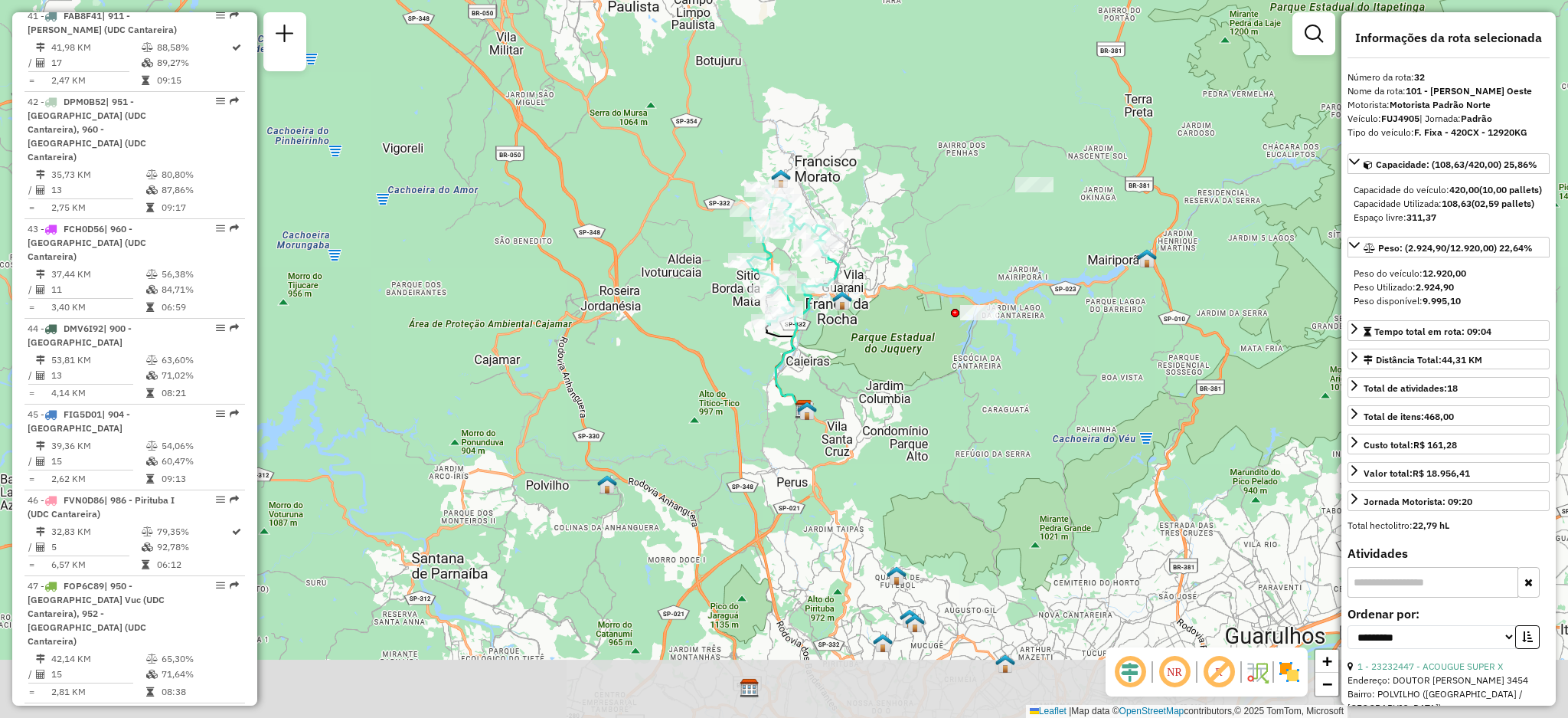
drag, startPoint x: 793, startPoint y: 210, endPoint x: 777, endPoint y: 258, distance: 50.6
click at [777, 258] on div "Janela de atendimento Grade de atendimento Capacidade Transportadoras Veículos …" at bounding box center [784, 359] width 1568 height 718
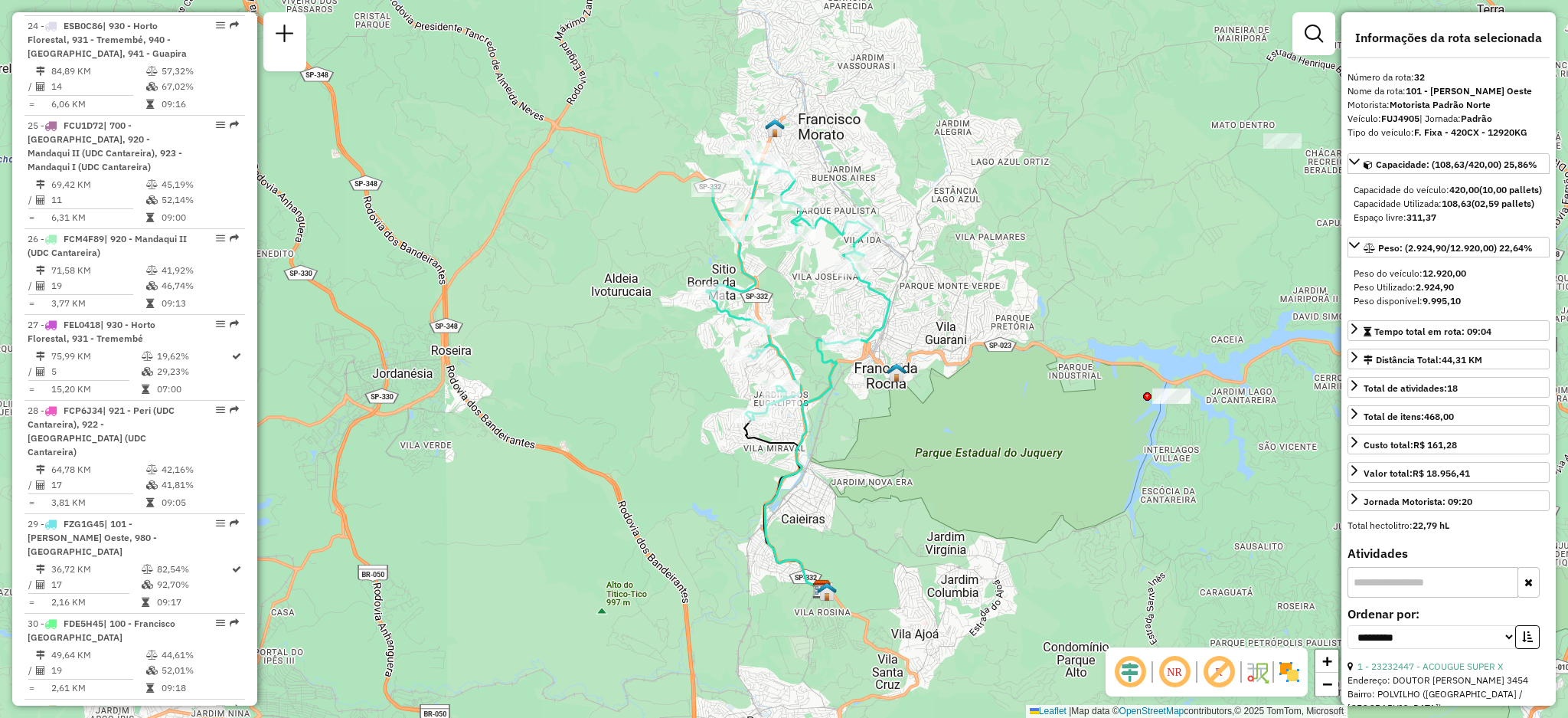
scroll to position [2396, 0]
